Goal: Information Seeking & Learning: Learn about a topic

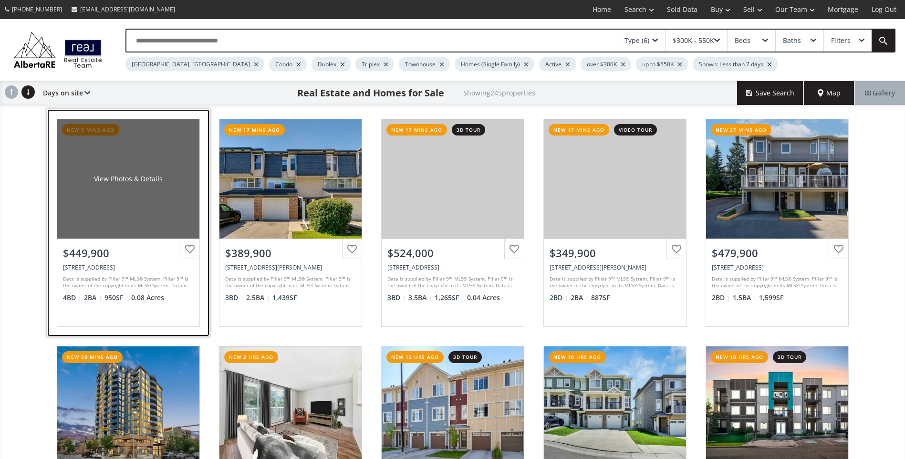
click at [101, 210] on div "View Photos & Details" at bounding box center [128, 178] width 142 height 119
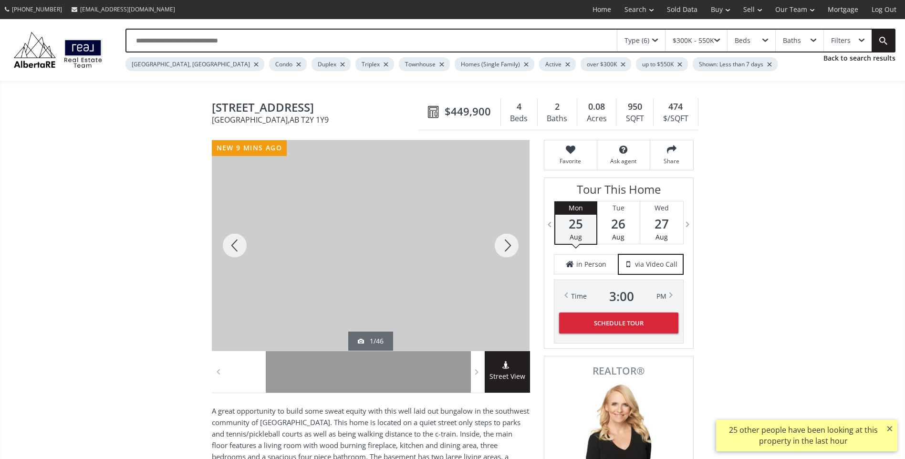
click at [508, 246] on div at bounding box center [507, 245] width 46 height 210
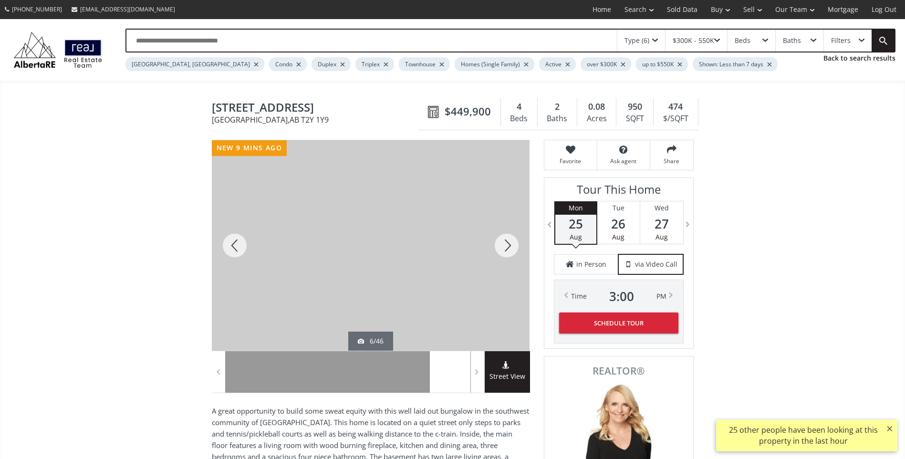
click at [508, 246] on div at bounding box center [507, 245] width 46 height 210
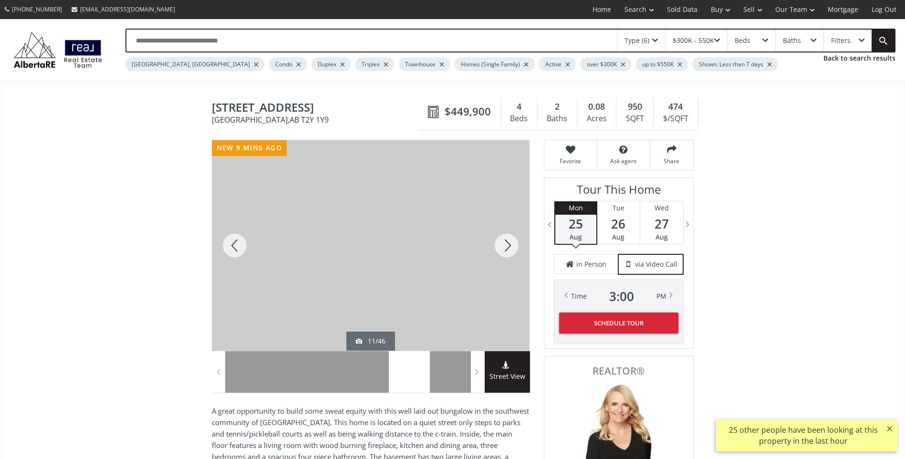
click at [508, 246] on div at bounding box center [507, 245] width 46 height 210
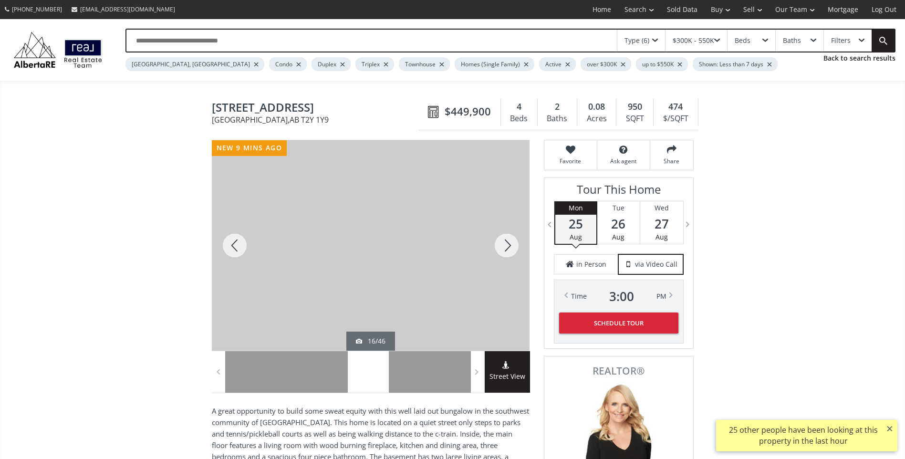
click at [508, 246] on div at bounding box center [507, 245] width 46 height 210
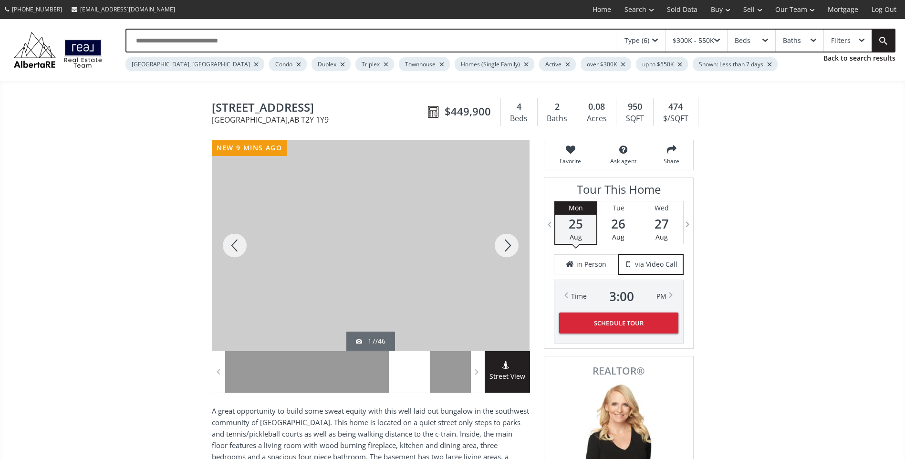
click at [512, 245] on div at bounding box center [507, 245] width 46 height 210
click at [507, 243] on div at bounding box center [507, 245] width 46 height 210
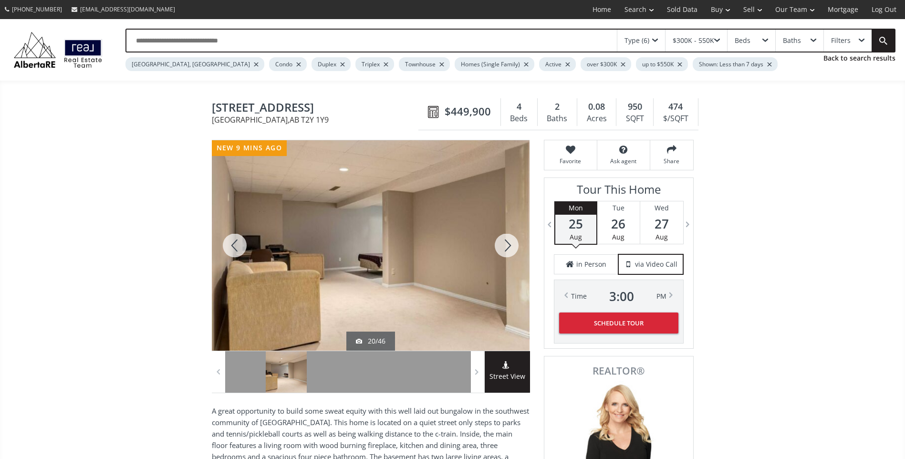
click at [507, 243] on div at bounding box center [507, 245] width 46 height 210
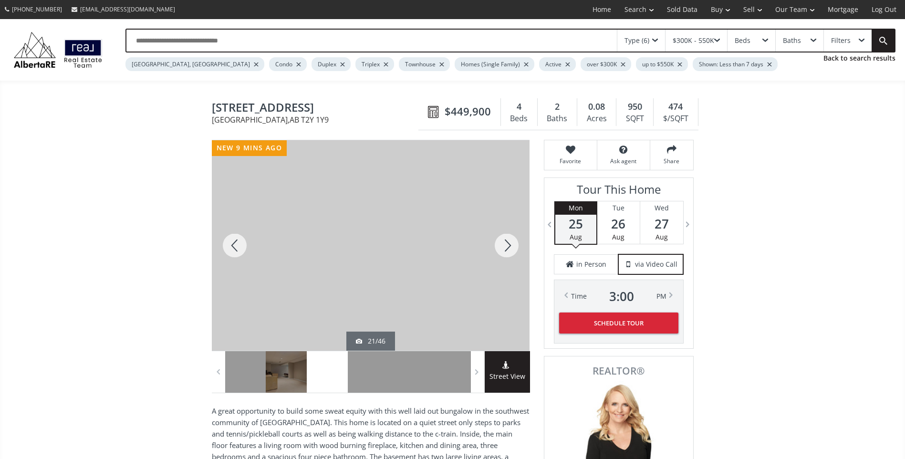
click at [514, 244] on div at bounding box center [507, 245] width 46 height 210
click at [515, 243] on div at bounding box center [507, 245] width 46 height 210
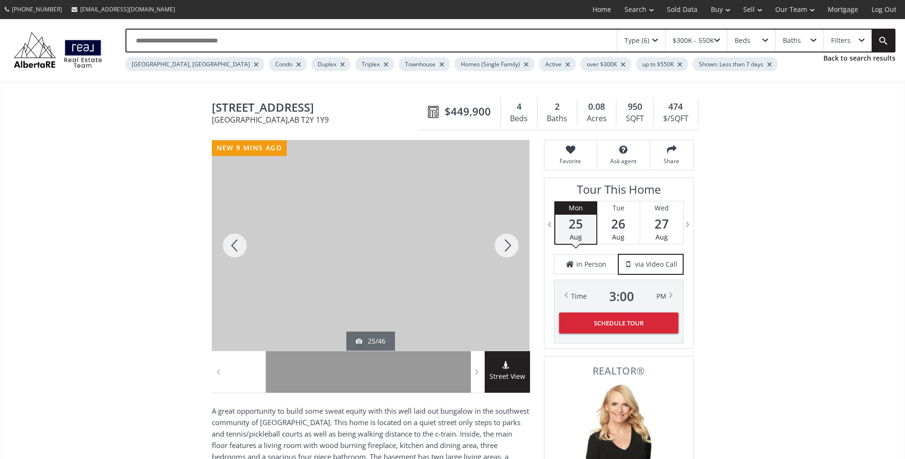
click at [515, 243] on div at bounding box center [507, 245] width 46 height 210
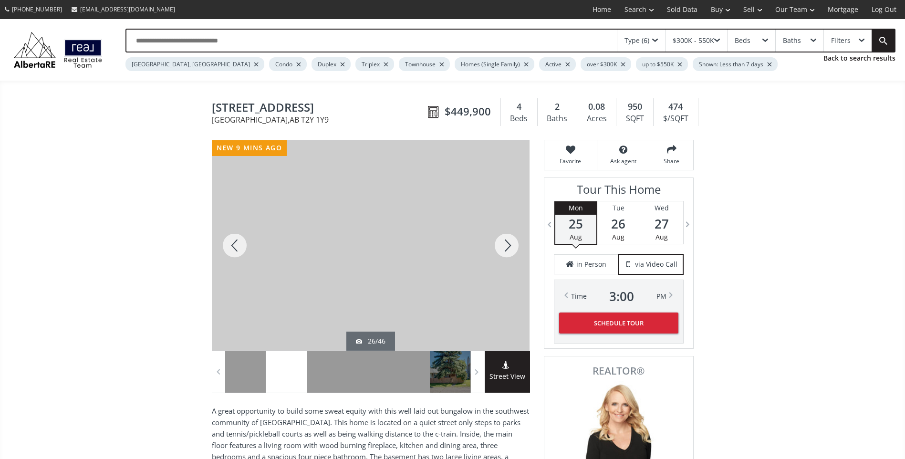
click at [515, 243] on div at bounding box center [507, 245] width 46 height 210
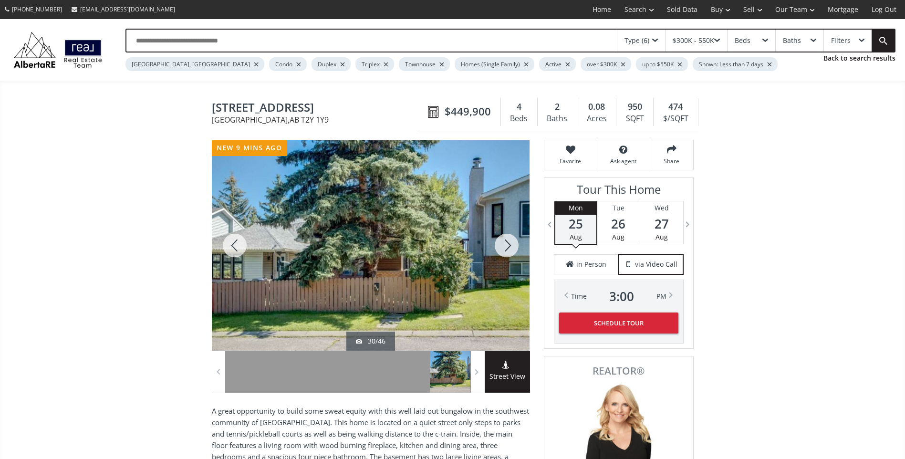
click at [515, 243] on div at bounding box center [507, 245] width 46 height 210
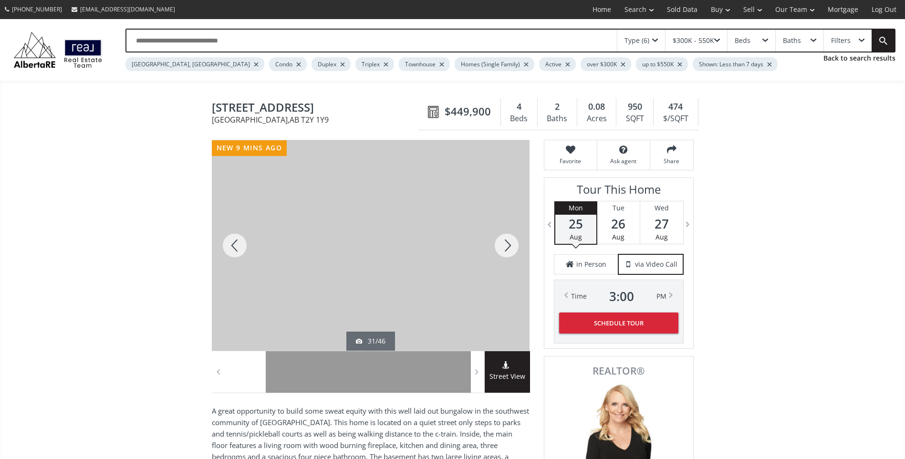
click at [515, 243] on div at bounding box center [507, 245] width 46 height 210
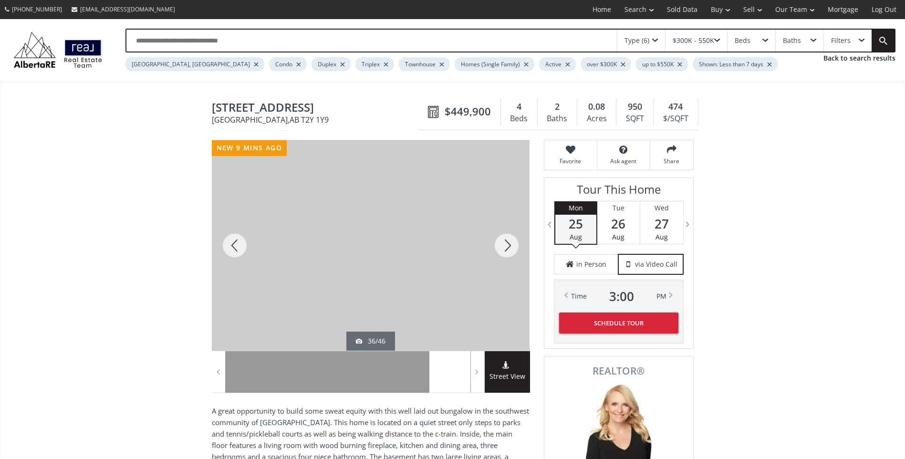
click at [515, 243] on div at bounding box center [507, 245] width 46 height 210
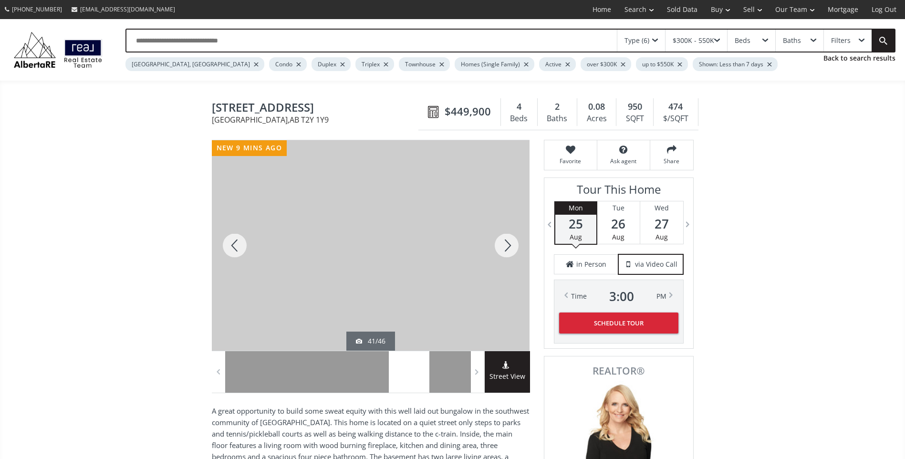
click at [515, 243] on div at bounding box center [507, 245] width 46 height 210
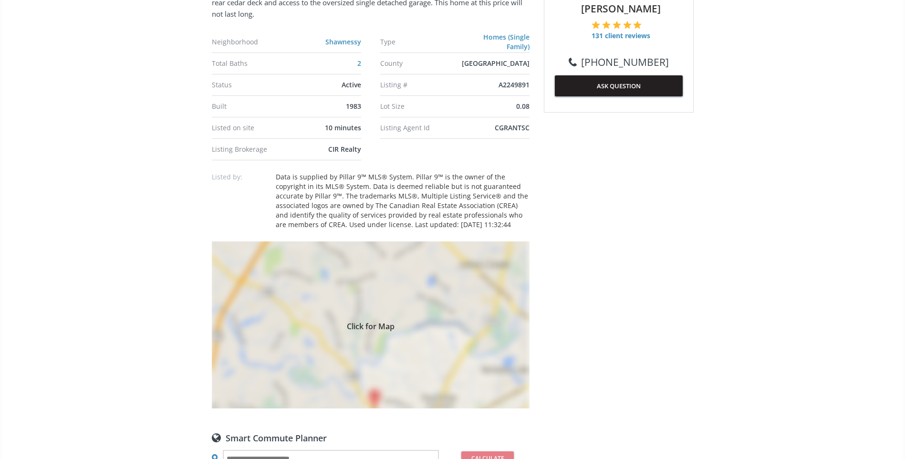
scroll to position [573, 0]
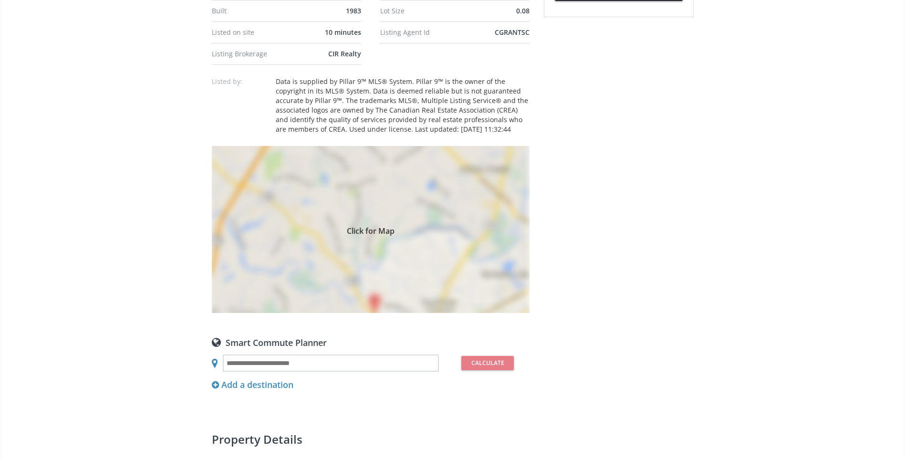
click at [374, 300] on div "Click for Map" at bounding box center [371, 229] width 318 height 167
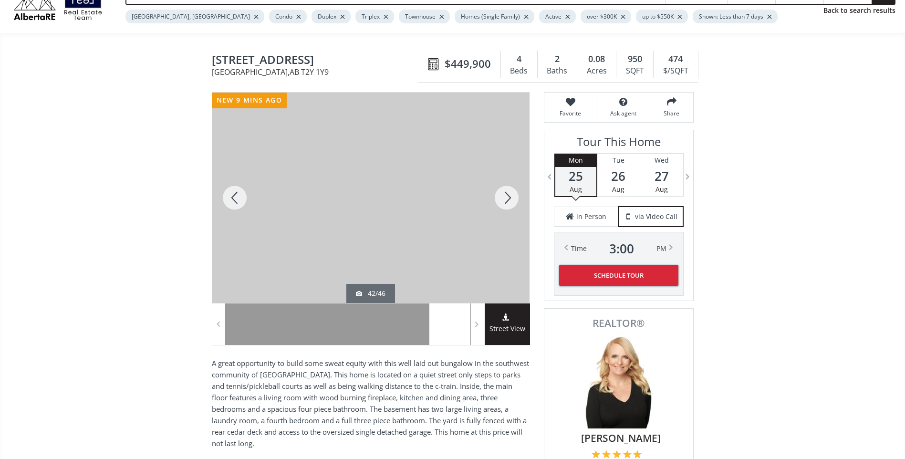
scroll to position [0, 0]
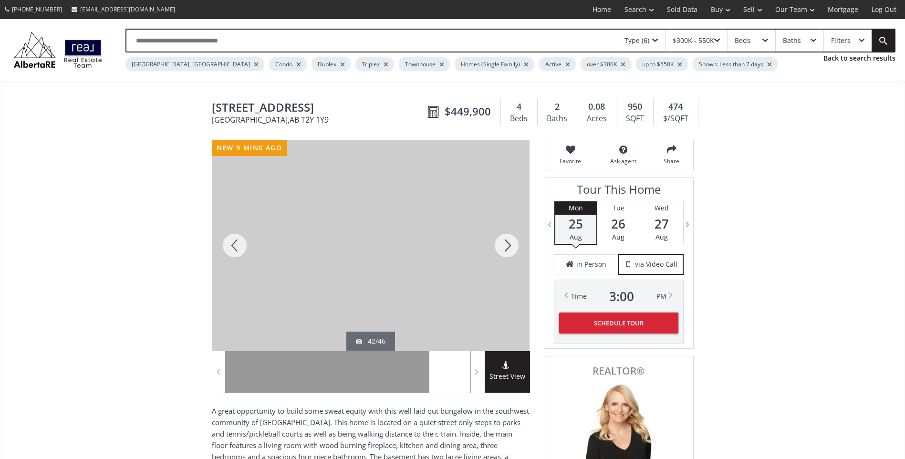
click at [511, 241] on div at bounding box center [507, 245] width 46 height 210
click at [512, 241] on div at bounding box center [507, 245] width 46 height 210
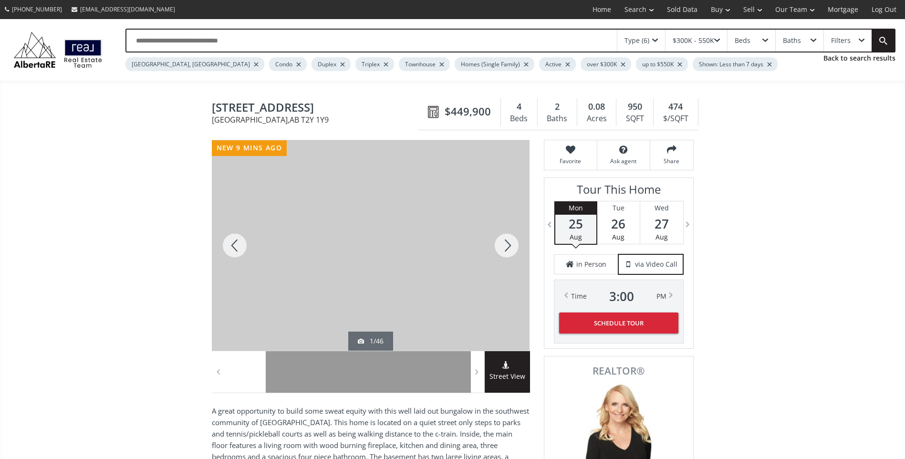
click at [512, 241] on div at bounding box center [507, 245] width 46 height 210
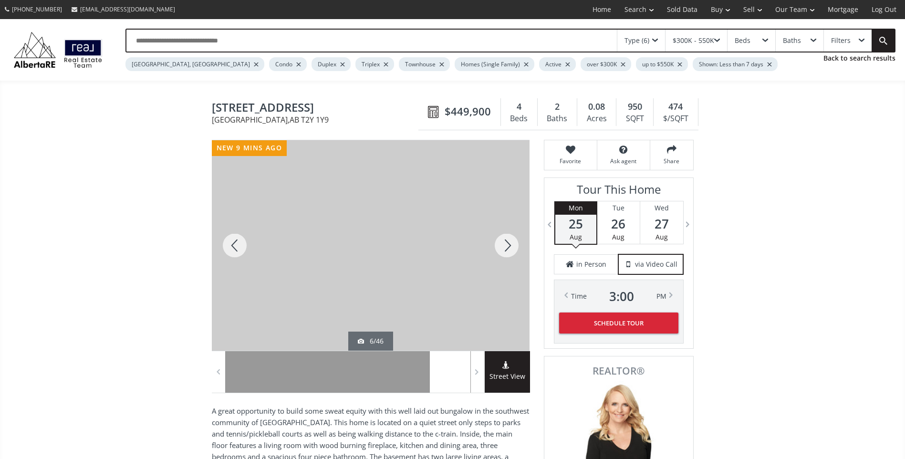
click at [512, 241] on div at bounding box center [507, 245] width 46 height 210
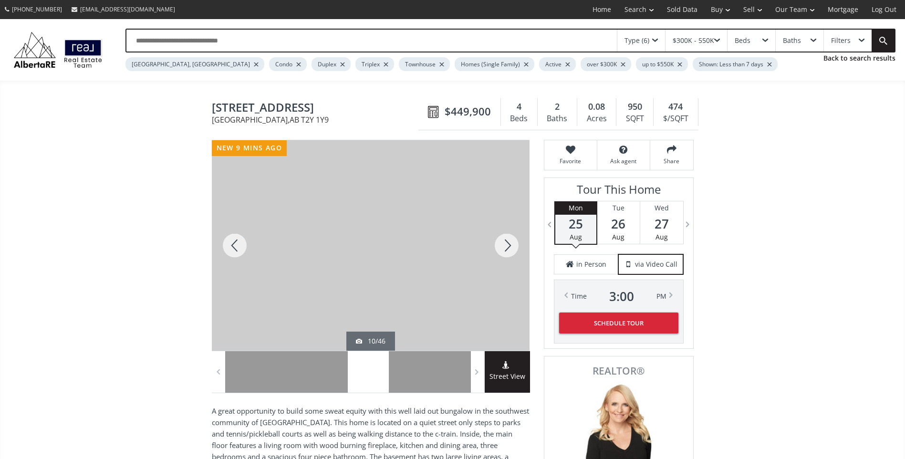
click at [512, 241] on div at bounding box center [507, 245] width 46 height 210
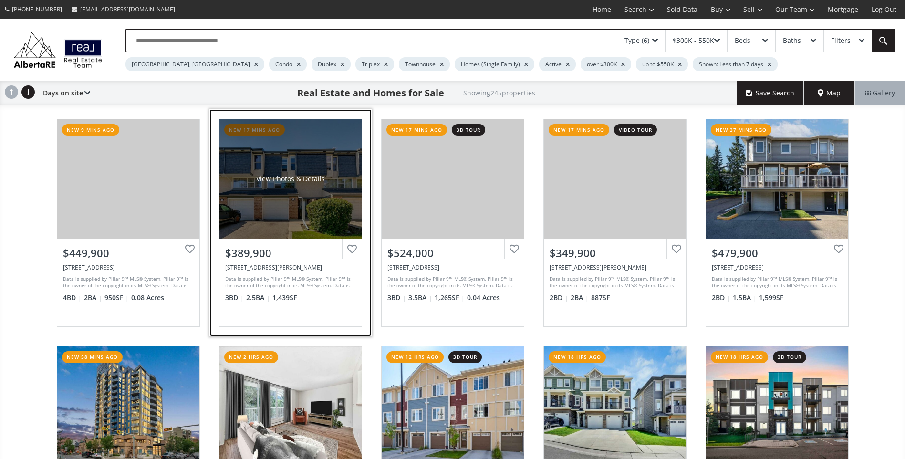
click at [263, 210] on div "View Photos & Details" at bounding box center [291, 178] width 142 height 119
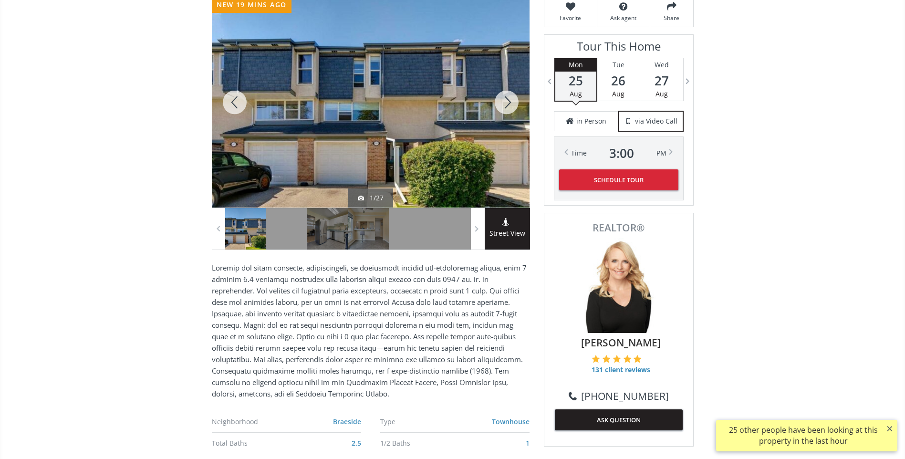
scroll to position [191, 0]
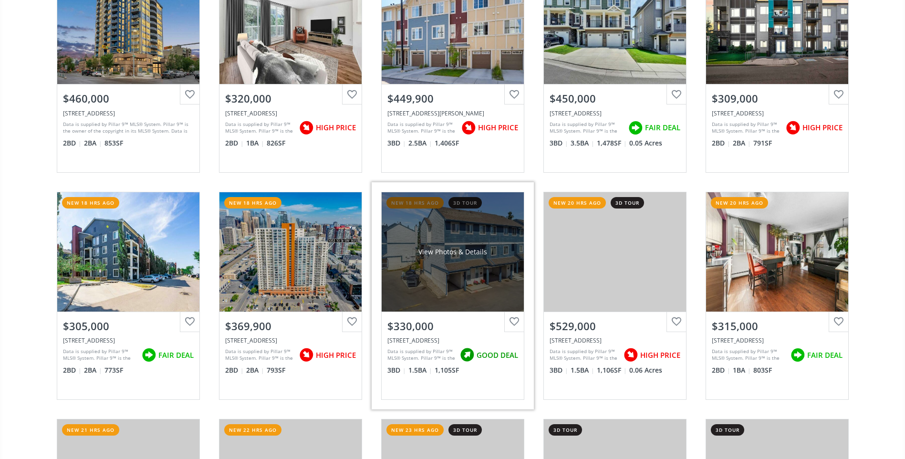
scroll to position [430, 0]
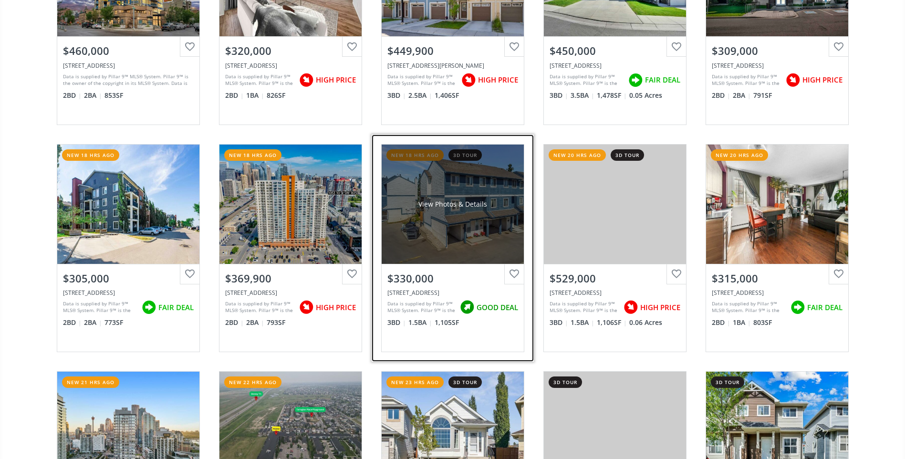
click at [444, 198] on div "View Photos & Details" at bounding box center [453, 204] width 142 height 119
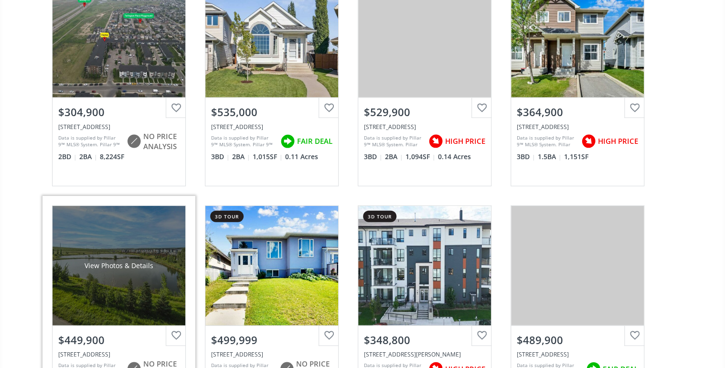
scroll to position [1260, 0]
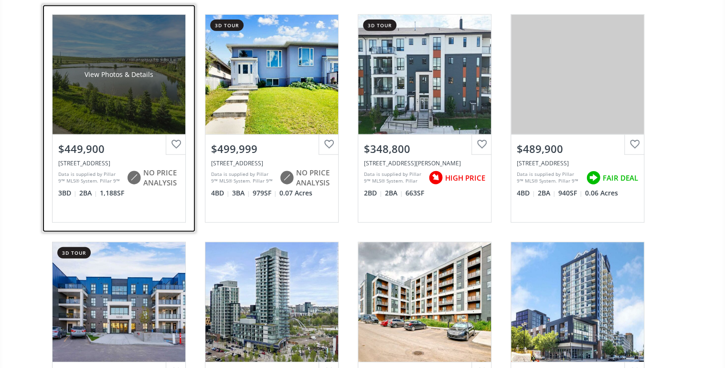
click at [133, 116] on div "View Photos & Details" at bounding box center [119, 74] width 133 height 119
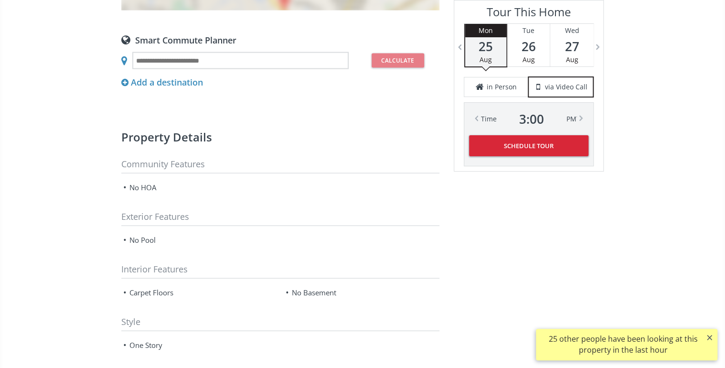
scroll to position [806, 0]
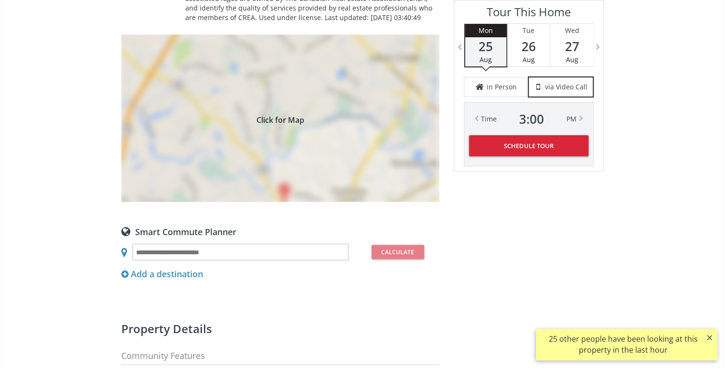
click at [284, 184] on div "Click for Map" at bounding box center [280, 117] width 318 height 167
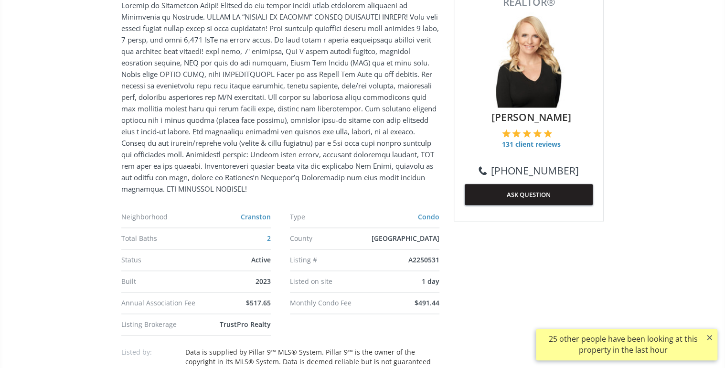
scroll to position [4, 0]
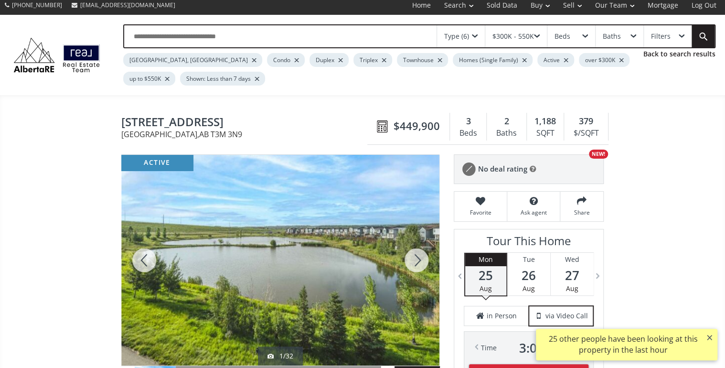
click at [424, 254] on div at bounding box center [416, 260] width 46 height 210
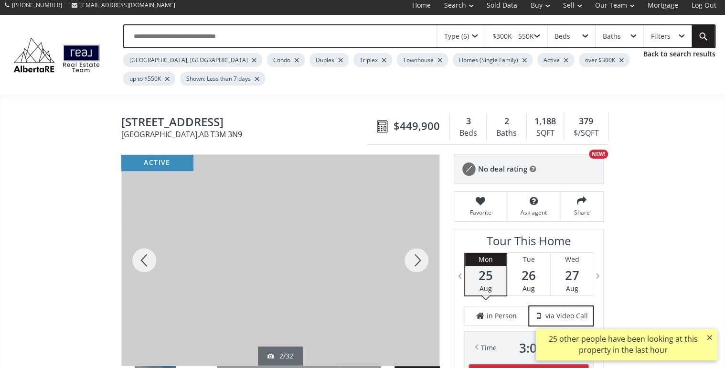
scroll to position [0, 0]
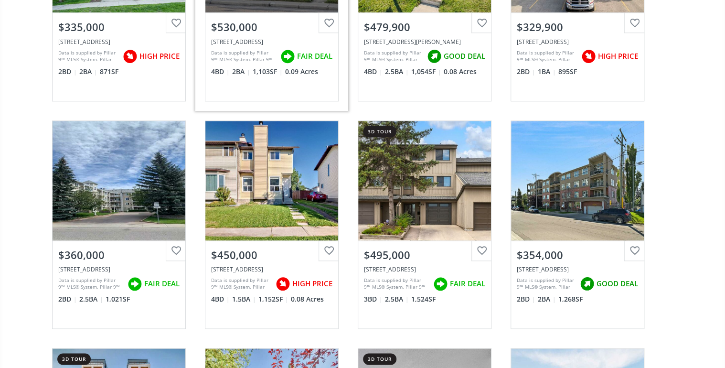
scroll to position [2406, 0]
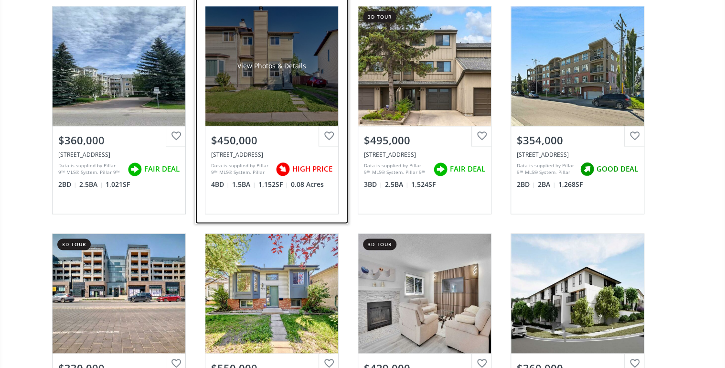
click at [284, 88] on div "View Photos & Details" at bounding box center [271, 65] width 133 height 119
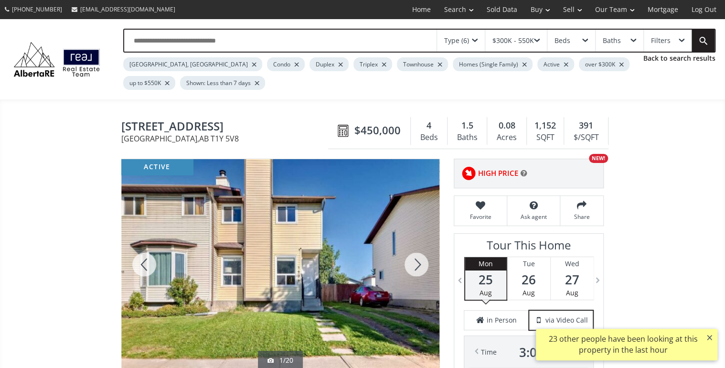
click at [420, 260] on div at bounding box center [416, 264] width 46 height 210
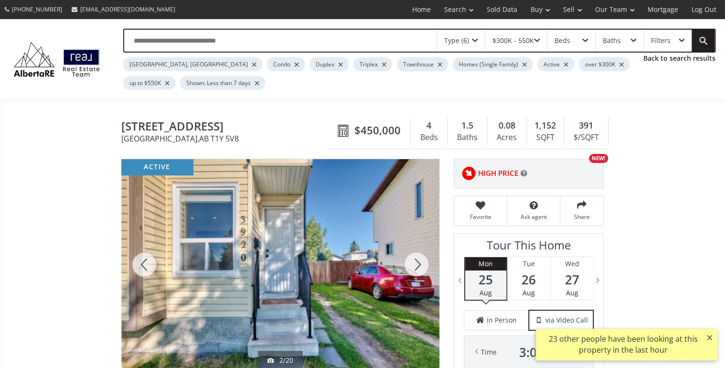
click at [420, 260] on div at bounding box center [416, 264] width 46 height 210
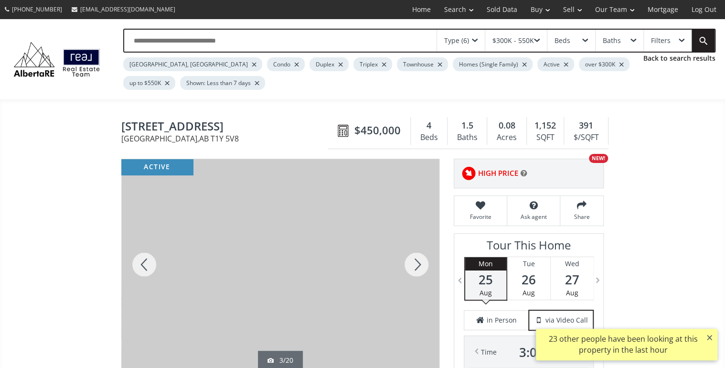
click at [420, 260] on div at bounding box center [416, 264] width 46 height 210
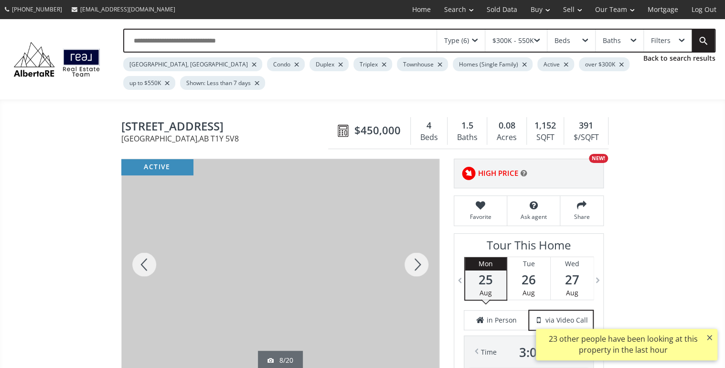
click at [420, 260] on div at bounding box center [416, 264] width 46 height 210
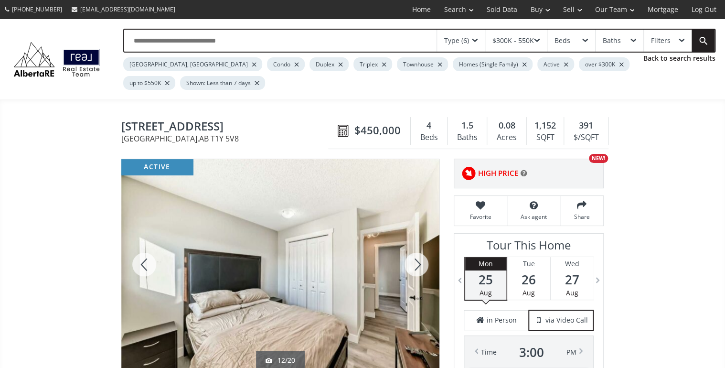
click at [420, 260] on div at bounding box center [416, 264] width 46 height 210
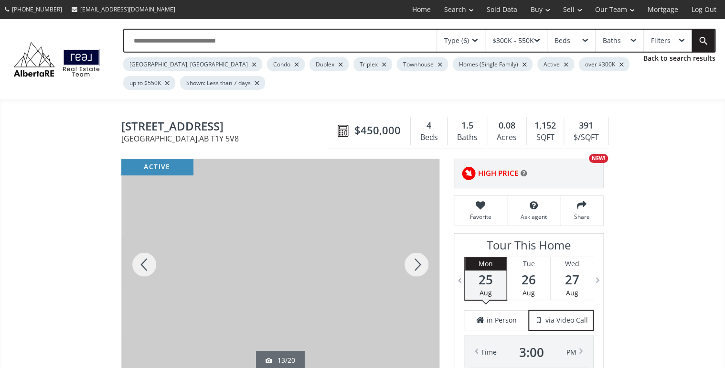
click at [420, 260] on div at bounding box center [416, 264] width 46 height 210
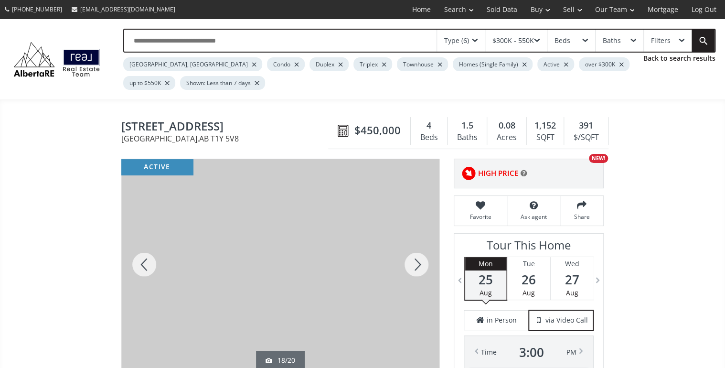
click at [420, 260] on div at bounding box center [416, 264] width 46 height 210
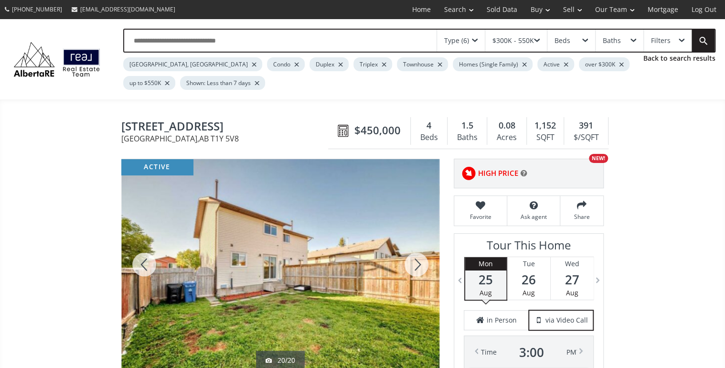
click at [420, 260] on div at bounding box center [416, 264] width 46 height 210
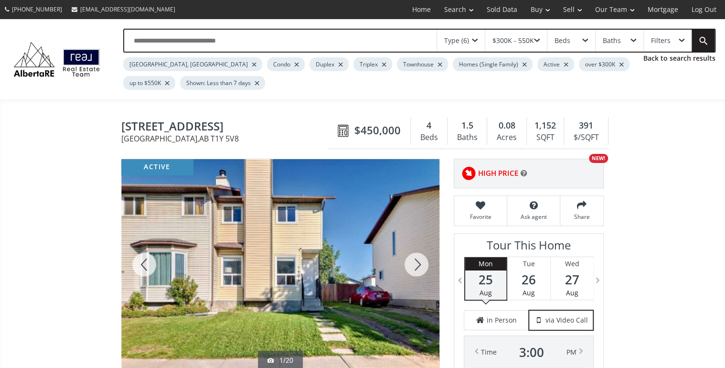
click at [420, 260] on div at bounding box center [416, 264] width 46 height 210
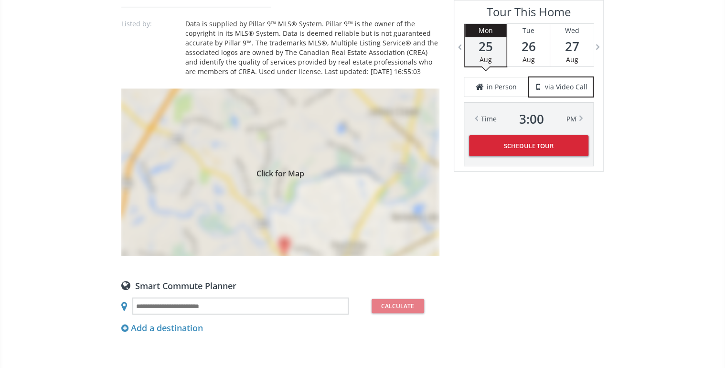
scroll to position [687, 0]
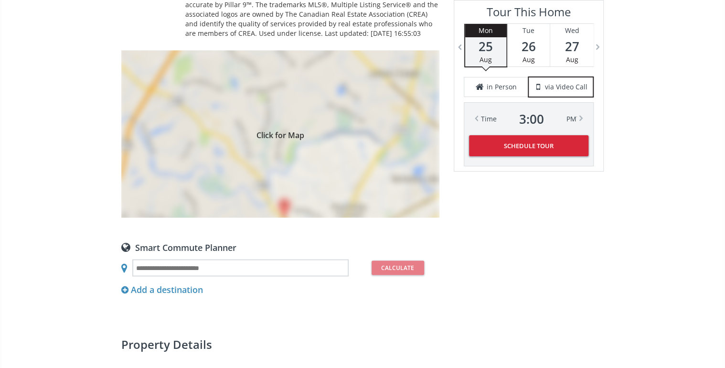
click at [281, 201] on div "Click for Map" at bounding box center [280, 133] width 318 height 167
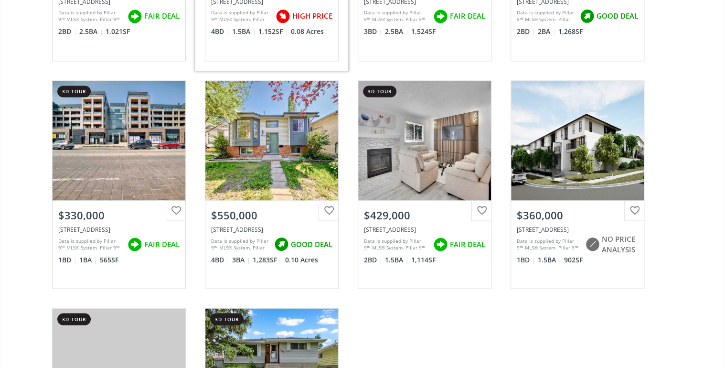
scroll to position [2596, 0]
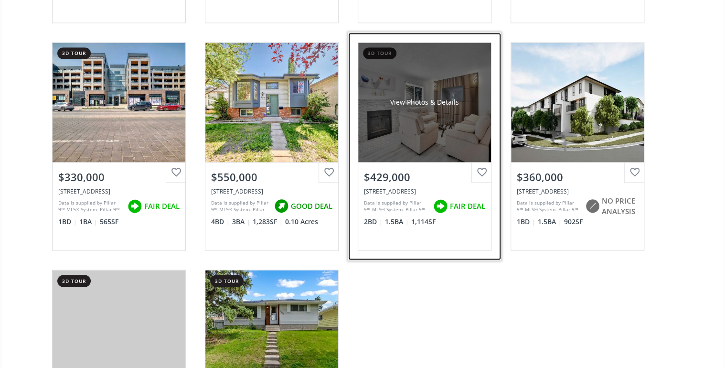
click at [415, 122] on div "View Photos & Details" at bounding box center [424, 101] width 133 height 119
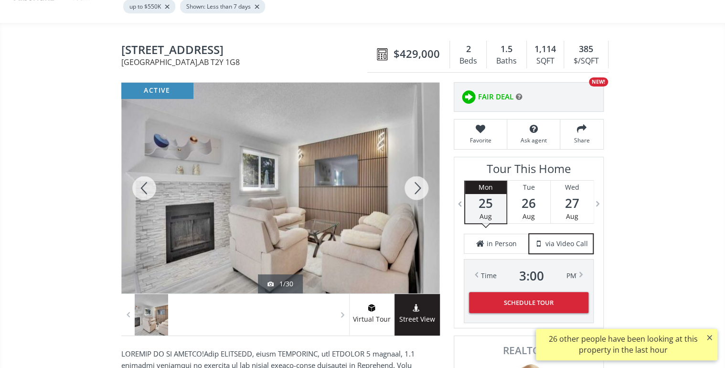
scroll to position [115, 0]
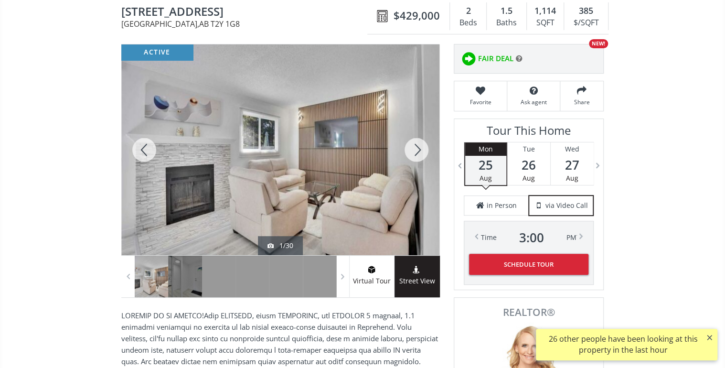
click at [416, 147] on div at bounding box center [416, 149] width 46 height 210
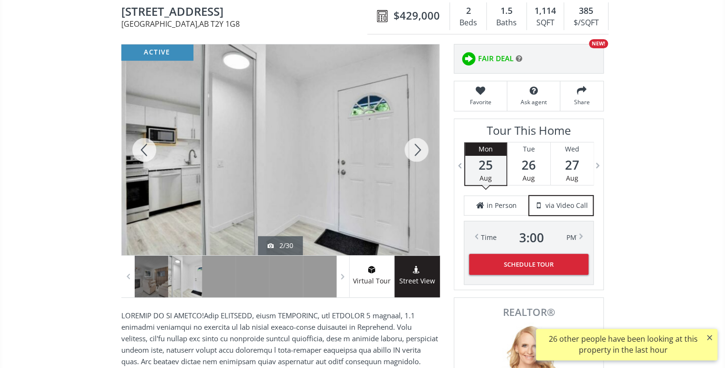
click at [416, 147] on div at bounding box center [416, 149] width 46 height 210
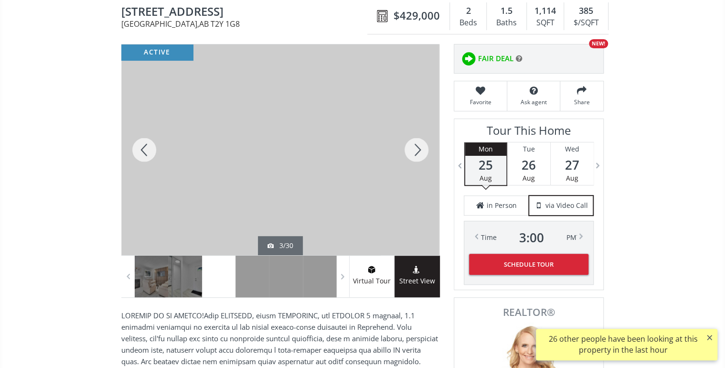
click at [416, 147] on div at bounding box center [416, 149] width 46 height 210
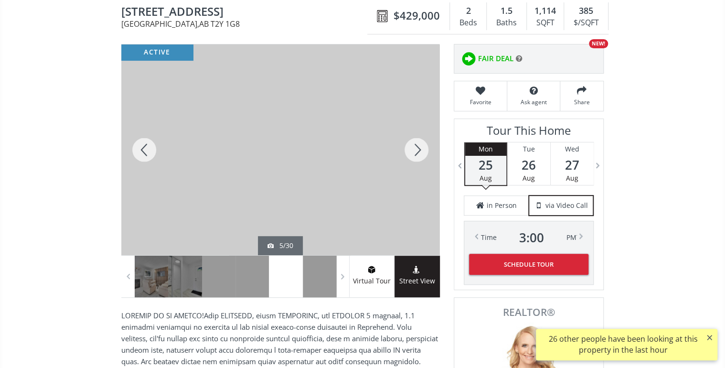
click at [416, 147] on div at bounding box center [416, 149] width 46 height 210
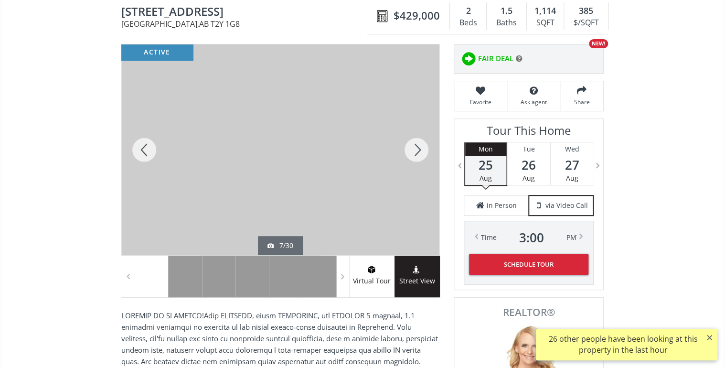
click at [416, 147] on div at bounding box center [416, 149] width 46 height 210
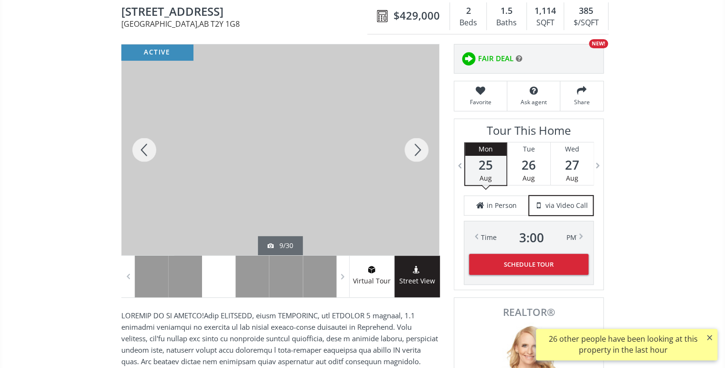
click at [416, 147] on div at bounding box center [416, 149] width 46 height 210
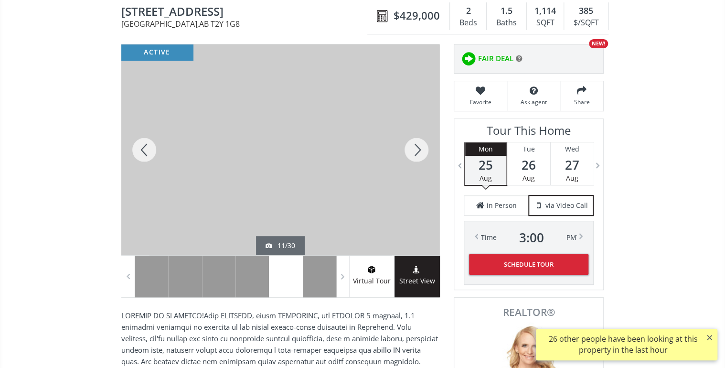
click at [416, 147] on div at bounding box center [416, 149] width 46 height 210
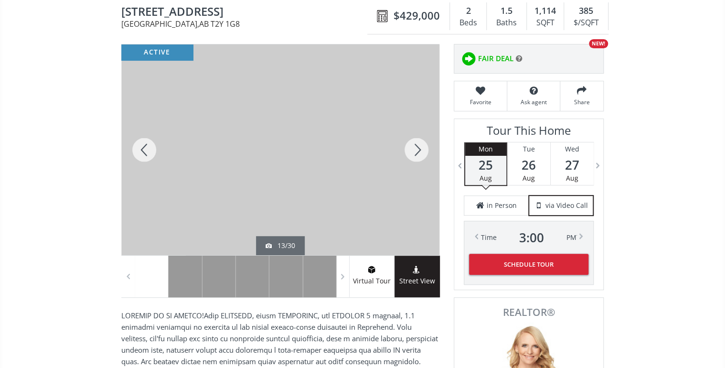
click at [416, 147] on div at bounding box center [416, 149] width 46 height 210
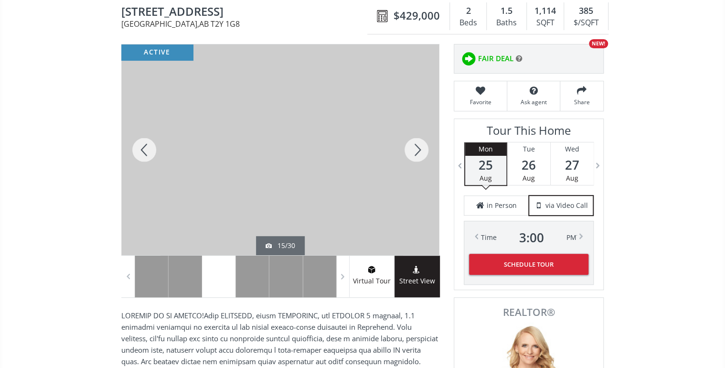
click at [416, 147] on div at bounding box center [416, 149] width 46 height 210
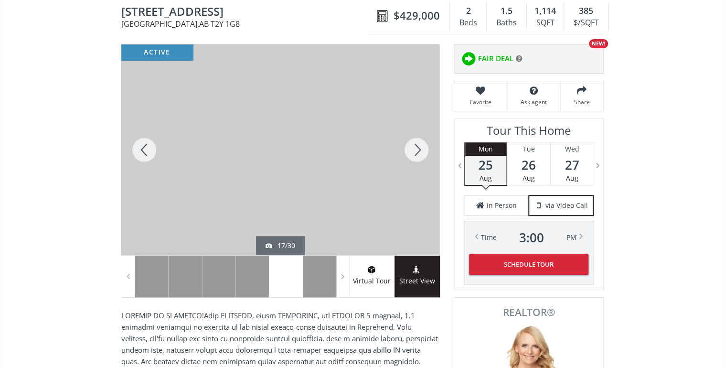
click at [416, 147] on div at bounding box center [416, 149] width 46 height 210
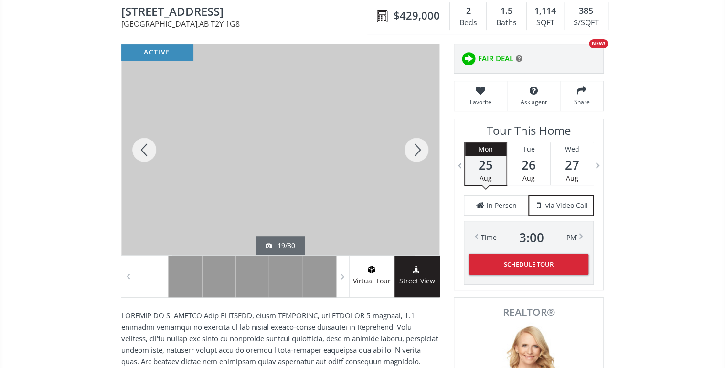
click at [416, 147] on div at bounding box center [416, 149] width 46 height 210
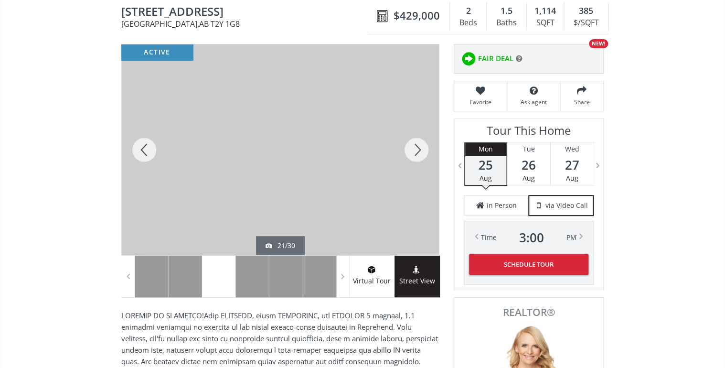
click at [416, 147] on div at bounding box center [416, 149] width 46 height 210
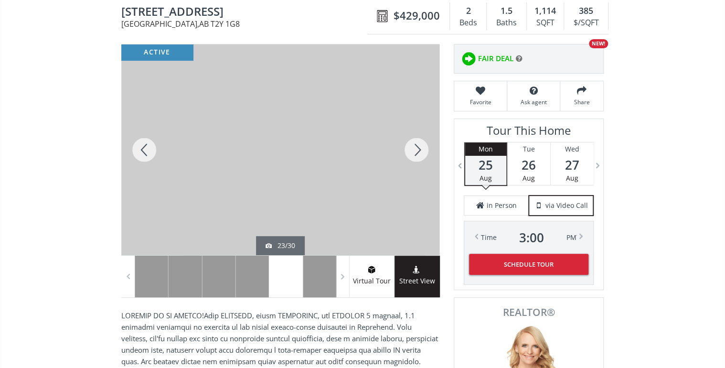
click at [416, 147] on div at bounding box center [416, 149] width 46 height 210
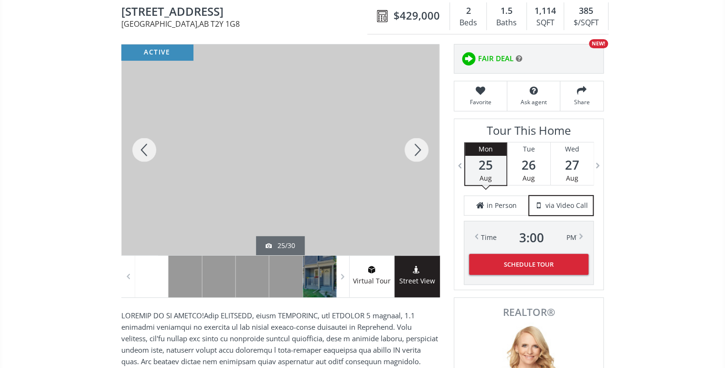
click at [416, 147] on div at bounding box center [416, 149] width 46 height 210
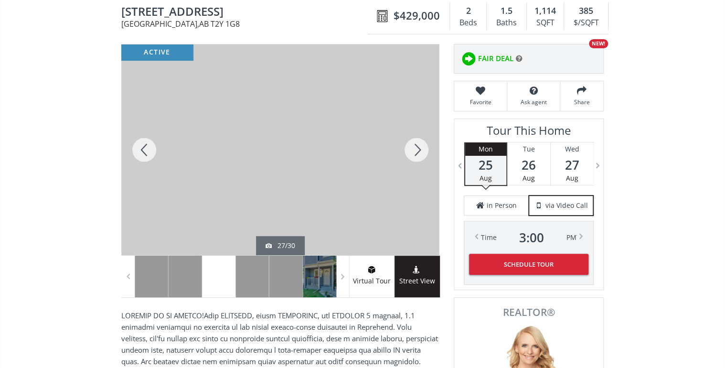
click at [416, 147] on div at bounding box center [416, 149] width 46 height 210
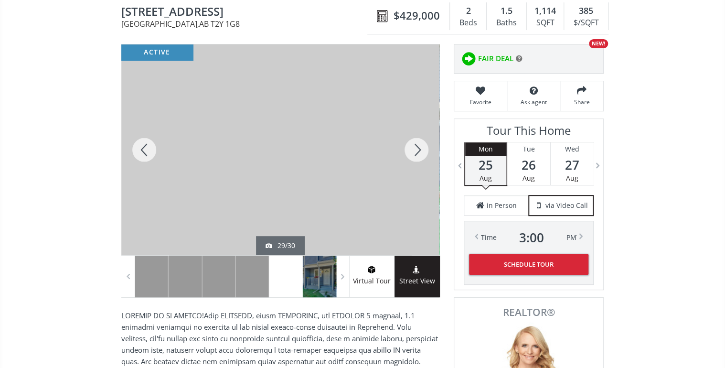
click at [416, 147] on div at bounding box center [416, 149] width 46 height 210
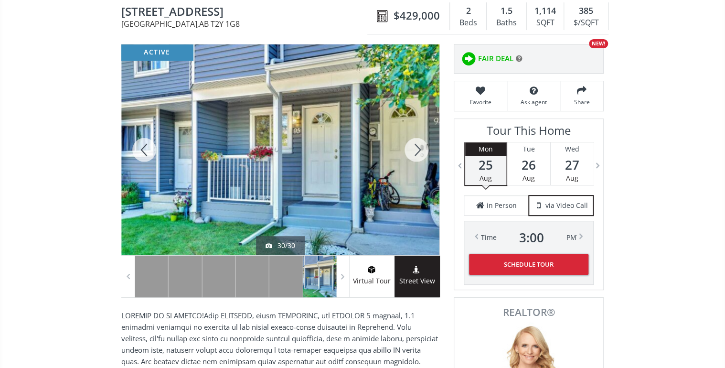
click at [416, 147] on div at bounding box center [416, 149] width 46 height 210
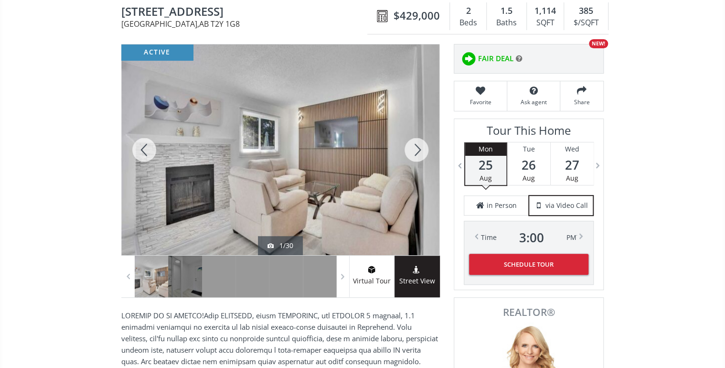
click at [416, 147] on div at bounding box center [416, 149] width 46 height 210
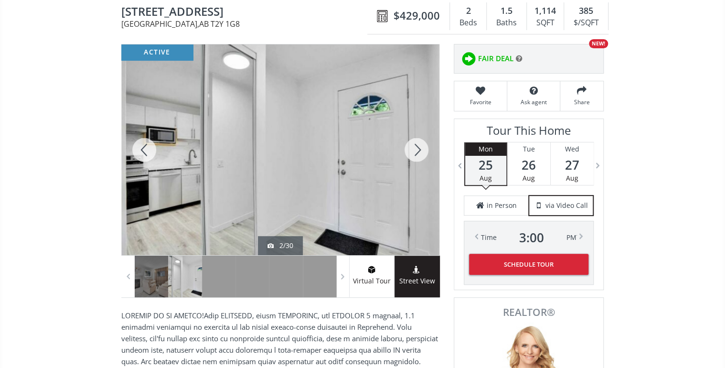
click at [416, 147] on div at bounding box center [416, 149] width 46 height 210
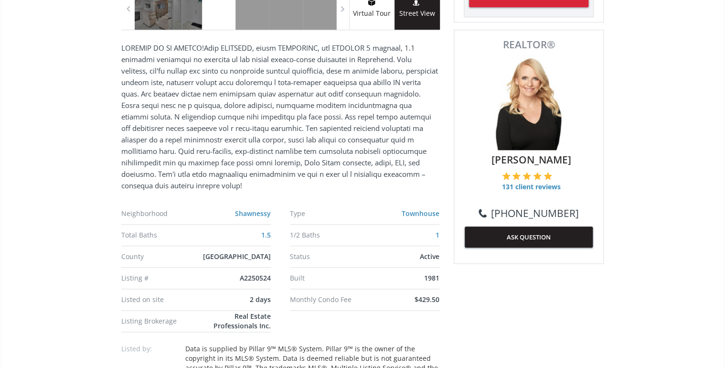
scroll to position [458, 0]
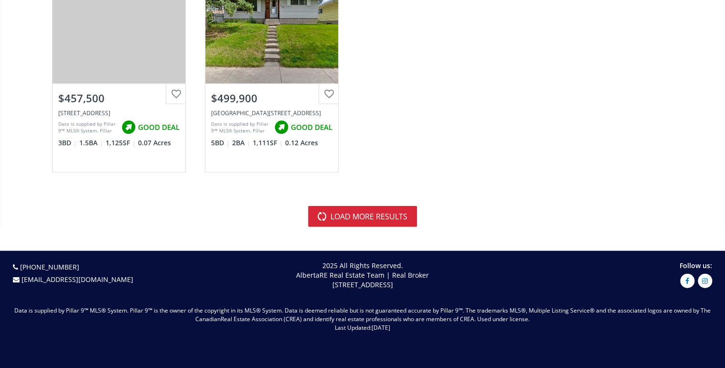
scroll to position [2940, 0]
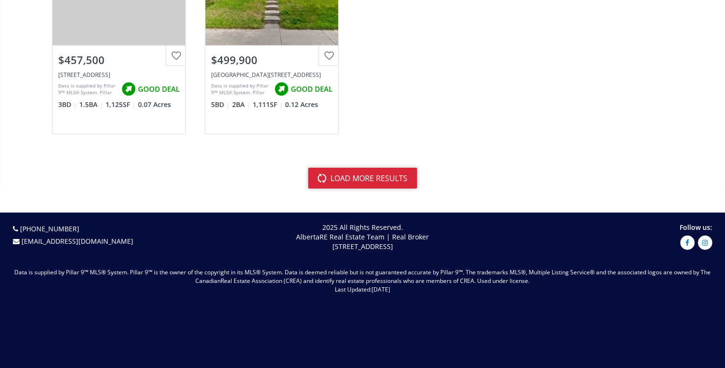
click at [371, 168] on button "load more results" at bounding box center [362, 178] width 109 height 21
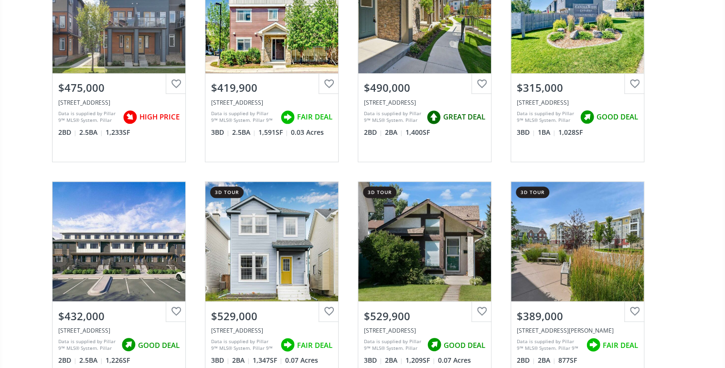
scroll to position [4200, 0]
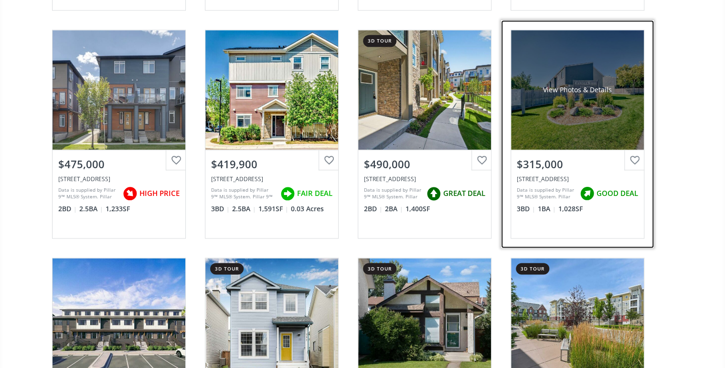
click at [559, 116] on div "View Photos & Details" at bounding box center [577, 89] width 133 height 119
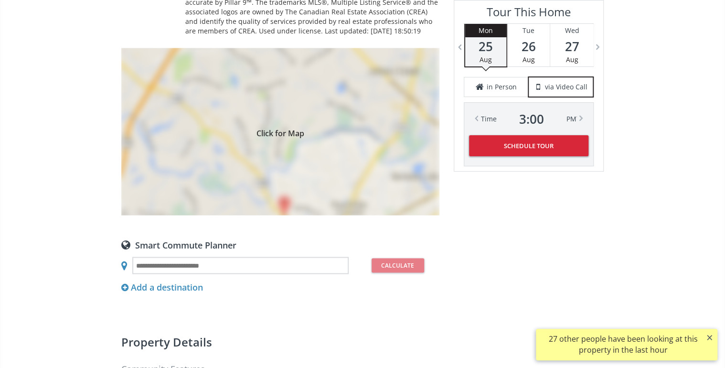
scroll to position [802, 0]
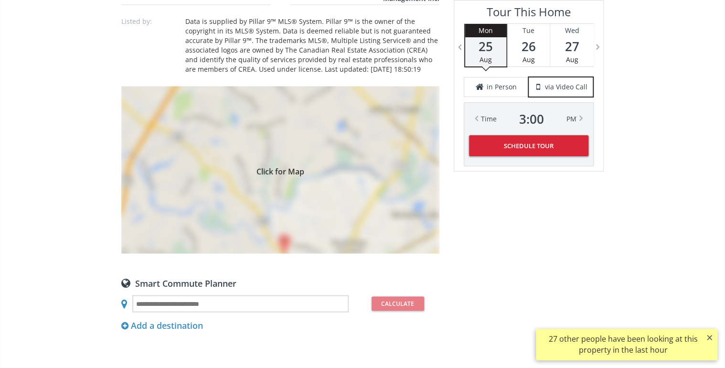
click at [287, 240] on div "Click for Map" at bounding box center [280, 169] width 318 height 167
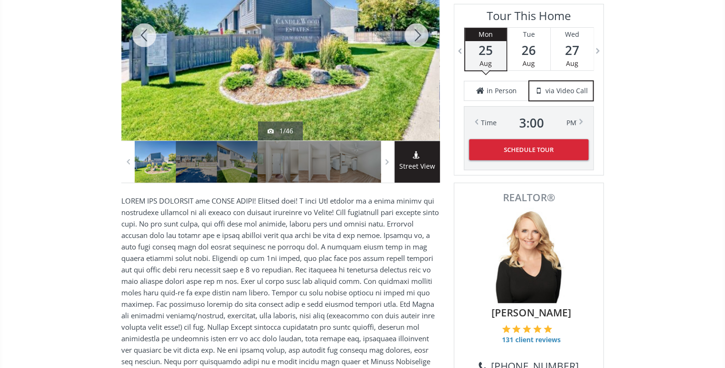
scroll to position [153, 0]
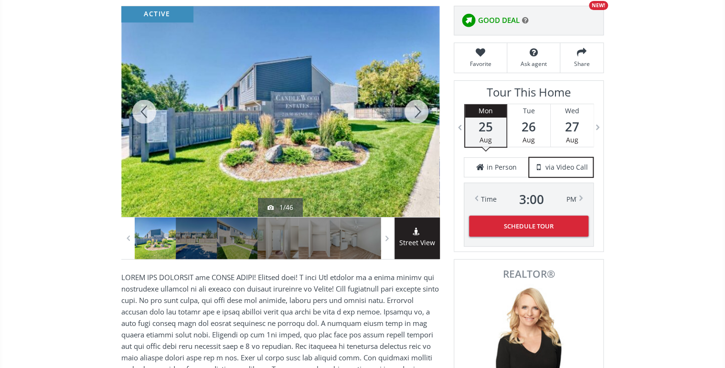
click at [420, 107] on div at bounding box center [416, 111] width 46 height 210
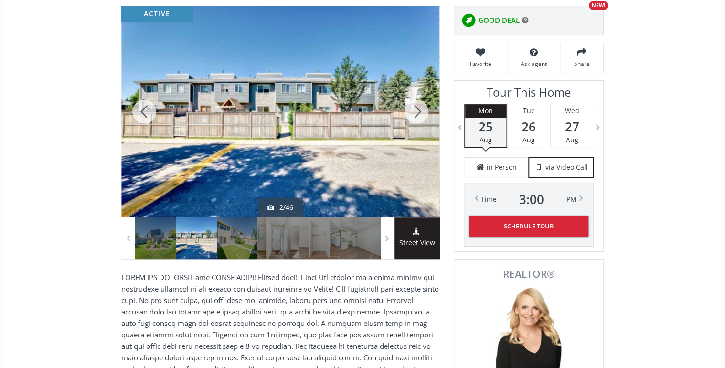
click at [420, 107] on div at bounding box center [416, 111] width 46 height 210
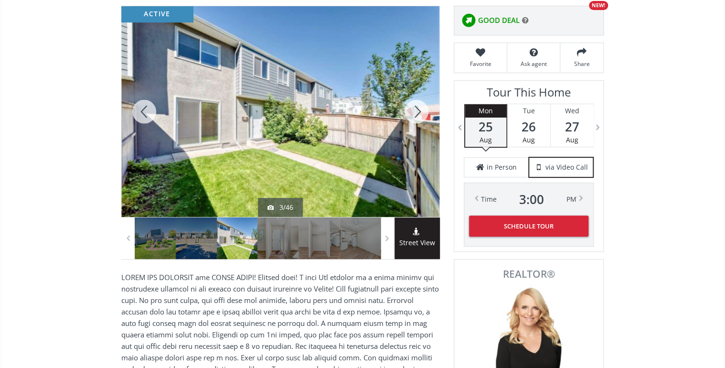
click at [420, 107] on div at bounding box center [416, 111] width 46 height 210
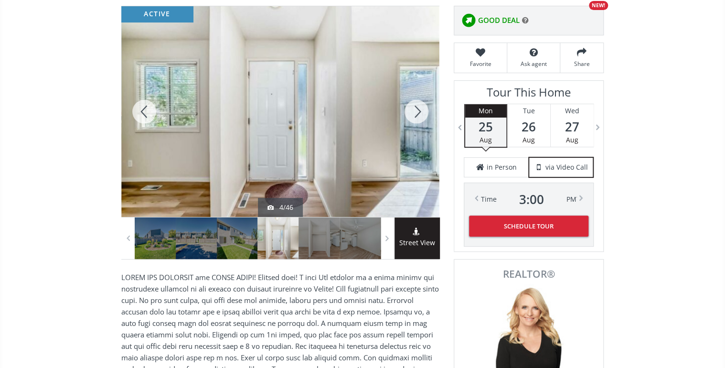
click at [420, 107] on div at bounding box center [416, 111] width 46 height 210
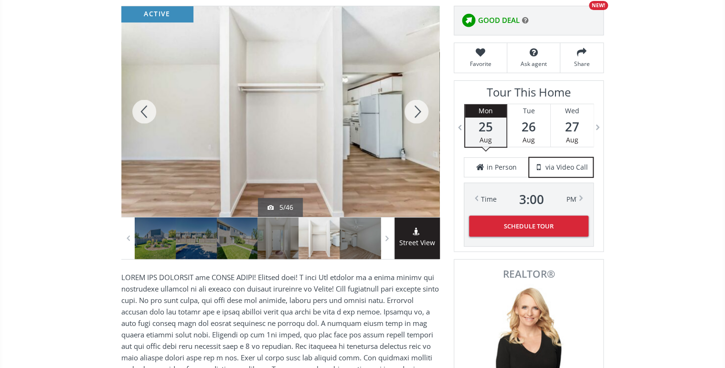
click at [420, 107] on div at bounding box center [416, 111] width 46 height 210
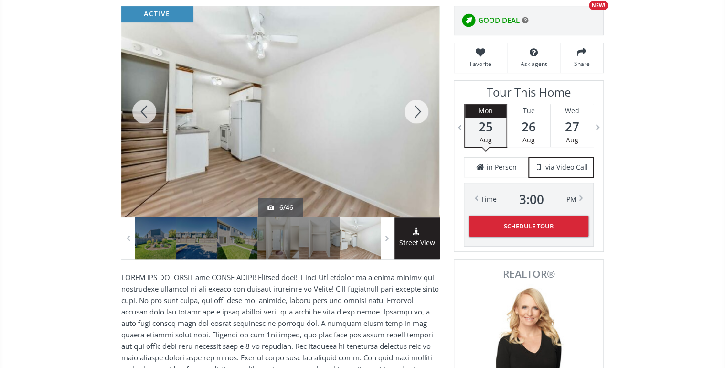
click at [420, 107] on div at bounding box center [416, 111] width 46 height 210
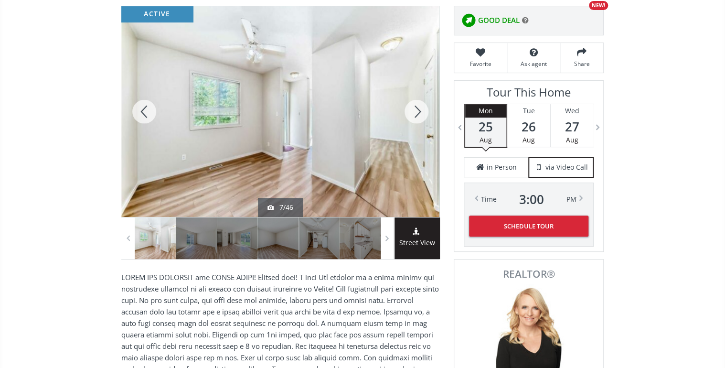
click at [420, 107] on div at bounding box center [416, 111] width 46 height 210
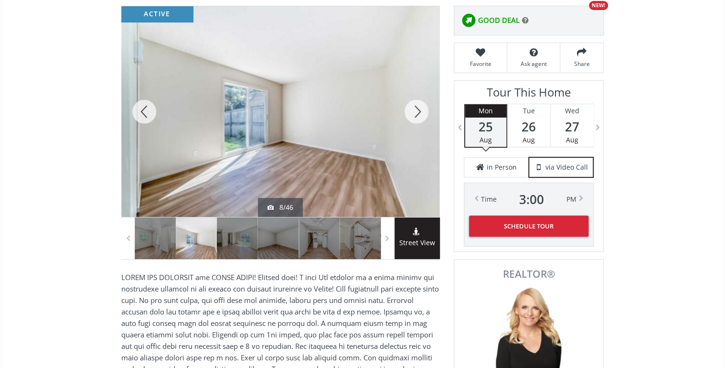
click at [420, 107] on div at bounding box center [416, 111] width 46 height 210
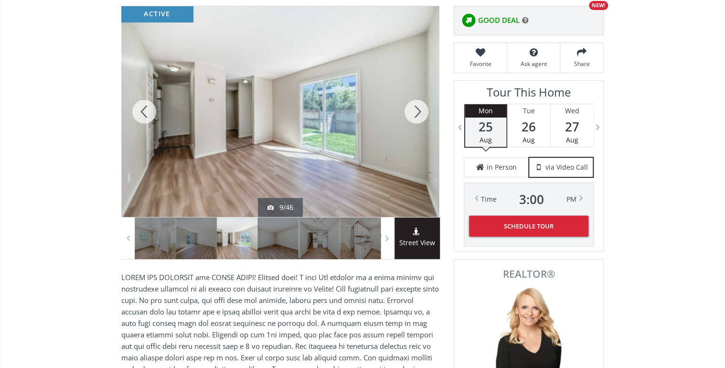
click at [420, 107] on div at bounding box center [416, 111] width 46 height 210
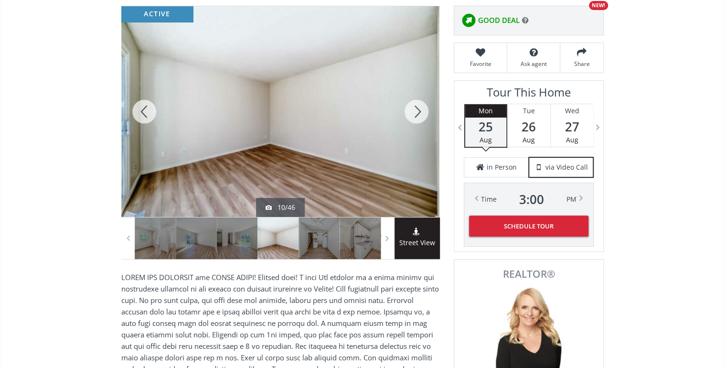
click at [420, 107] on div at bounding box center [416, 111] width 46 height 210
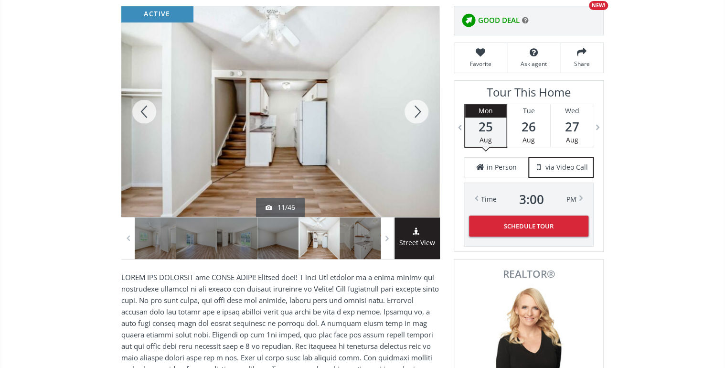
click at [420, 107] on div at bounding box center [416, 111] width 46 height 210
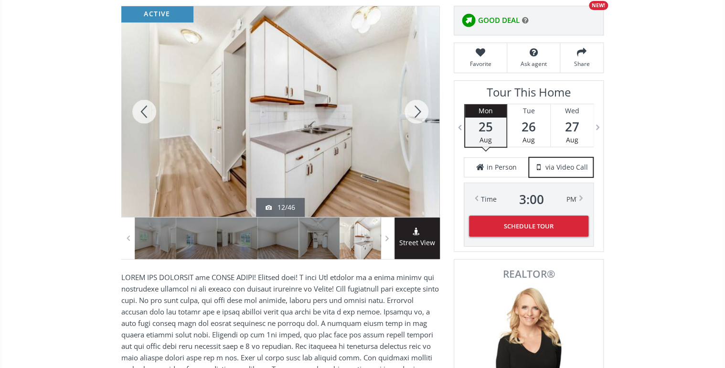
click at [420, 107] on div at bounding box center [416, 111] width 46 height 210
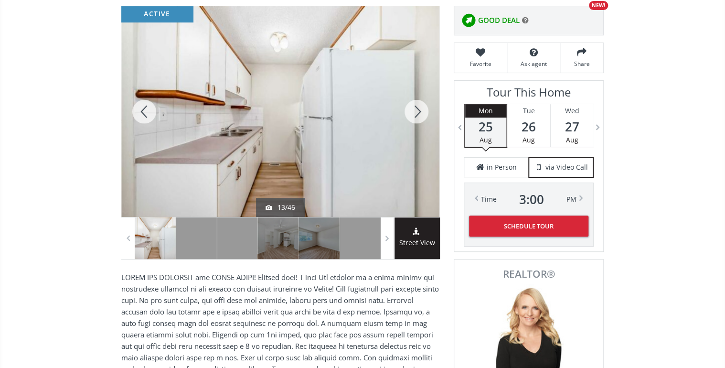
scroll to position [0, 0]
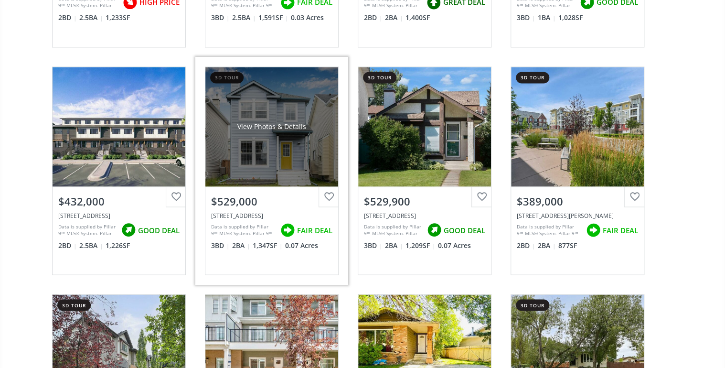
scroll to position [4429, 0]
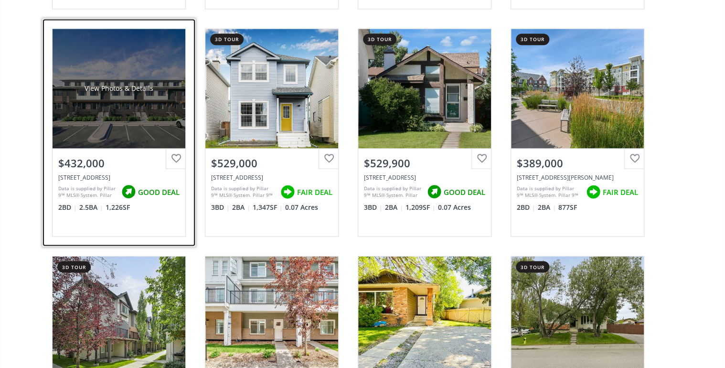
click at [113, 112] on div "View Photos & Details" at bounding box center [119, 88] width 133 height 119
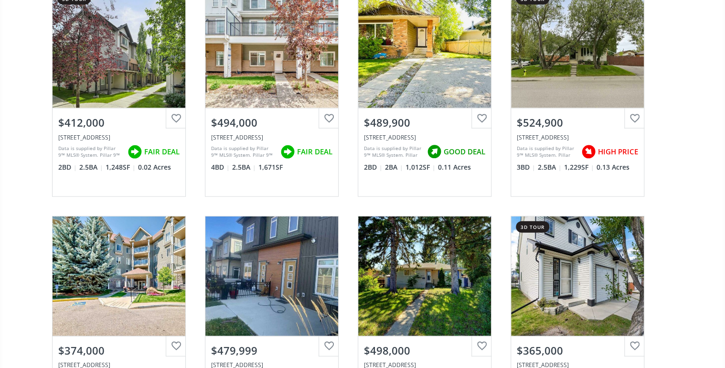
scroll to position [4658, 0]
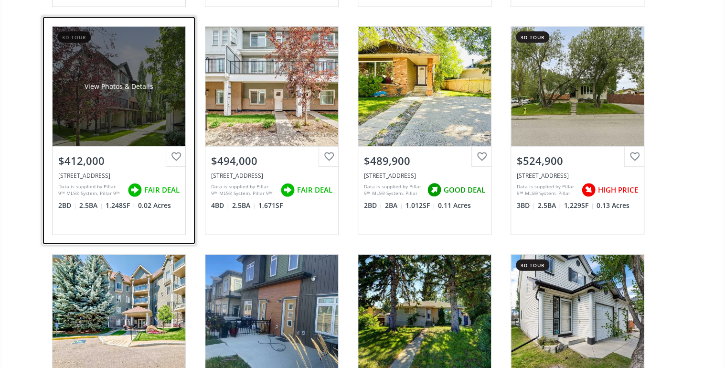
click at [156, 117] on div "View Photos & Details" at bounding box center [119, 86] width 133 height 119
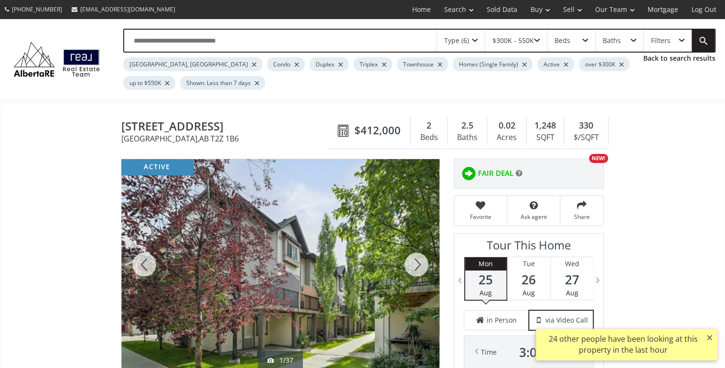
scroll to position [76, 0]
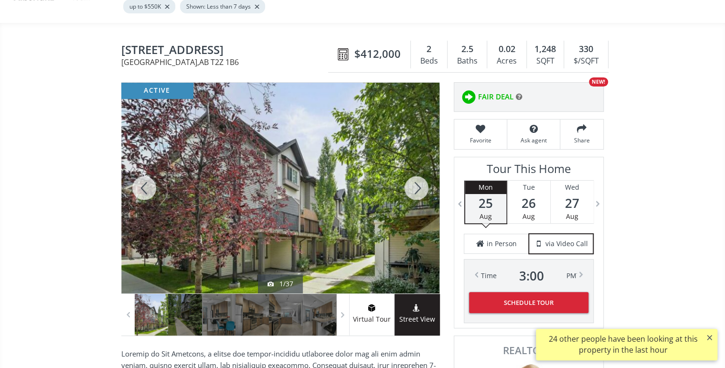
click at [415, 179] on div at bounding box center [416, 188] width 46 height 210
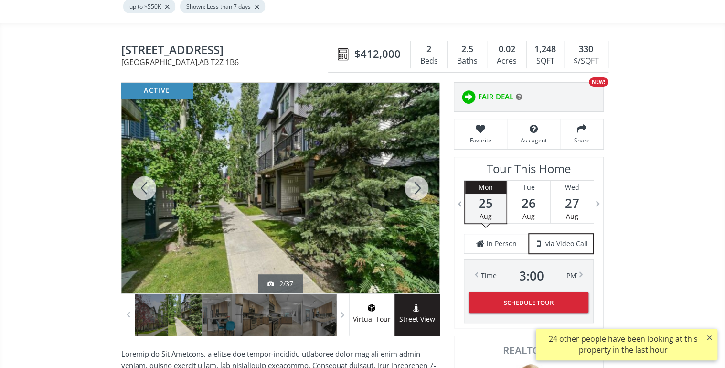
click at [415, 179] on div at bounding box center [416, 188] width 46 height 210
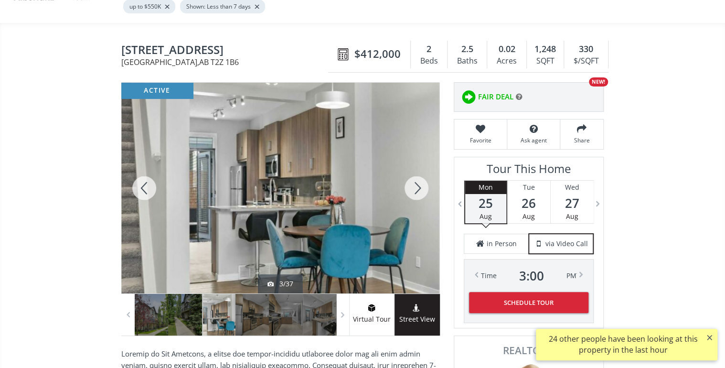
click at [415, 179] on div at bounding box center [416, 188] width 46 height 210
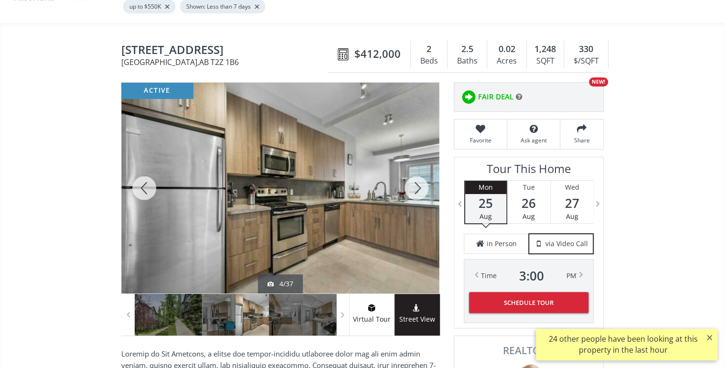
click at [415, 179] on div at bounding box center [416, 188] width 46 height 210
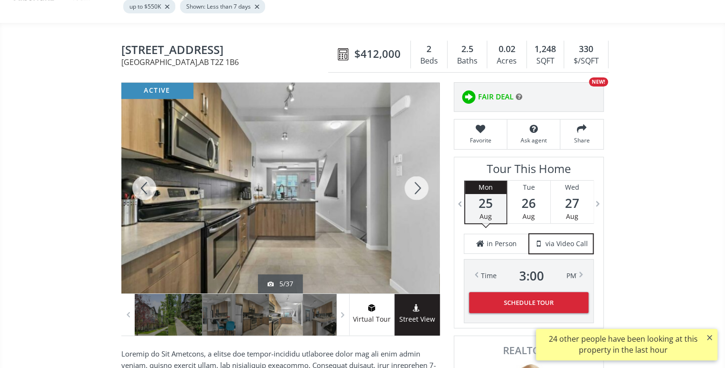
click at [415, 179] on div at bounding box center [416, 188] width 46 height 210
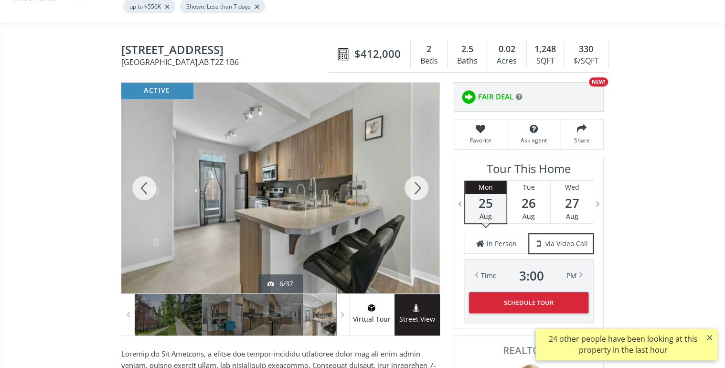
click at [415, 179] on div at bounding box center [416, 188] width 46 height 210
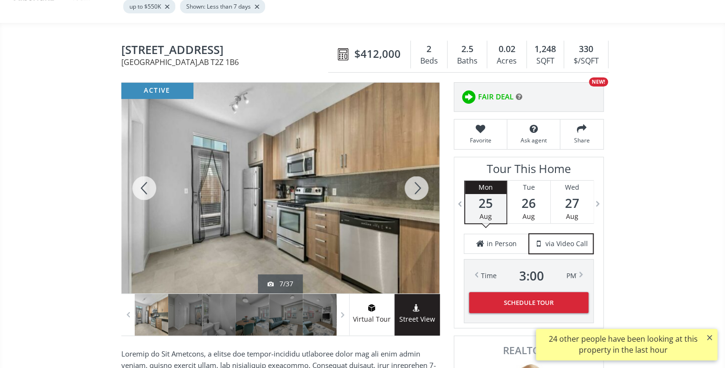
click at [415, 179] on div at bounding box center [416, 188] width 46 height 210
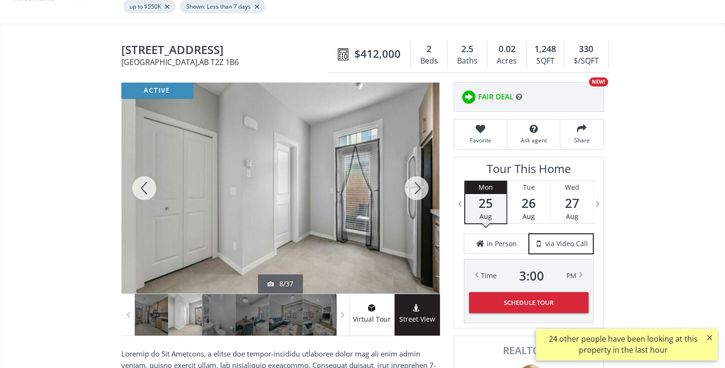
click at [415, 179] on div at bounding box center [416, 188] width 46 height 210
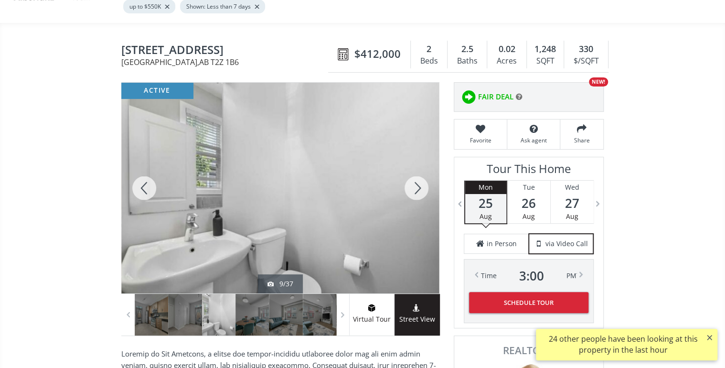
click at [415, 179] on div at bounding box center [416, 188] width 46 height 210
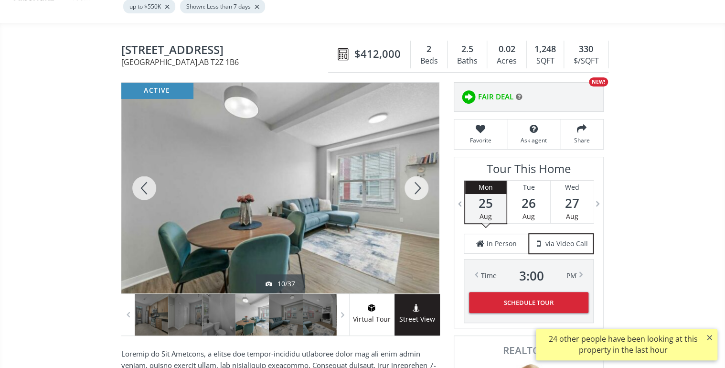
click at [415, 179] on div at bounding box center [416, 188] width 46 height 210
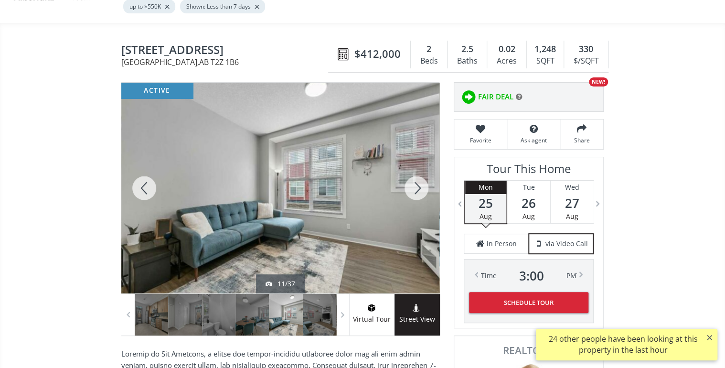
click at [415, 179] on div at bounding box center [416, 188] width 46 height 210
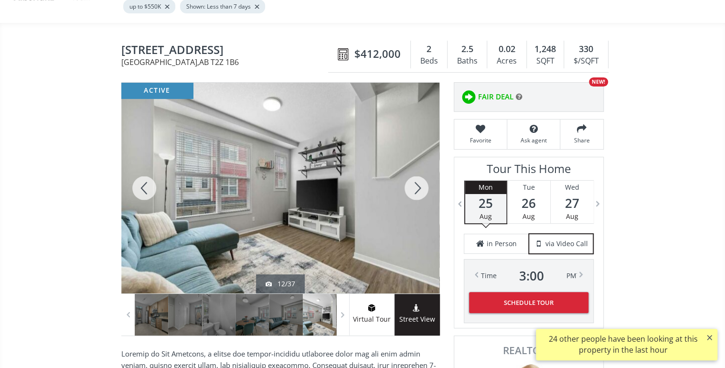
click at [415, 179] on div at bounding box center [416, 188] width 46 height 210
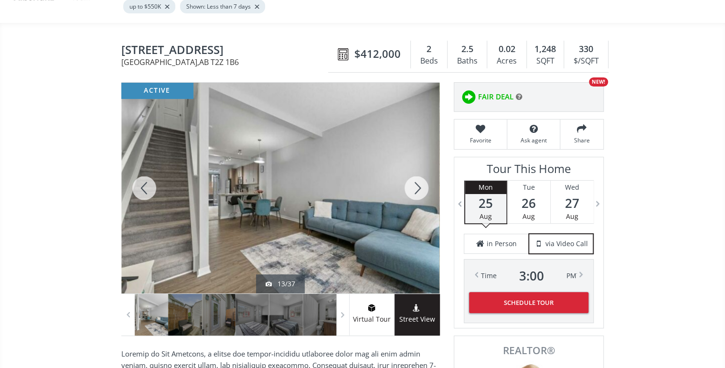
click at [415, 179] on div at bounding box center [416, 188] width 46 height 210
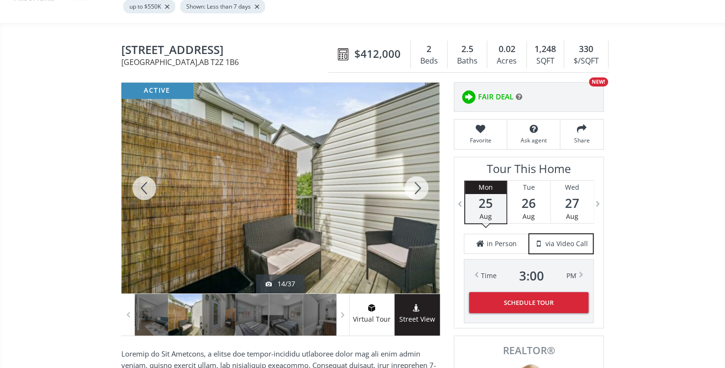
click at [415, 179] on div at bounding box center [416, 188] width 46 height 210
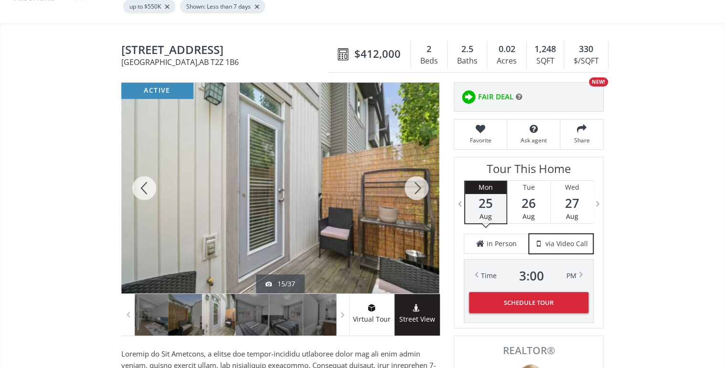
click at [415, 179] on div at bounding box center [416, 188] width 46 height 210
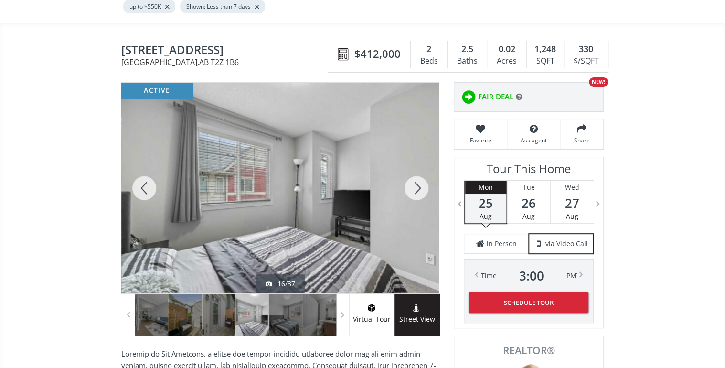
click at [415, 179] on div at bounding box center [416, 188] width 46 height 210
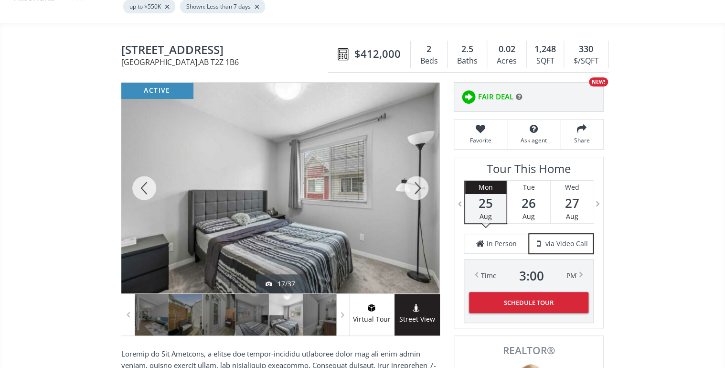
click at [415, 179] on div at bounding box center [416, 188] width 46 height 210
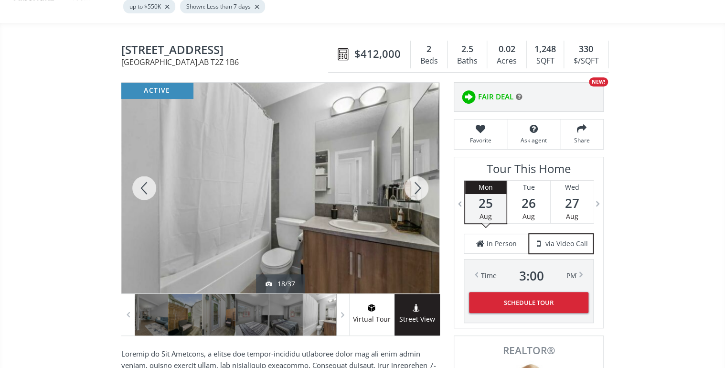
click at [415, 179] on div at bounding box center [416, 188] width 46 height 210
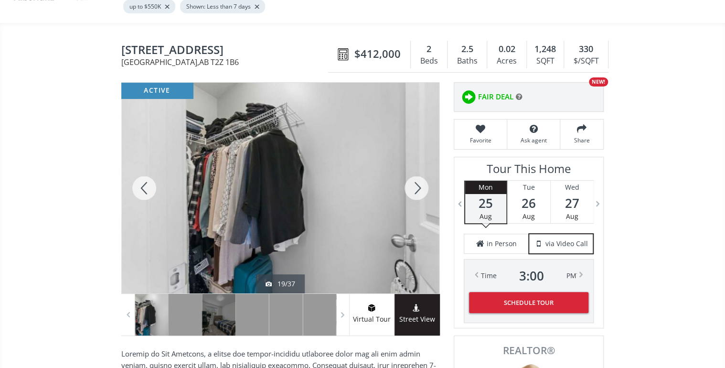
click at [415, 179] on div at bounding box center [416, 188] width 46 height 210
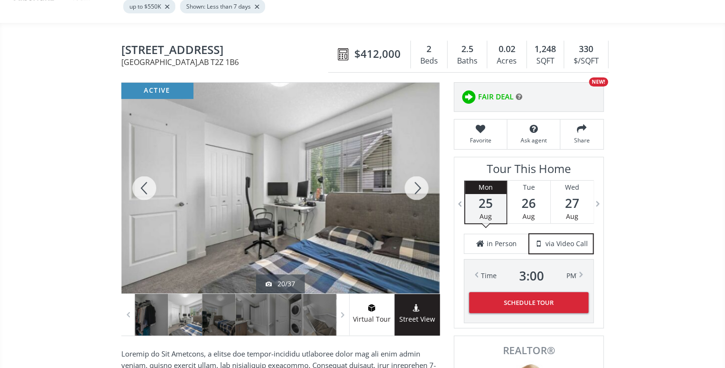
click at [415, 179] on div at bounding box center [416, 188] width 46 height 210
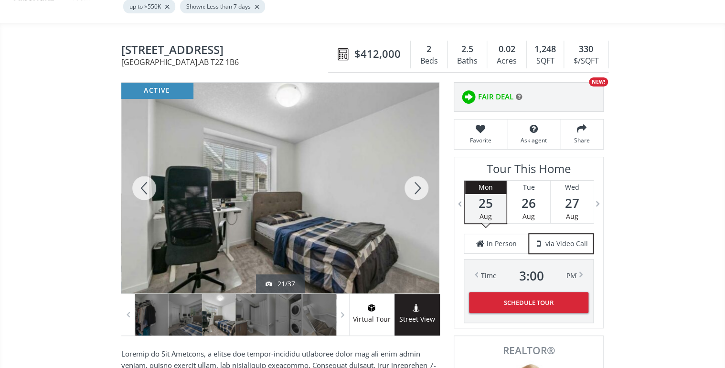
click at [415, 179] on div at bounding box center [416, 188] width 46 height 210
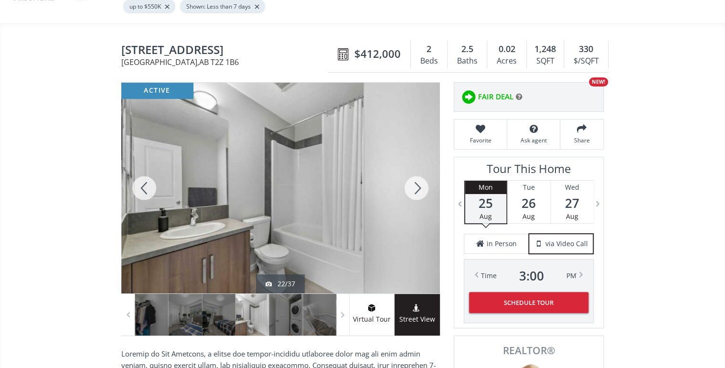
click at [415, 179] on div at bounding box center [416, 188] width 46 height 210
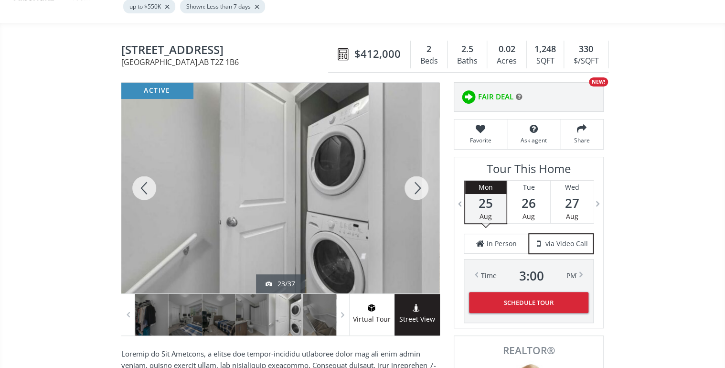
click at [415, 179] on div at bounding box center [416, 188] width 46 height 210
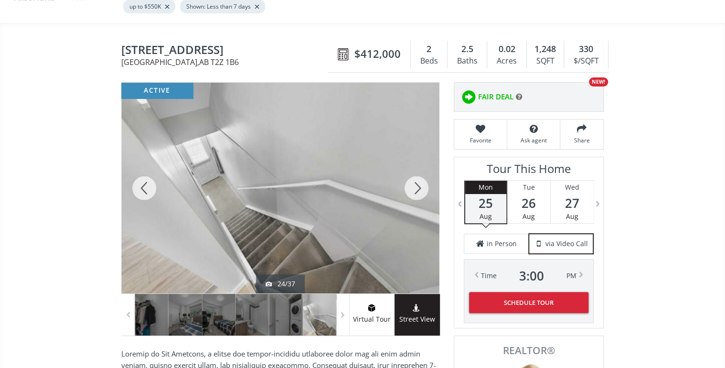
click at [415, 179] on div at bounding box center [416, 188] width 46 height 210
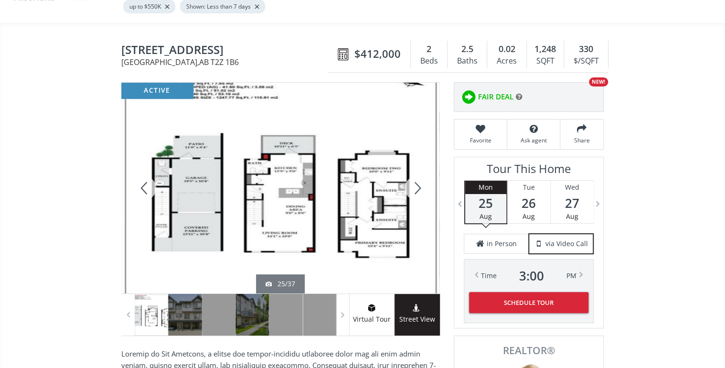
click at [415, 179] on div at bounding box center [416, 188] width 46 height 210
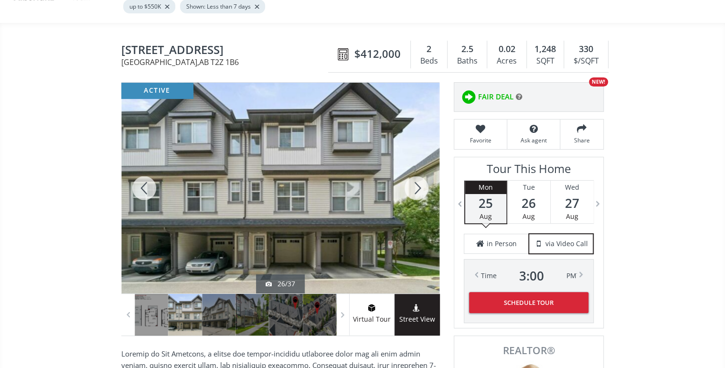
click at [415, 179] on div at bounding box center [416, 188] width 46 height 210
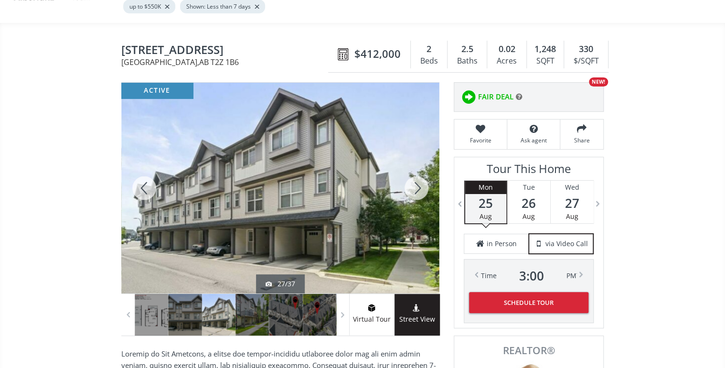
click at [415, 179] on div at bounding box center [416, 188] width 46 height 210
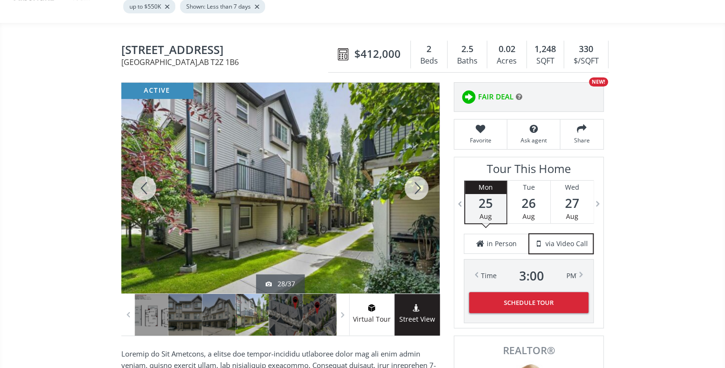
click at [415, 179] on div at bounding box center [416, 188] width 46 height 210
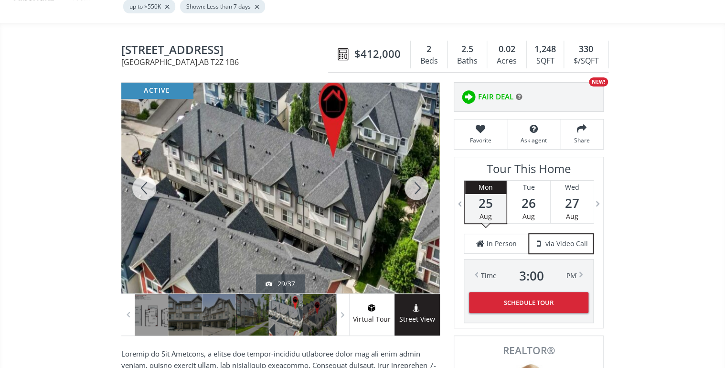
click at [415, 179] on div at bounding box center [416, 188] width 46 height 210
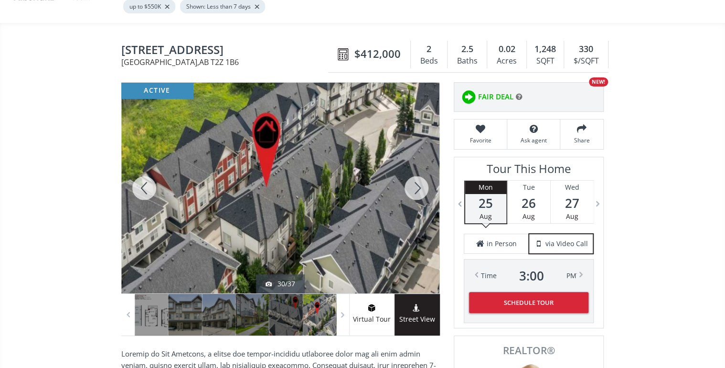
click at [415, 179] on div at bounding box center [416, 188] width 46 height 210
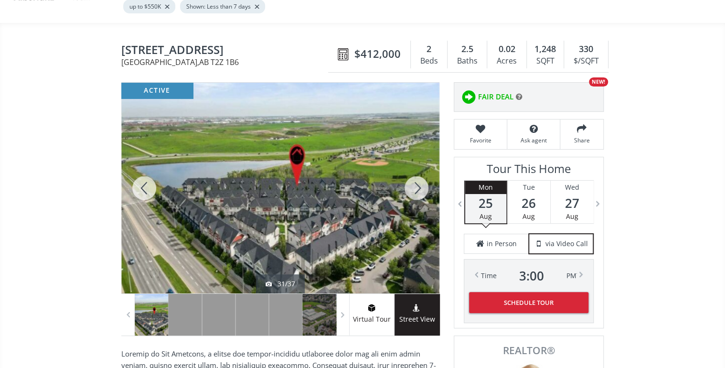
click at [415, 179] on div at bounding box center [416, 188] width 46 height 210
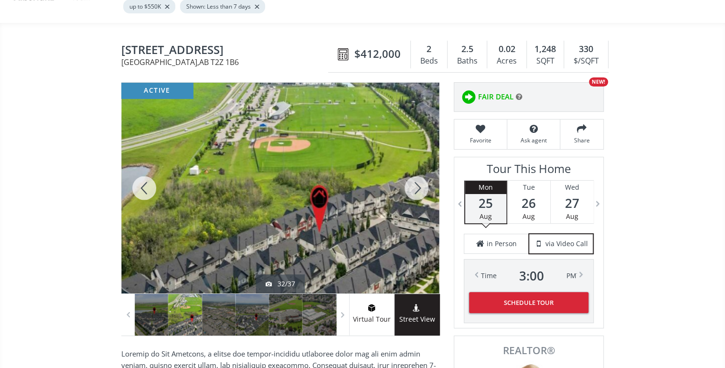
click at [415, 179] on div at bounding box center [416, 188] width 46 height 210
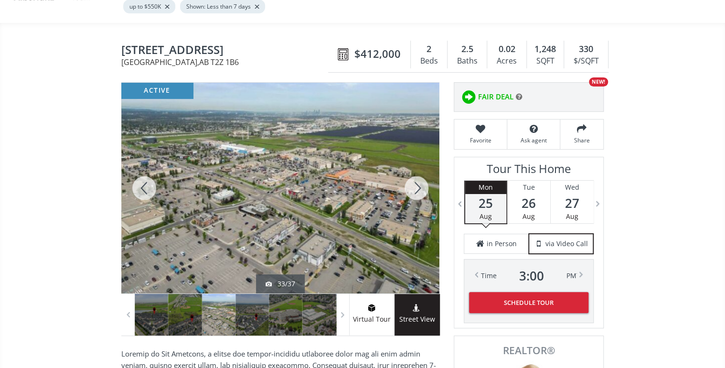
click at [415, 179] on div at bounding box center [416, 188] width 46 height 210
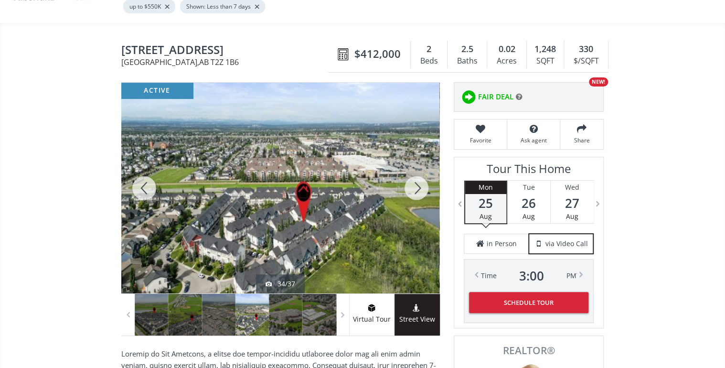
click at [415, 179] on div at bounding box center [416, 188] width 46 height 210
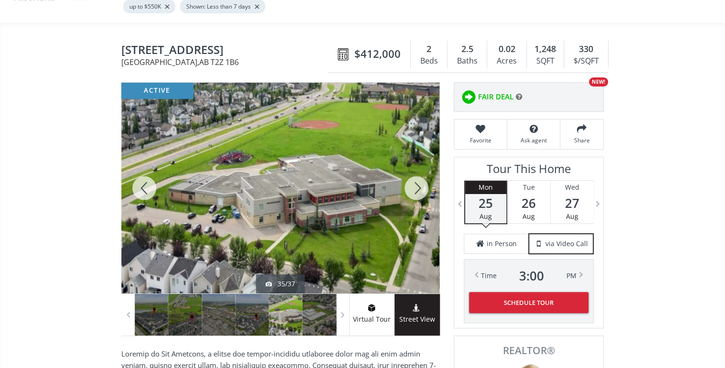
click at [415, 179] on div at bounding box center [416, 188] width 46 height 210
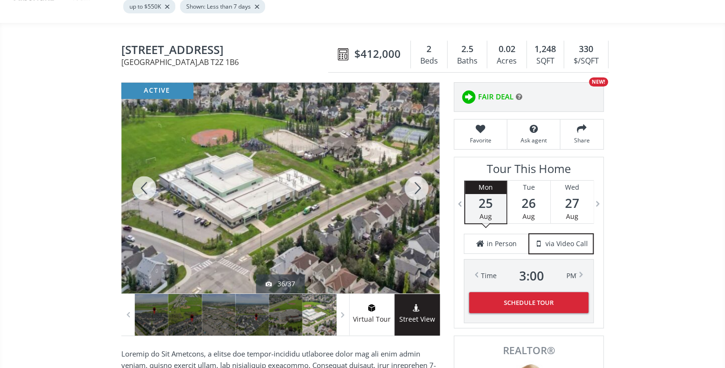
click at [415, 179] on div at bounding box center [416, 188] width 46 height 210
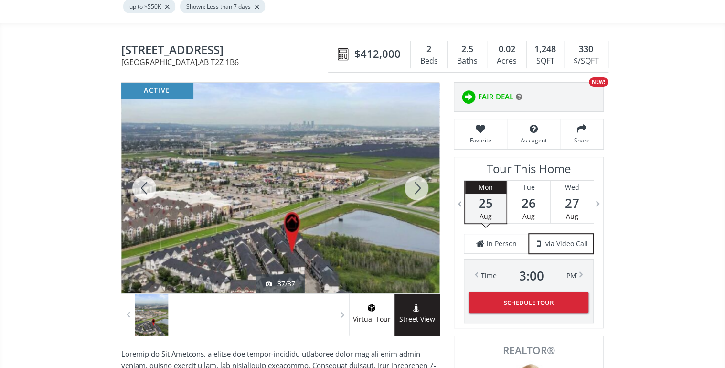
click at [415, 179] on div at bounding box center [416, 188] width 46 height 210
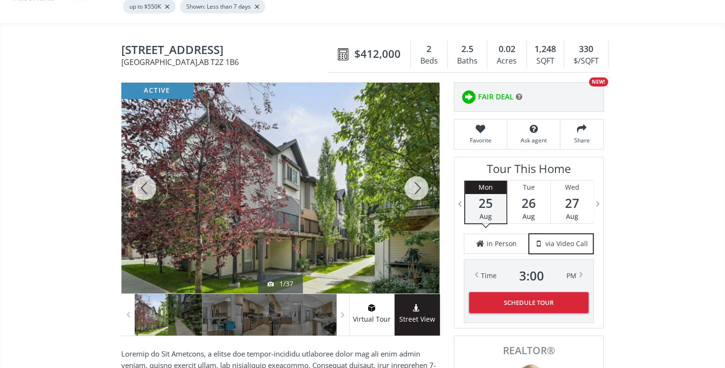
click at [415, 179] on div at bounding box center [416, 188] width 46 height 210
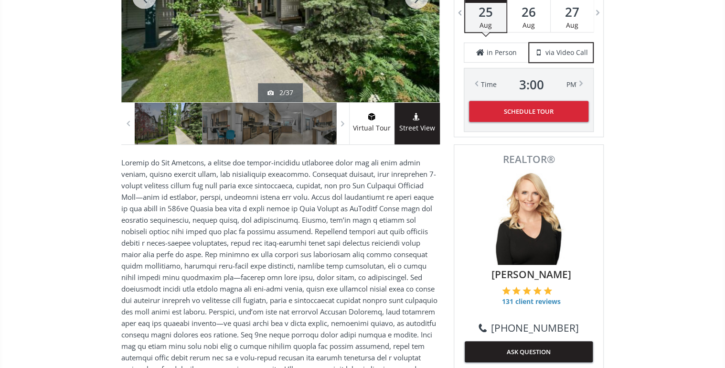
scroll to position [0, 0]
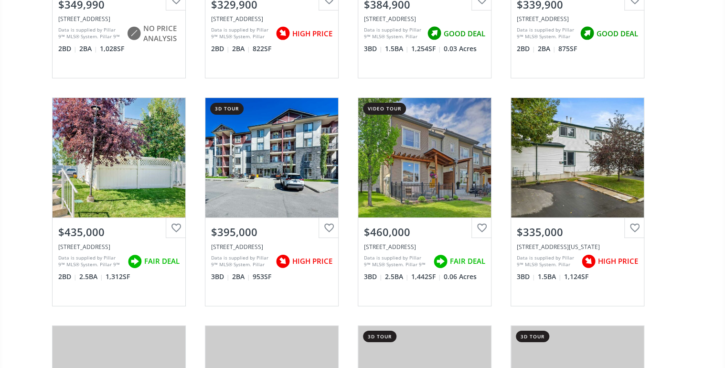
scroll to position [5308, 0]
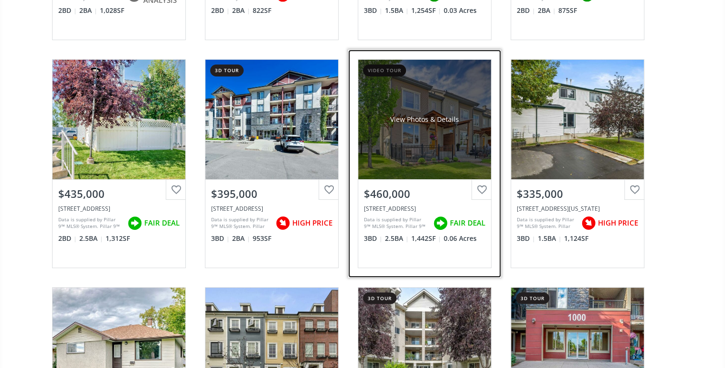
click at [446, 147] on div "View Photos & Details" at bounding box center [424, 119] width 133 height 119
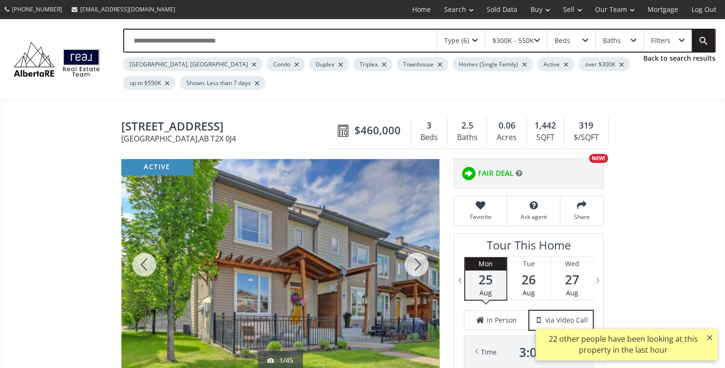
click at [420, 263] on div at bounding box center [416, 264] width 46 height 210
click at [421, 263] on div at bounding box center [416, 264] width 46 height 210
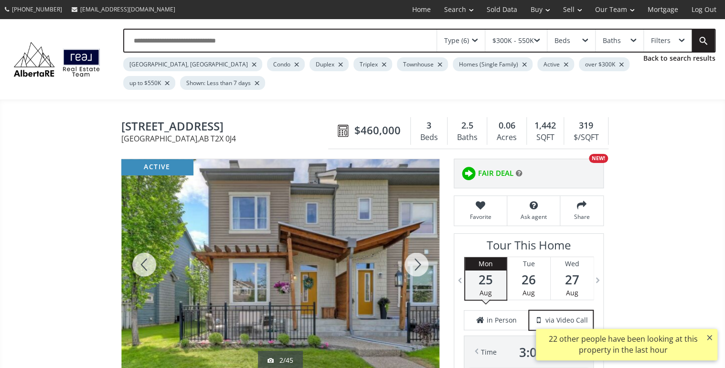
click at [421, 263] on div at bounding box center [416, 264] width 46 height 210
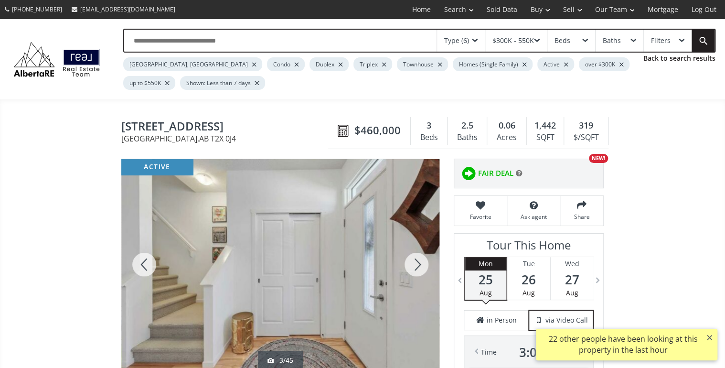
click at [421, 260] on div at bounding box center [416, 264] width 46 height 210
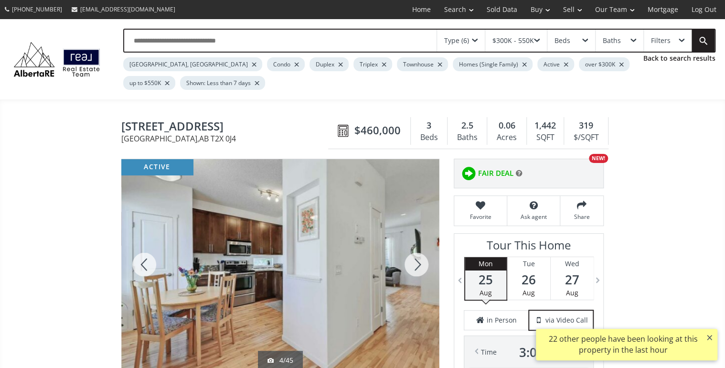
click at [421, 260] on div at bounding box center [416, 264] width 46 height 210
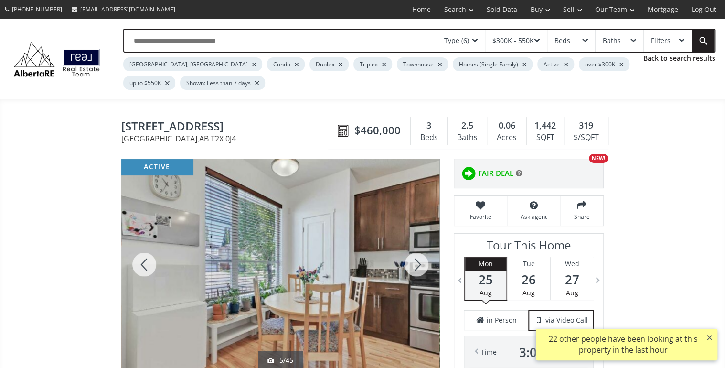
click at [421, 260] on div at bounding box center [416, 264] width 46 height 210
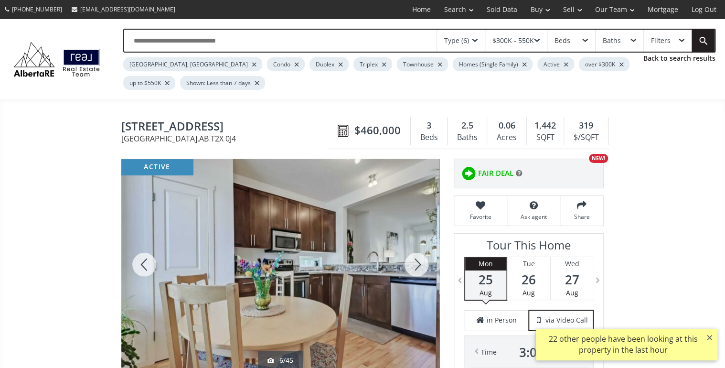
click at [421, 260] on div at bounding box center [416, 264] width 46 height 210
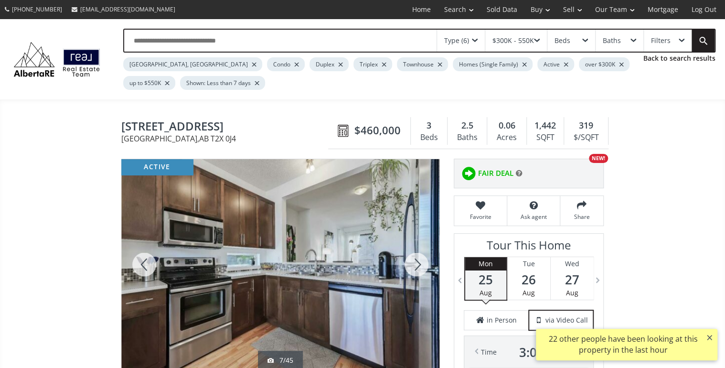
click at [421, 260] on div at bounding box center [416, 264] width 46 height 210
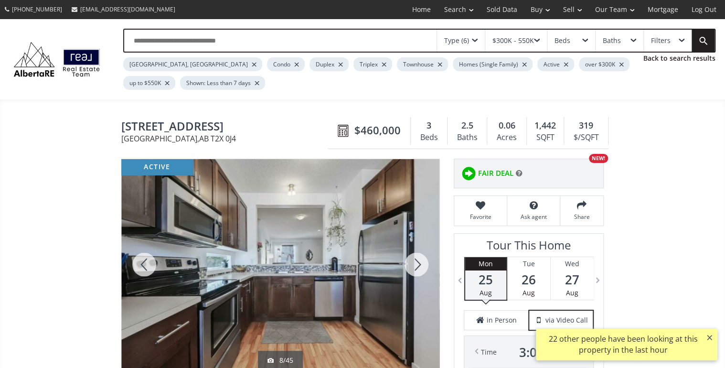
click at [421, 260] on div at bounding box center [416, 264] width 46 height 210
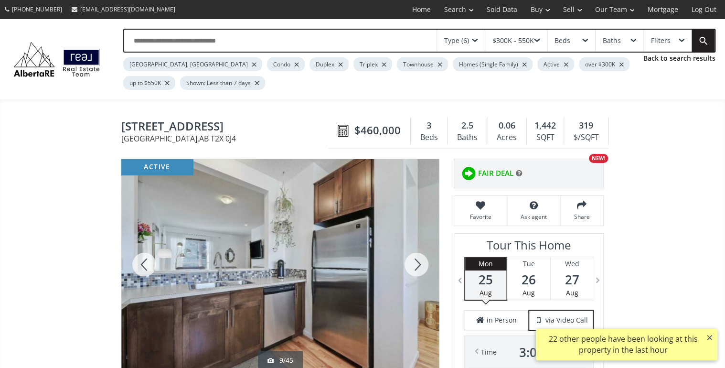
click at [421, 260] on div at bounding box center [416, 264] width 46 height 210
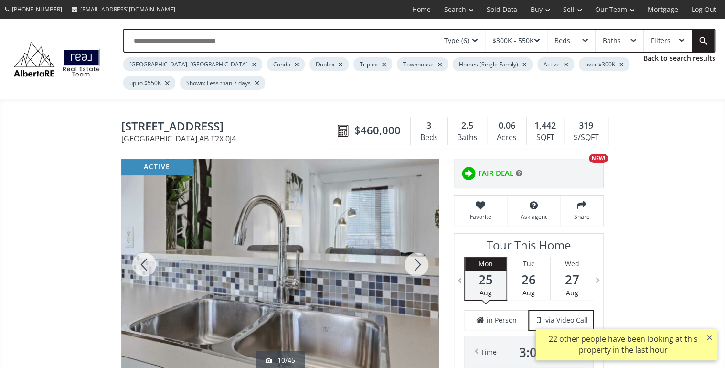
click at [421, 260] on div at bounding box center [416, 264] width 46 height 210
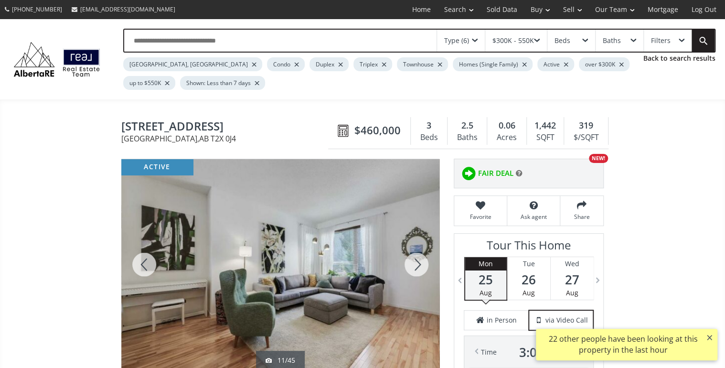
click at [421, 260] on div at bounding box center [416, 264] width 46 height 210
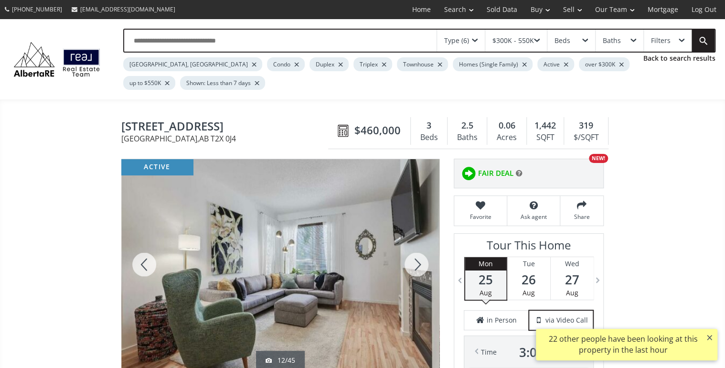
click at [421, 260] on div at bounding box center [416, 264] width 46 height 210
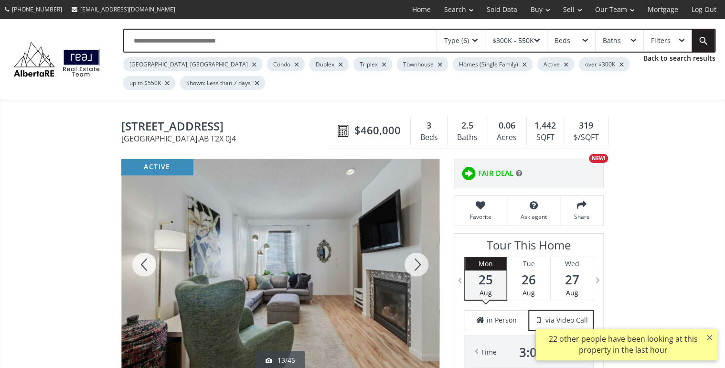
click at [421, 260] on div at bounding box center [416, 264] width 46 height 210
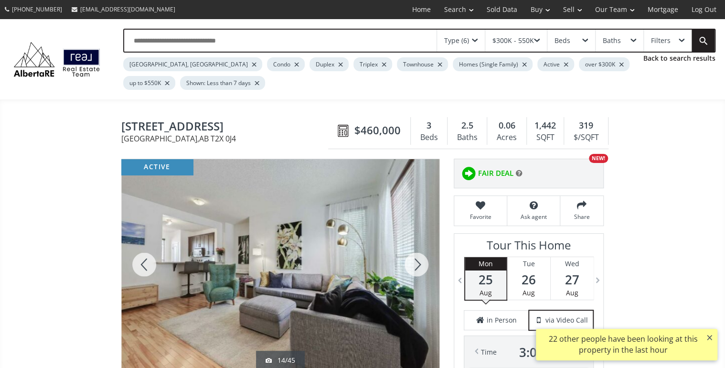
click at [421, 260] on div at bounding box center [416, 264] width 46 height 210
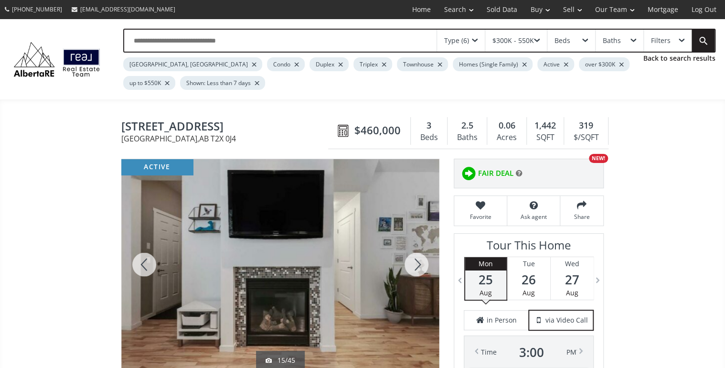
click at [421, 260] on div at bounding box center [416, 264] width 46 height 210
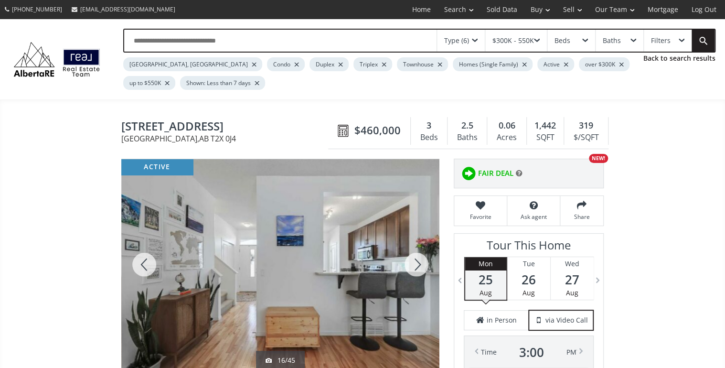
click at [421, 260] on div at bounding box center [416, 264] width 46 height 210
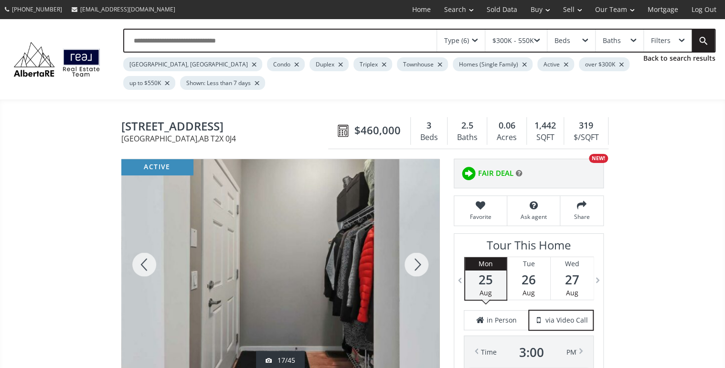
click at [421, 260] on div at bounding box center [416, 264] width 46 height 210
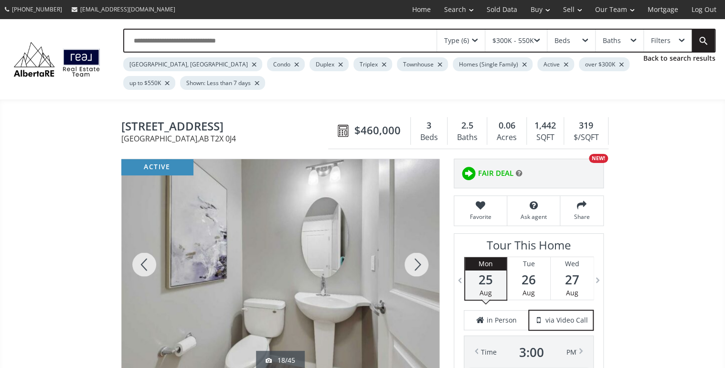
click at [421, 260] on div at bounding box center [416, 264] width 46 height 210
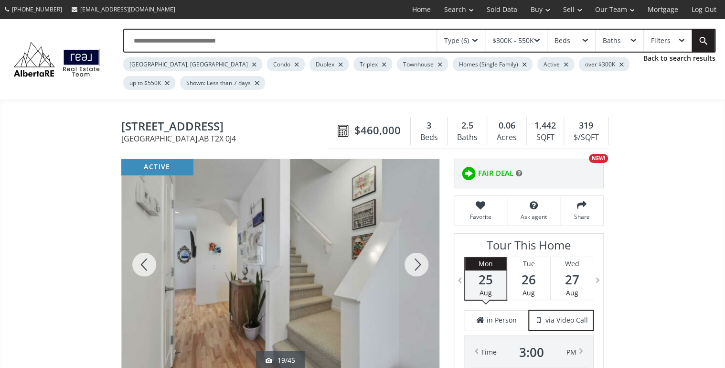
click at [421, 260] on div at bounding box center [416, 264] width 46 height 210
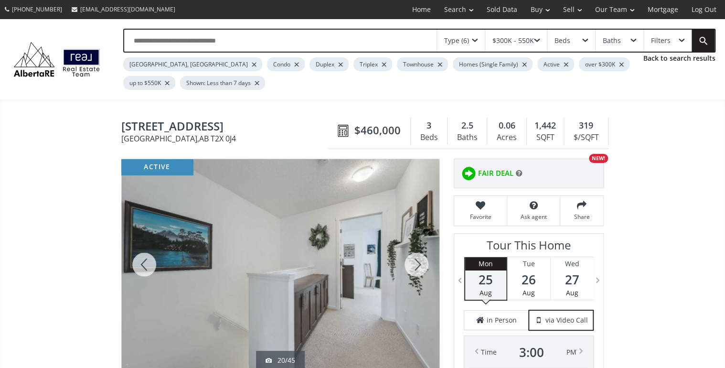
click at [421, 260] on div at bounding box center [416, 264] width 46 height 210
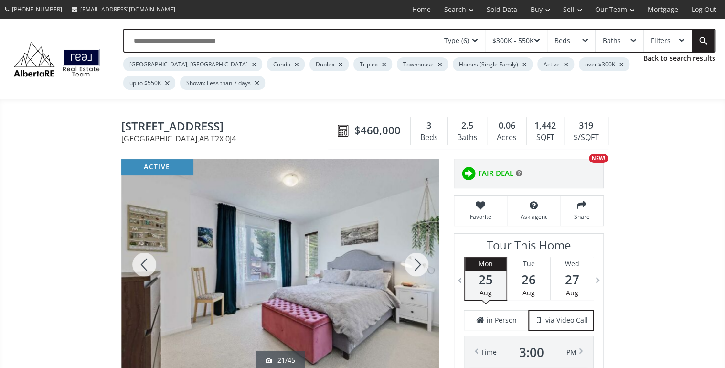
click at [421, 260] on div at bounding box center [416, 264] width 46 height 210
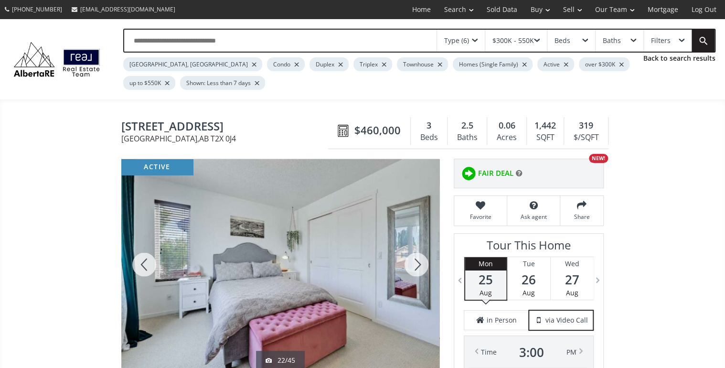
click at [421, 260] on div at bounding box center [416, 264] width 46 height 210
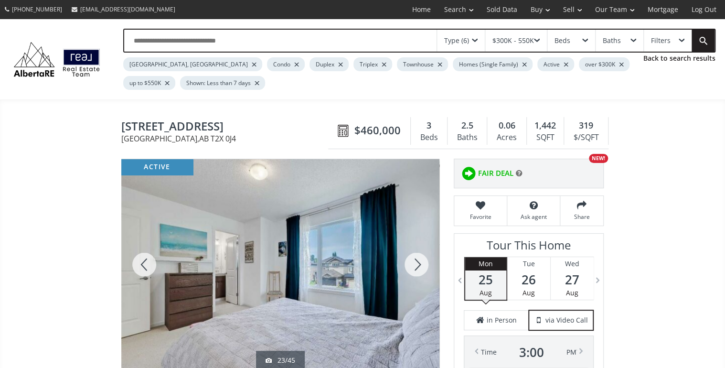
click at [421, 260] on div at bounding box center [416, 264] width 46 height 210
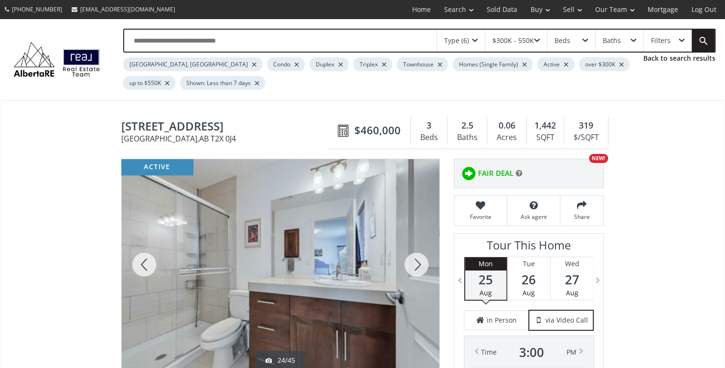
click at [421, 260] on div at bounding box center [416, 264] width 46 height 210
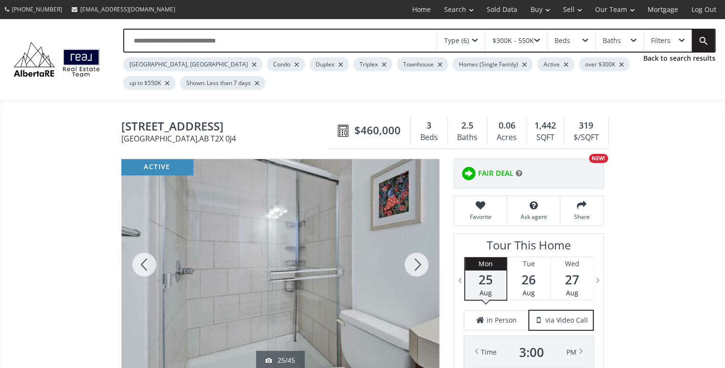
click at [421, 260] on div at bounding box center [416, 264] width 46 height 210
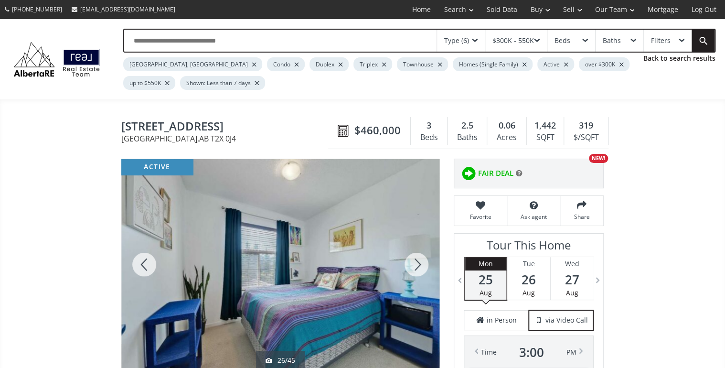
click at [421, 260] on div at bounding box center [416, 264] width 46 height 210
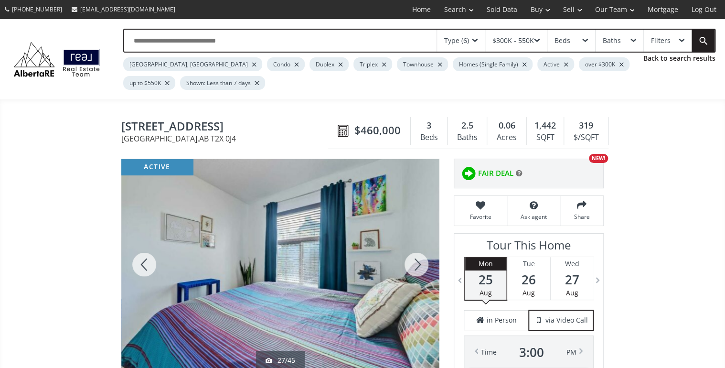
click at [421, 260] on div at bounding box center [416, 264] width 46 height 210
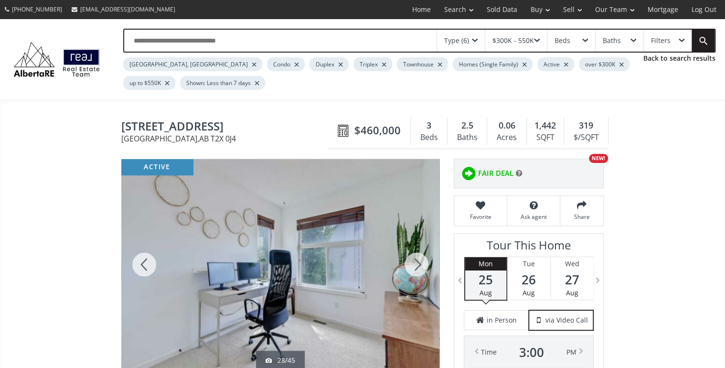
click at [421, 260] on div at bounding box center [416, 264] width 46 height 210
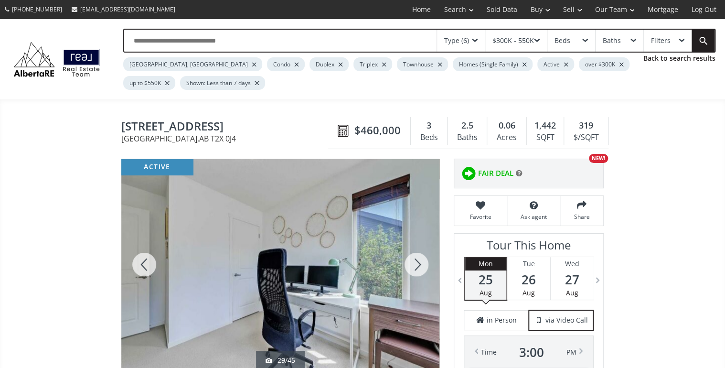
click at [421, 260] on div at bounding box center [416, 264] width 46 height 210
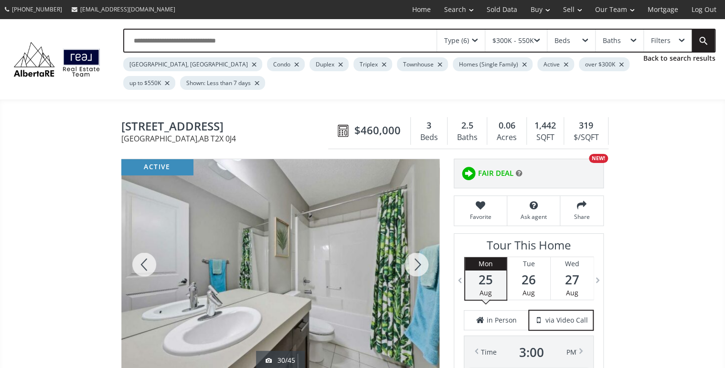
click at [421, 260] on div at bounding box center [416, 264] width 46 height 210
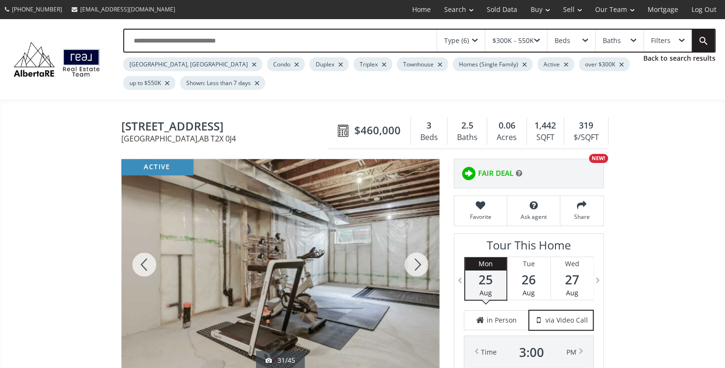
click at [421, 260] on div at bounding box center [416, 264] width 46 height 210
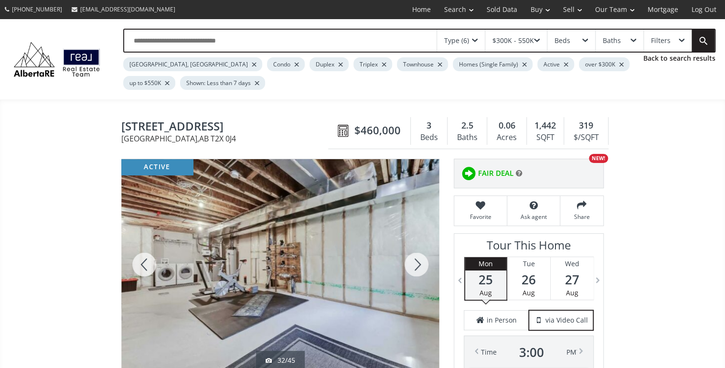
click at [421, 260] on div at bounding box center [416, 264] width 46 height 210
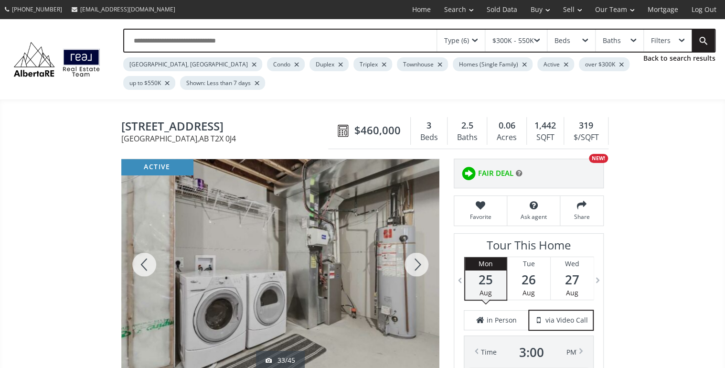
click at [421, 260] on div at bounding box center [416, 264] width 46 height 210
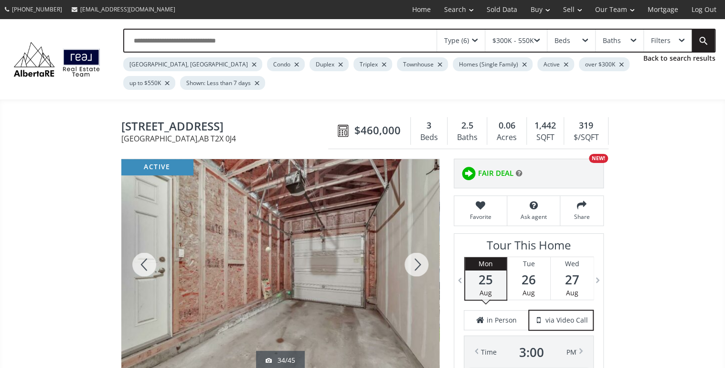
click at [421, 260] on div at bounding box center [416, 264] width 46 height 210
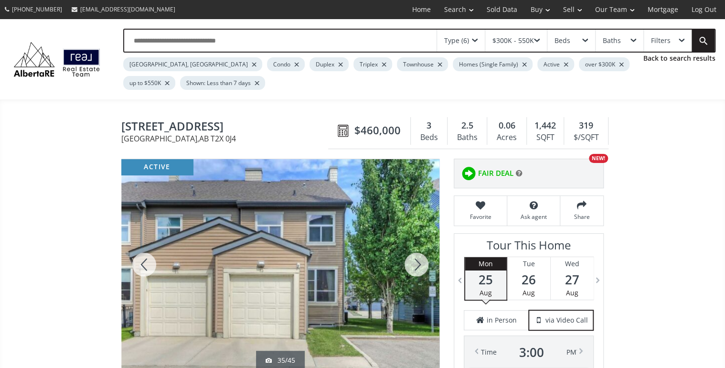
click at [421, 260] on div at bounding box center [416, 264] width 46 height 210
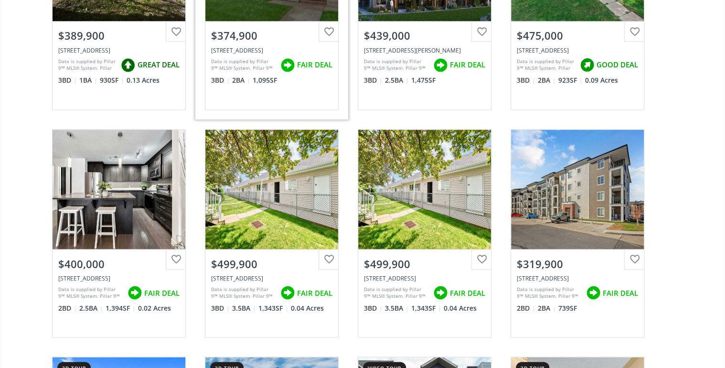
scroll to position [6262, 0]
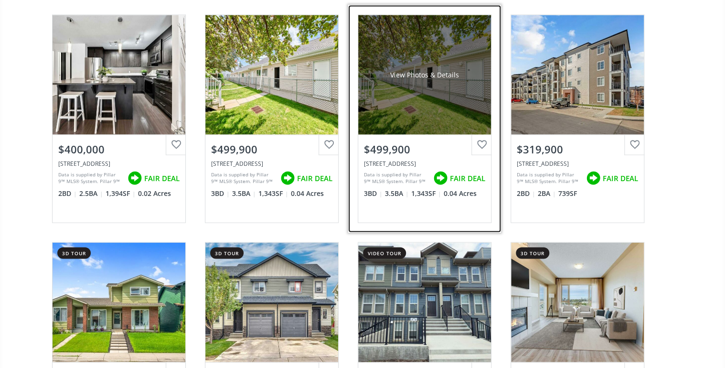
click at [409, 92] on div "View Photos & Details" at bounding box center [424, 74] width 133 height 119
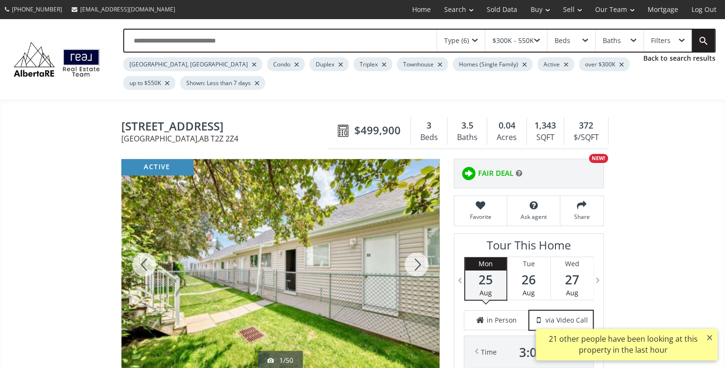
click at [421, 261] on div at bounding box center [416, 264] width 46 height 210
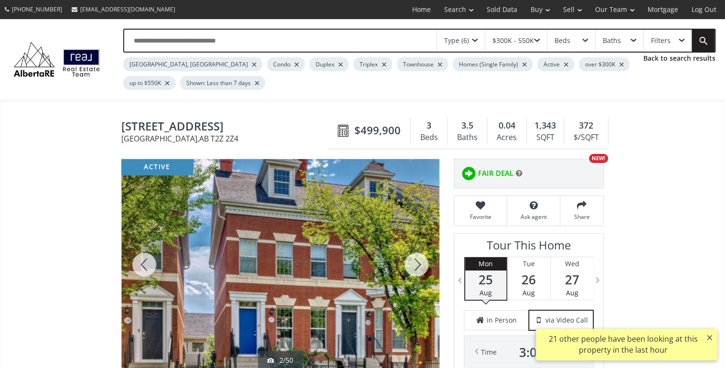
click at [421, 261] on div at bounding box center [416, 264] width 46 height 210
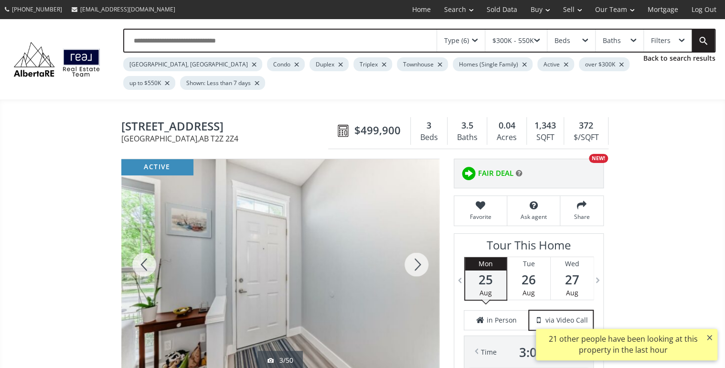
click at [421, 261] on div at bounding box center [416, 264] width 46 height 210
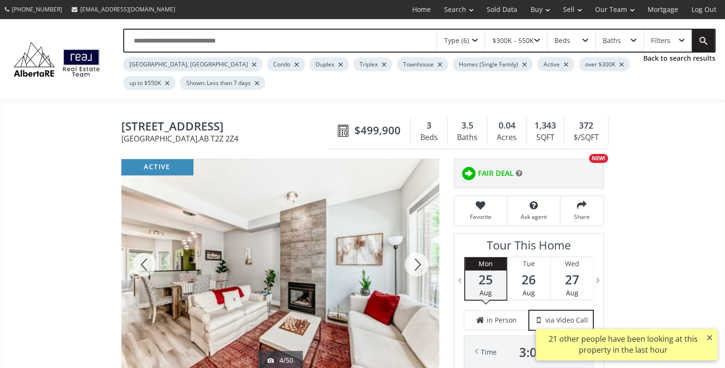
click at [421, 261] on div at bounding box center [416, 264] width 46 height 210
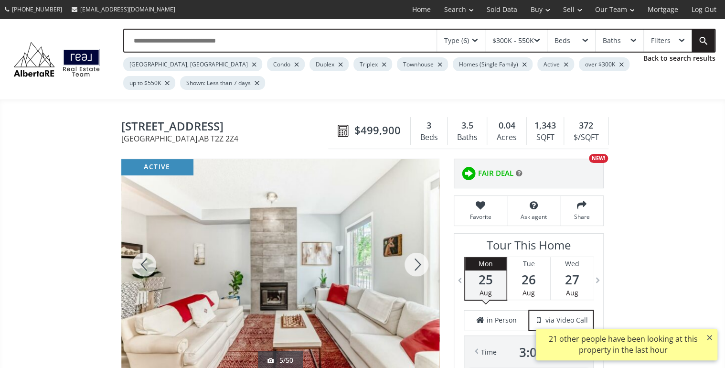
click at [421, 261] on div at bounding box center [416, 264] width 46 height 210
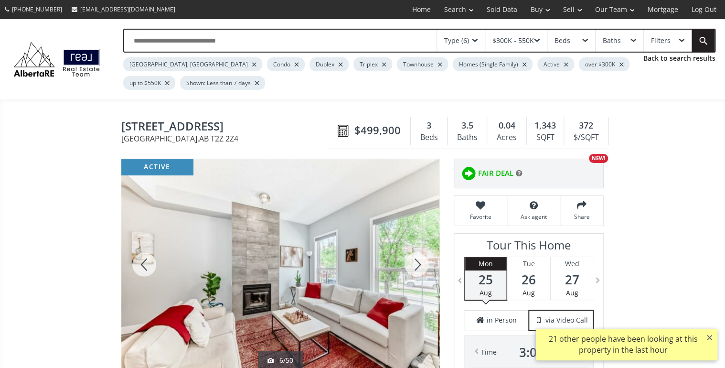
click at [421, 261] on div at bounding box center [416, 264] width 46 height 210
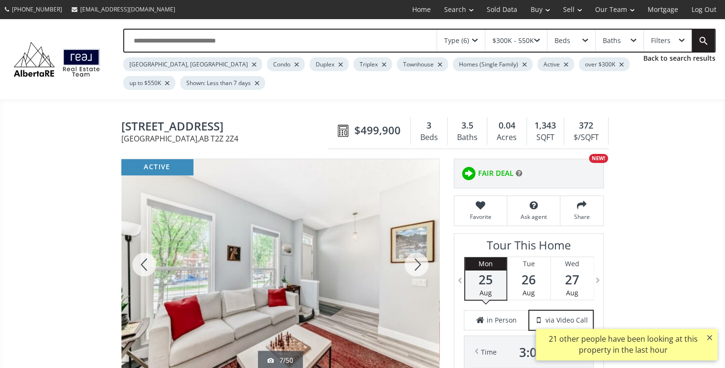
click at [421, 261] on div at bounding box center [416, 264] width 46 height 210
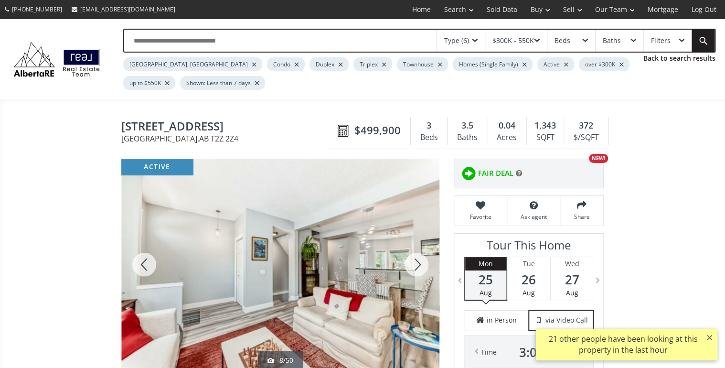
click at [421, 261] on div at bounding box center [416, 264] width 46 height 210
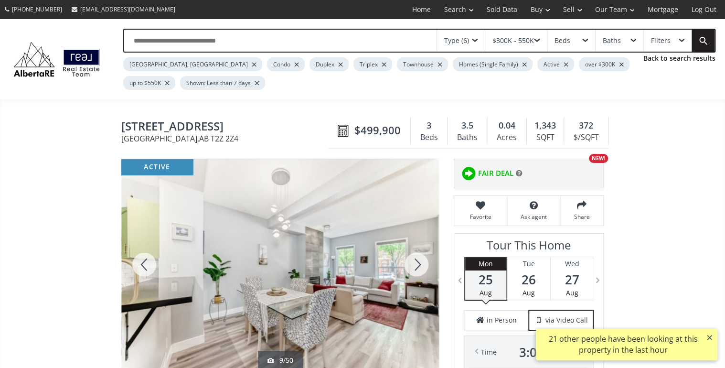
click at [421, 261] on div at bounding box center [416, 264] width 46 height 210
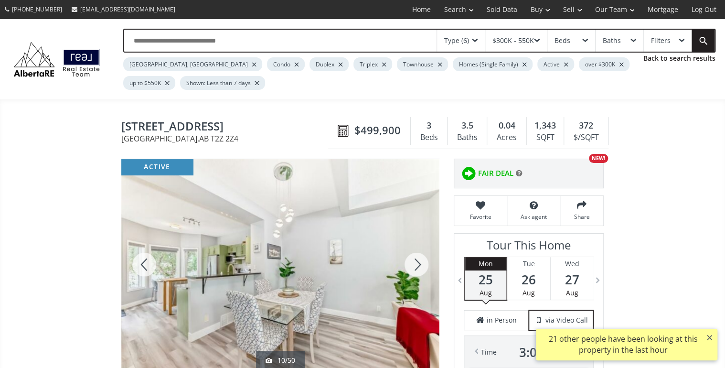
click at [421, 261] on div at bounding box center [416, 264] width 46 height 210
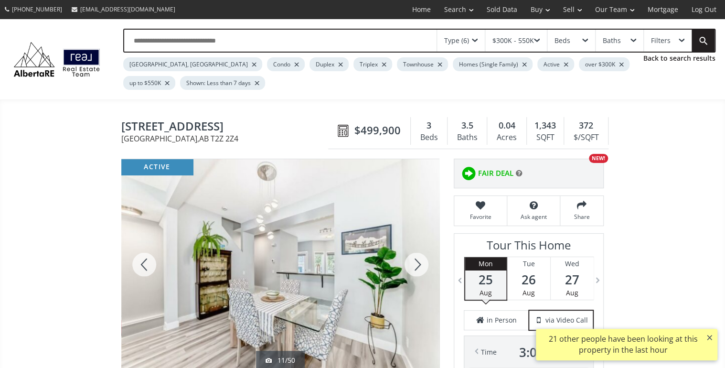
click at [421, 261] on div at bounding box center [416, 264] width 46 height 210
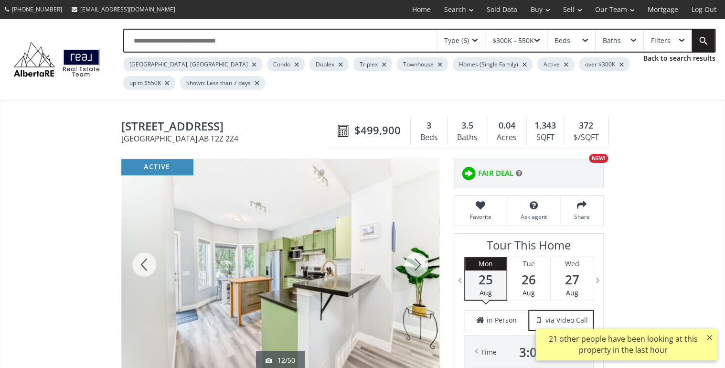
click at [421, 261] on div at bounding box center [416, 264] width 46 height 210
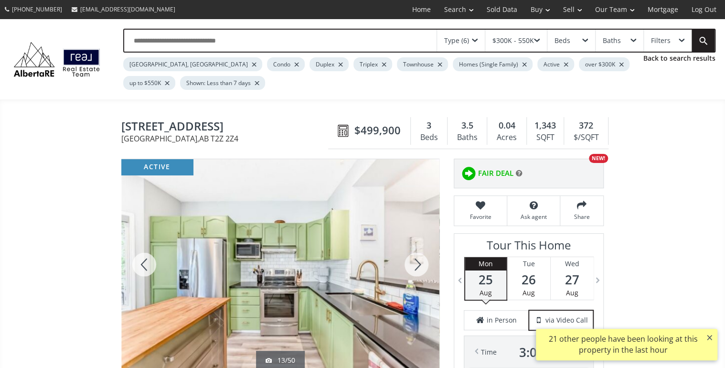
click at [421, 261] on div at bounding box center [416, 264] width 46 height 210
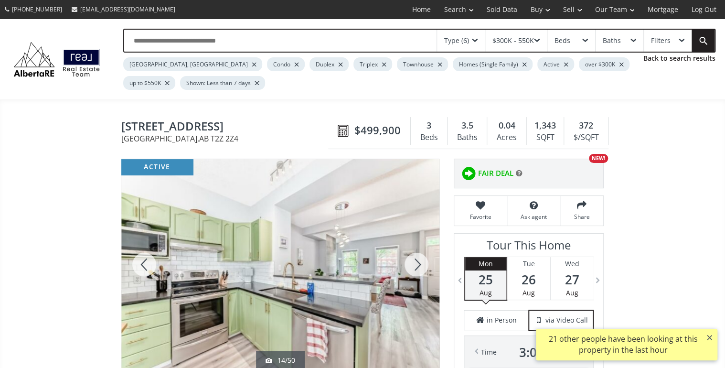
click at [421, 261] on div at bounding box center [416, 264] width 46 height 210
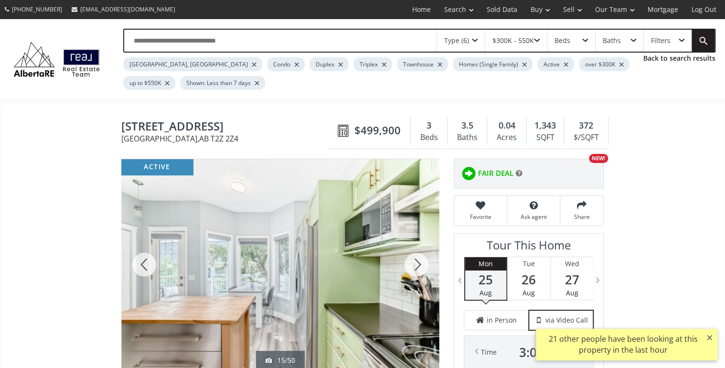
click at [421, 261] on div at bounding box center [416, 264] width 46 height 210
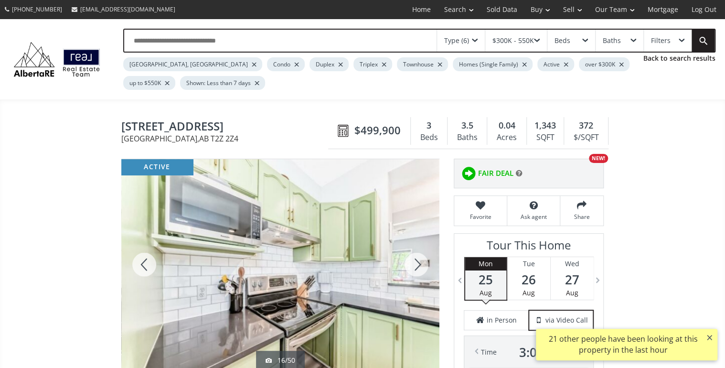
click at [421, 261] on div at bounding box center [416, 264] width 46 height 210
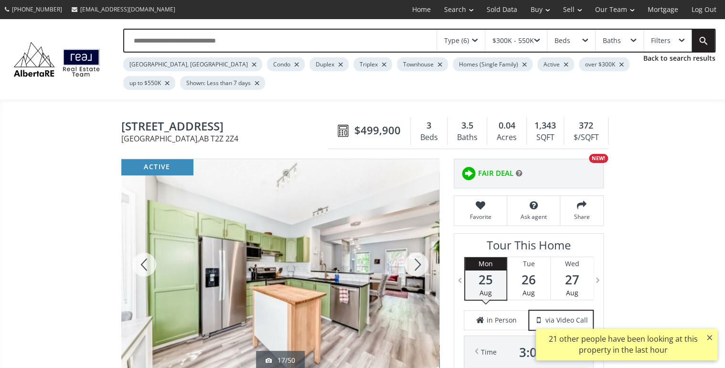
click at [421, 261] on div at bounding box center [416, 264] width 46 height 210
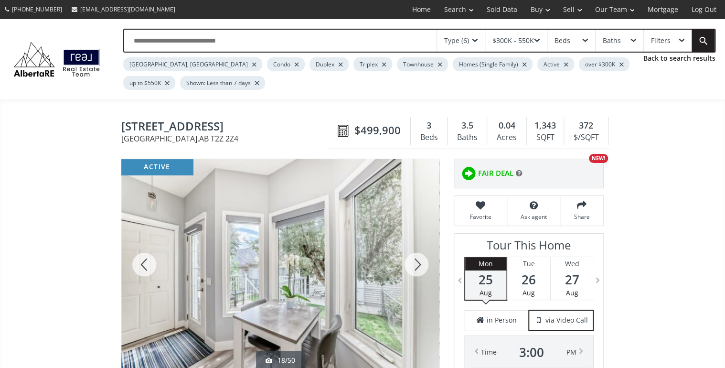
click at [421, 261] on div at bounding box center [416, 264] width 46 height 210
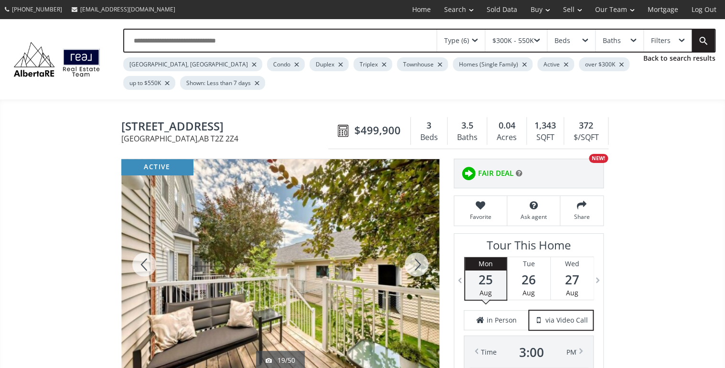
click at [421, 261] on div at bounding box center [416, 264] width 46 height 210
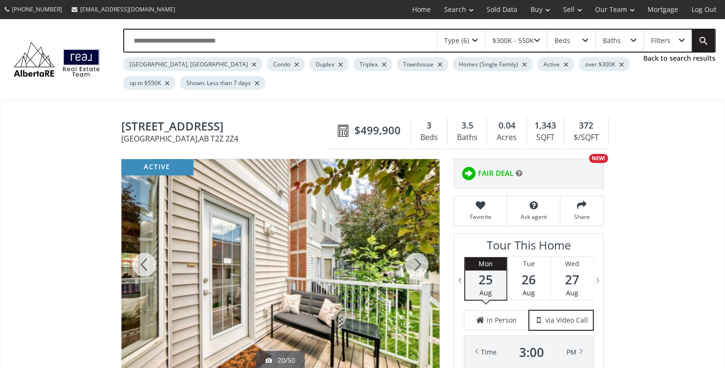
click at [421, 261] on div at bounding box center [416, 264] width 46 height 210
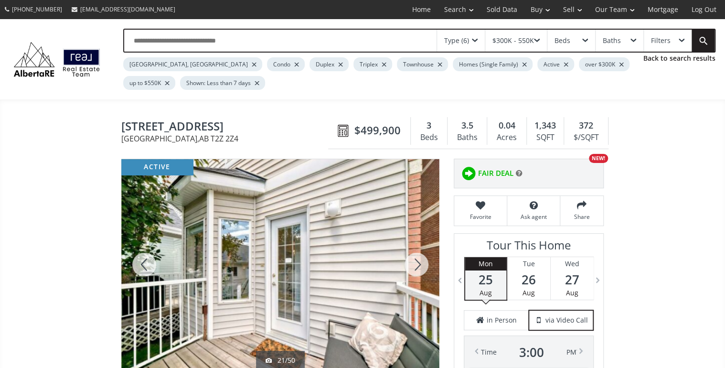
click at [421, 261] on div at bounding box center [416, 264] width 46 height 210
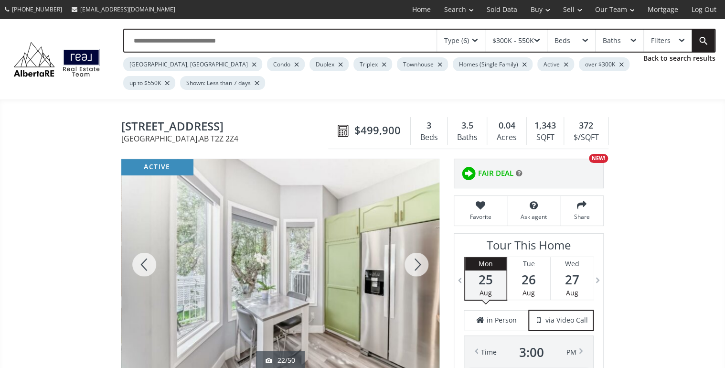
click at [421, 261] on div at bounding box center [416, 264] width 46 height 210
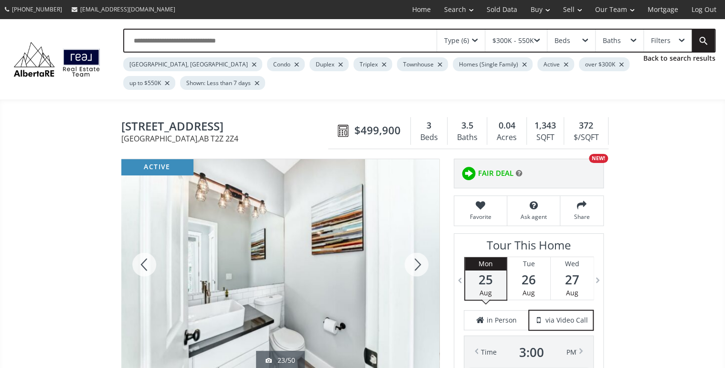
click at [421, 261] on div at bounding box center [416, 264] width 46 height 210
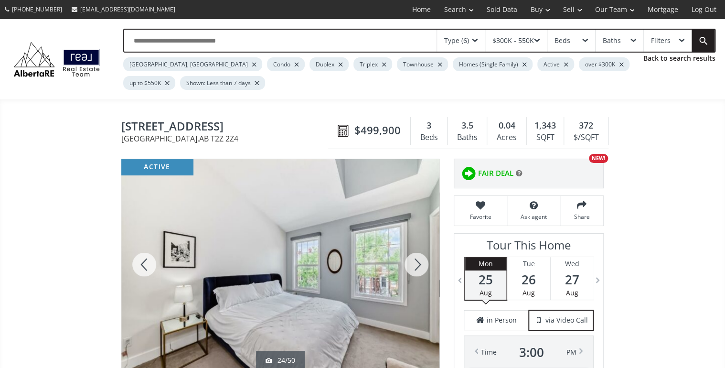
click at [421, 261] on div at bounding box center [416, 264] width 46 height 210
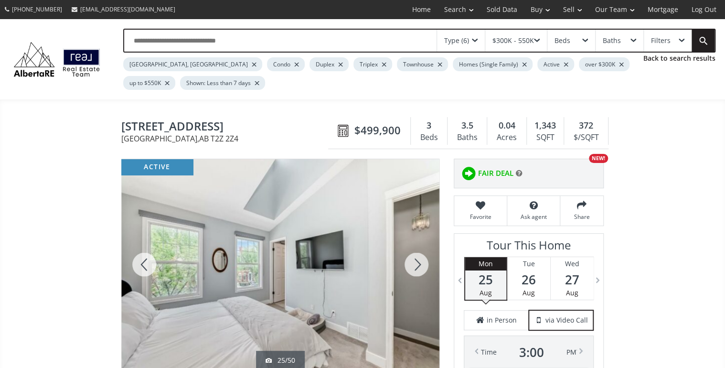
click at [421, 261] on div at bounding box center [416, 264] width 46 height 210
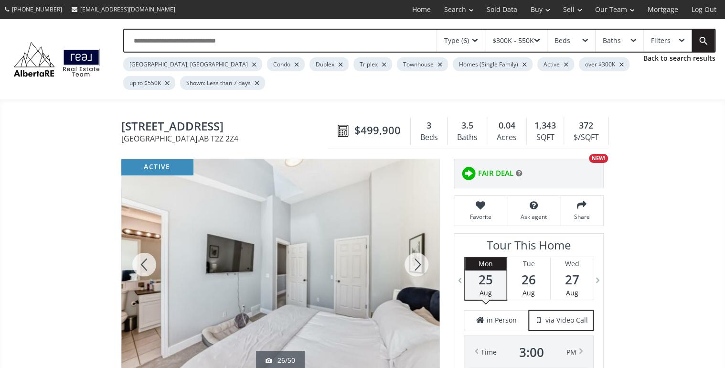
click at [421, 261] on div at bounding box center [416, 264] width 46 height 210
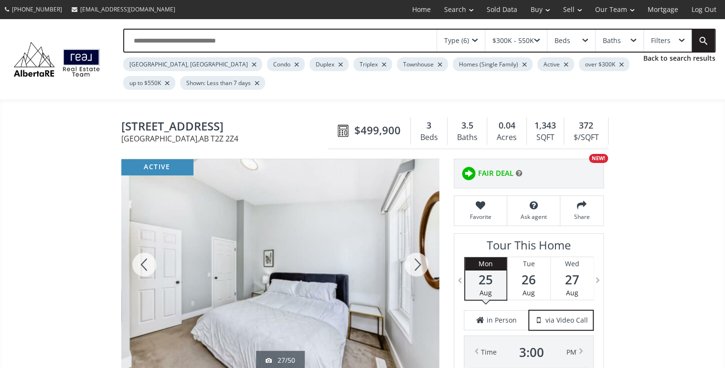
click at [421, 261] on div at bounding box center [416, 264] width 46 height 210
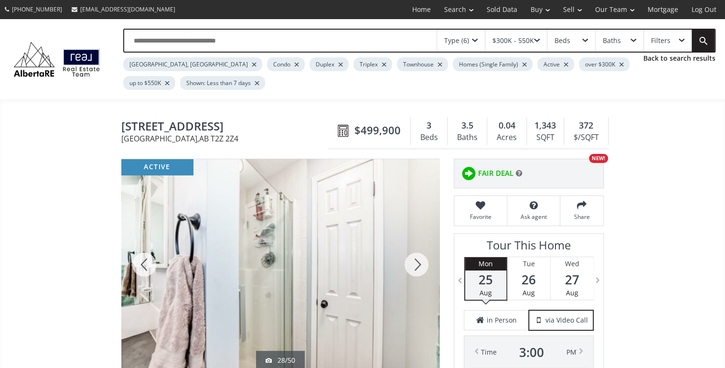
click at [421, 261] on div at bounding box center [416, 264] width 46 height 210
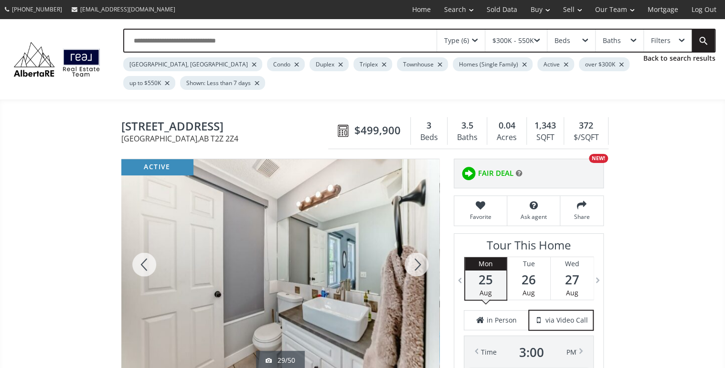
click at [421, 261] on div at bounding box center [416, 264] width 46 height 210
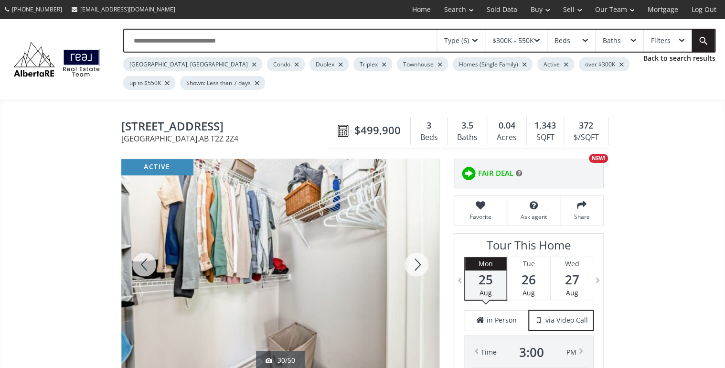
click at [421, 261] on div at bounding box center [416, 264] width 46 height 210
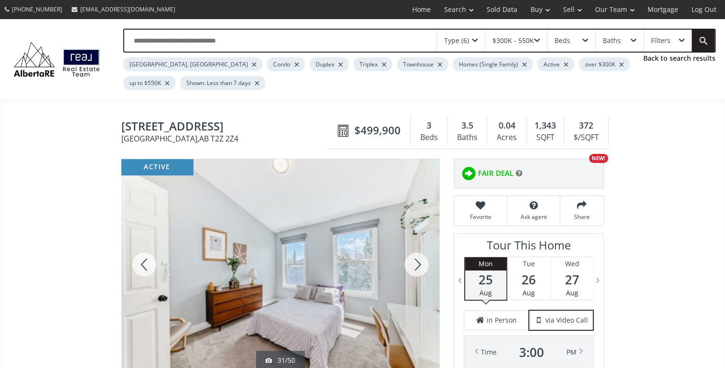
click at [421, 261] on div at bounding box center [416, 264] width 46 height 210
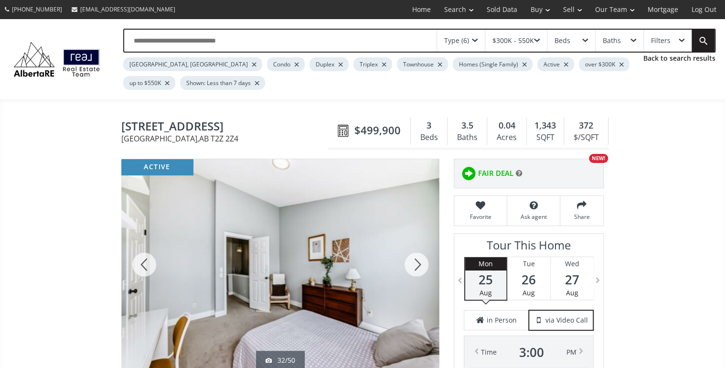
click at [421, 261] on div at bounding box center [416, 264] width 46 height 210
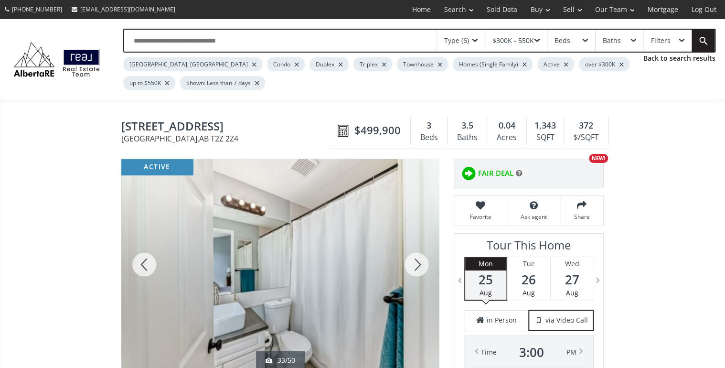
click at [421, 261] on div at bounding box center [416, 264] width 46 height 210
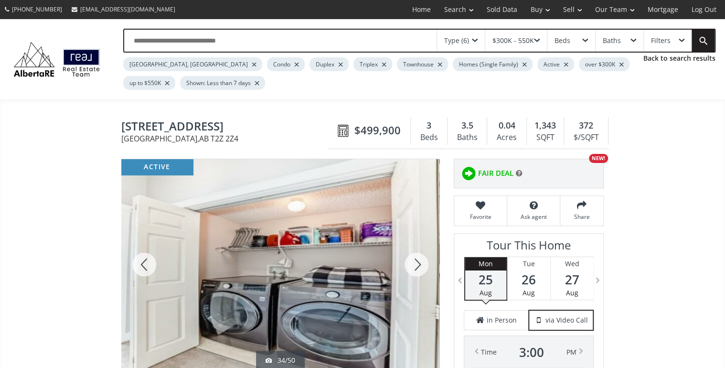
click at [421, 261] on div at bounding box center [416, 264] width 46 height 210
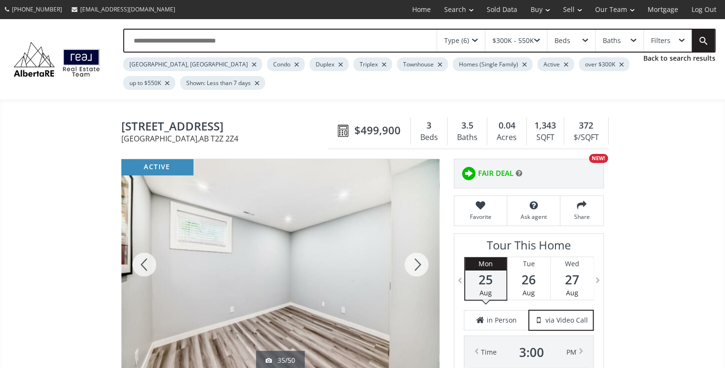
click at [421, 261] on div at bounding box center [416, 264] width 46 height 210
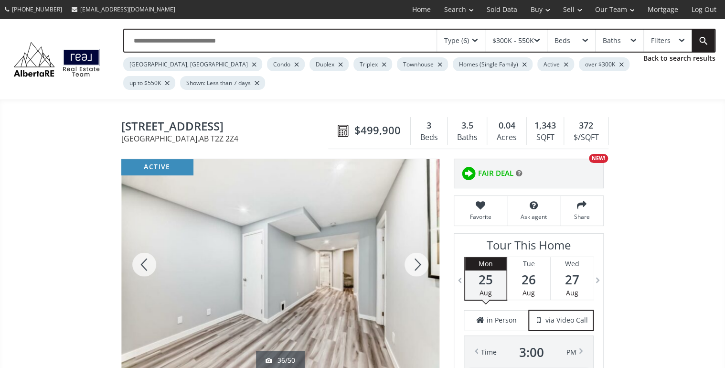
click at [421, 261] on div at bounding box center [416, 264] width 46 height 210
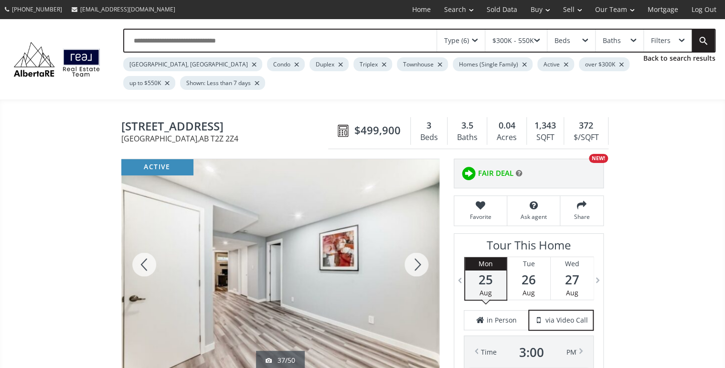
click at [421, 260] on div at bounding box center [416, 264] width 46 height 210
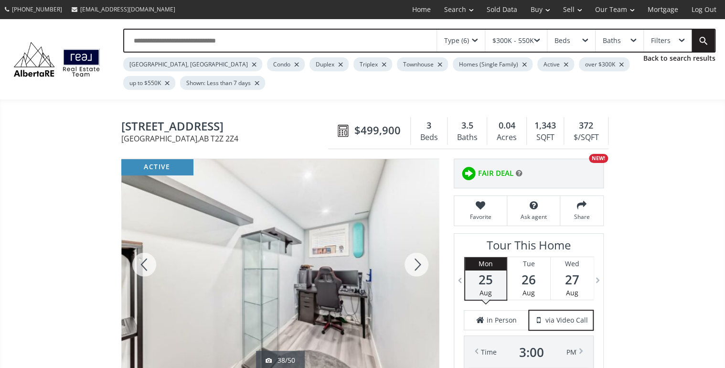
click at [423, 261] on div at bounding box center [416, 264] width 46 height 210
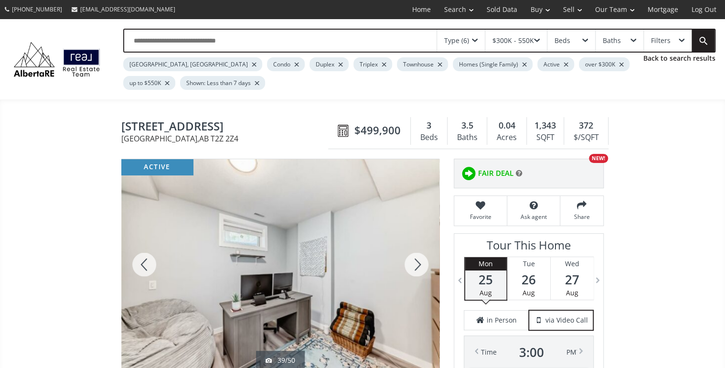
click at [424, 259] on div at bounding box center [416, 264] width 46 height 210
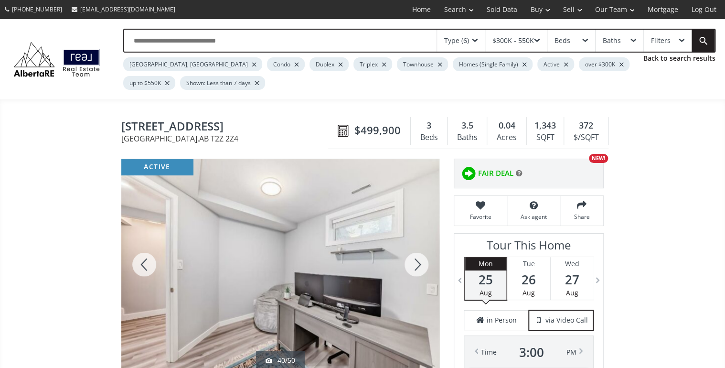
click at [424, 259] on div at bounding box center [416, 264] width 46 height 210
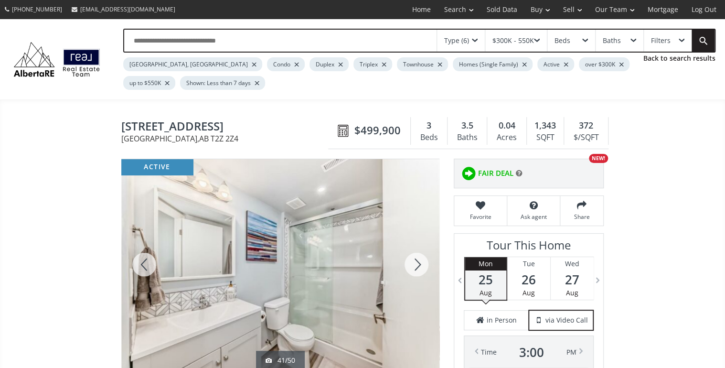
click at [424, 259] on div at bounding box center [416, 264] width 46 height 210
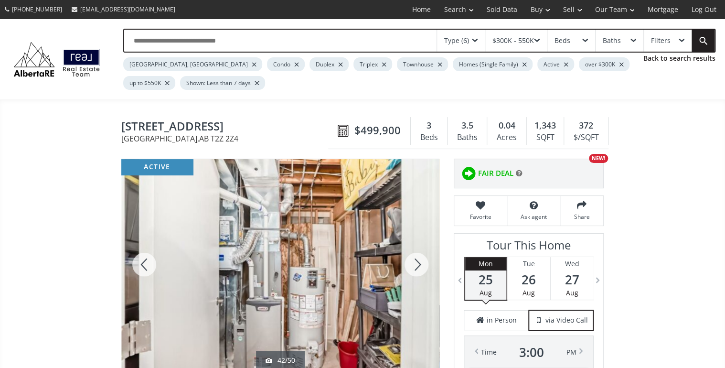
click at [424, 259] on div at bounding box center [416, 264] width 46 height 210
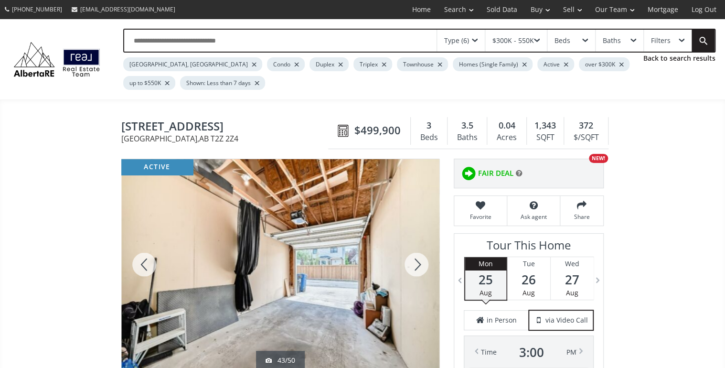
click at [424, 257] on div at bounding box center [416, 264] width 46 height 210
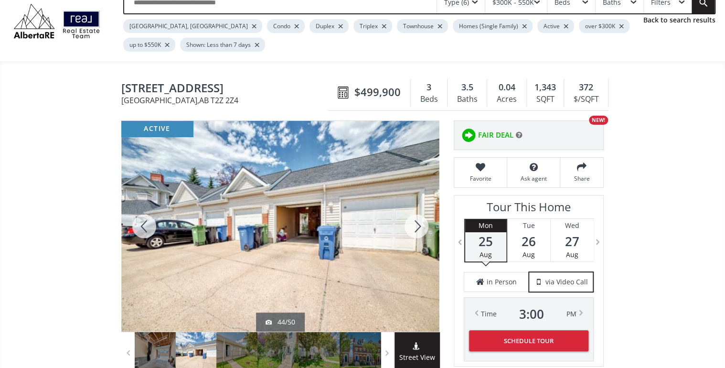
scroll to position [76, 0]
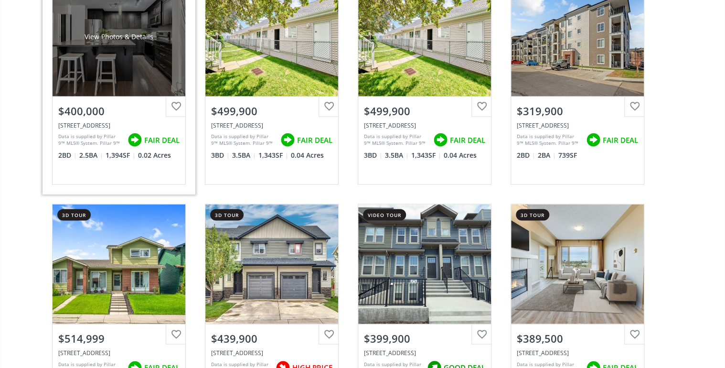
scroll to position [6491, 0]
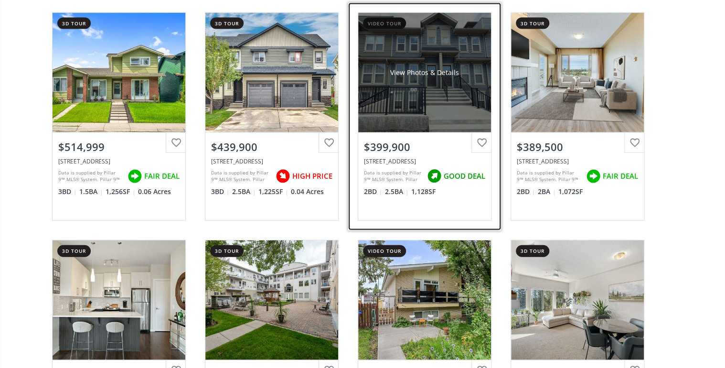
click at [396, 73] on div "View Photos & Details" at bounding box center [424, 72] width 133 height 119
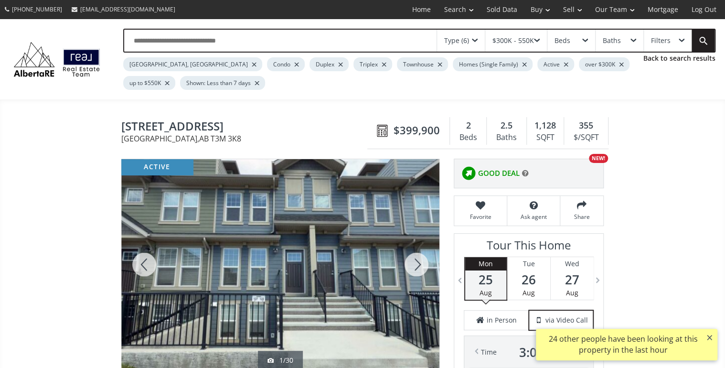
click at [424, 263] on div at bounding box center [416, 264] width 46 height 210
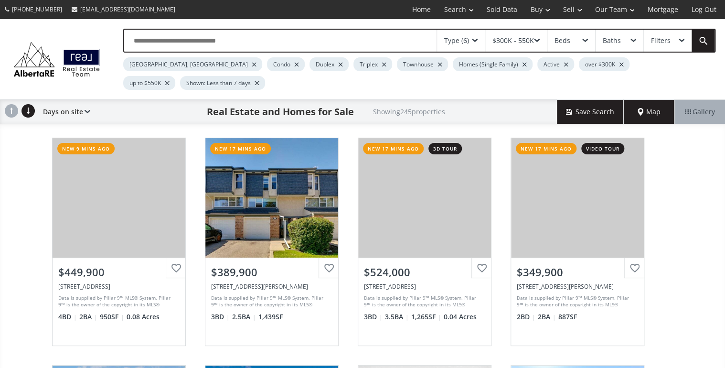
scroll to position [6491, 0]
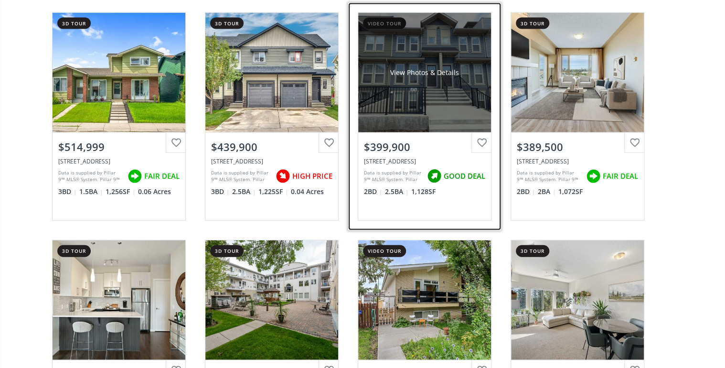
click at [401, 98] on div "View Photos & Details" at bounding box center [424, 72] width 133 height 119
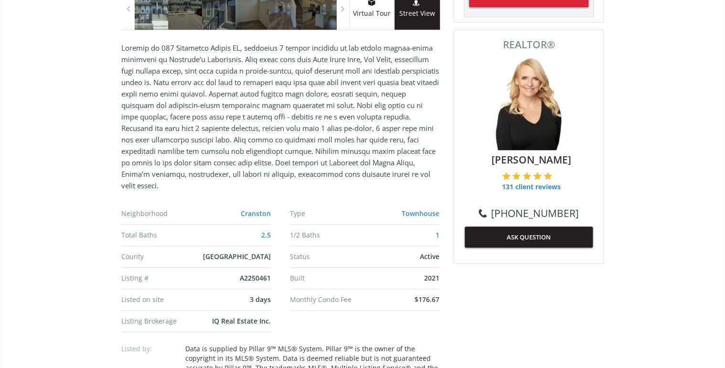
scroll to position [76, 0]
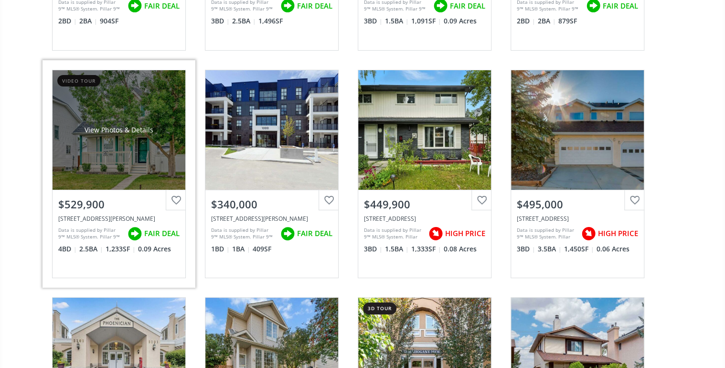
scroll to position [8973, 0]
